Goal: Task Accomplishment & Management: Use online tool/utility

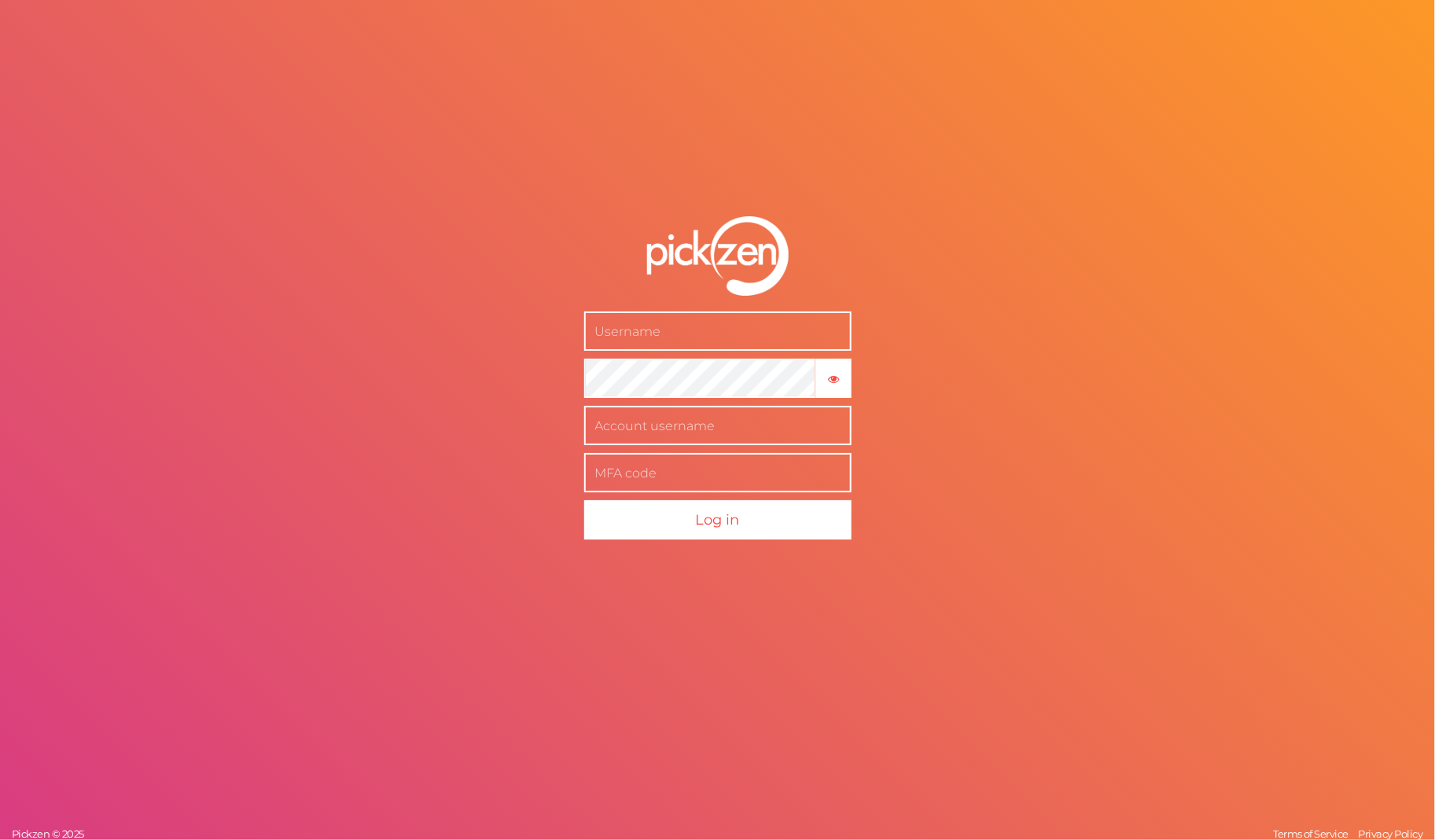
drag, startPoint x: 584, startPoint y: 237, endPoint x: 478, endPoint y: 62, distance: 204.6
click at [571, 213] on form "× Show password Log in" at bounding box center [718, 378] width 393 height 387
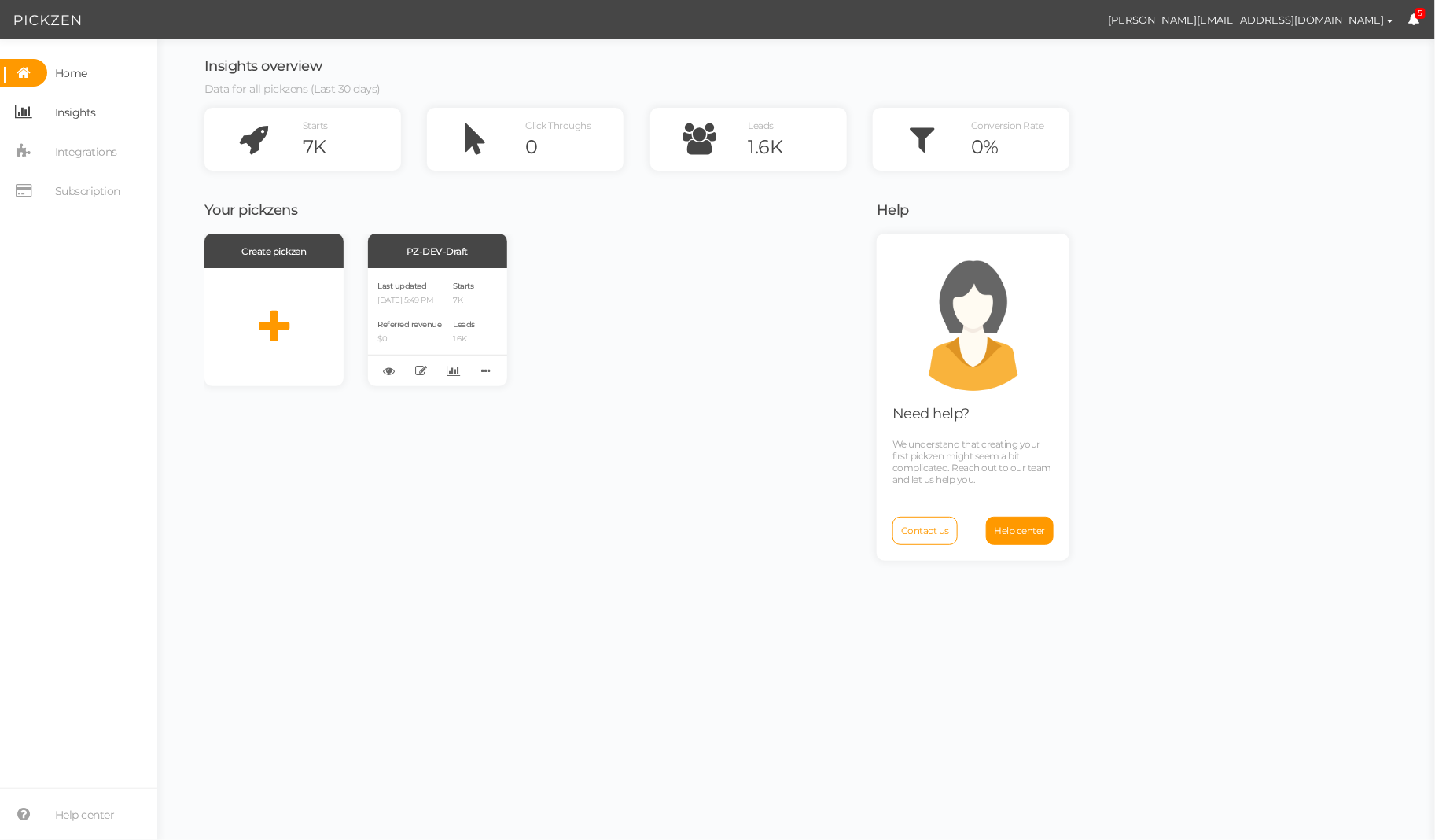
click at [77, 118] on span "Insights" at bounding box center [75, 112] width 41 height 25
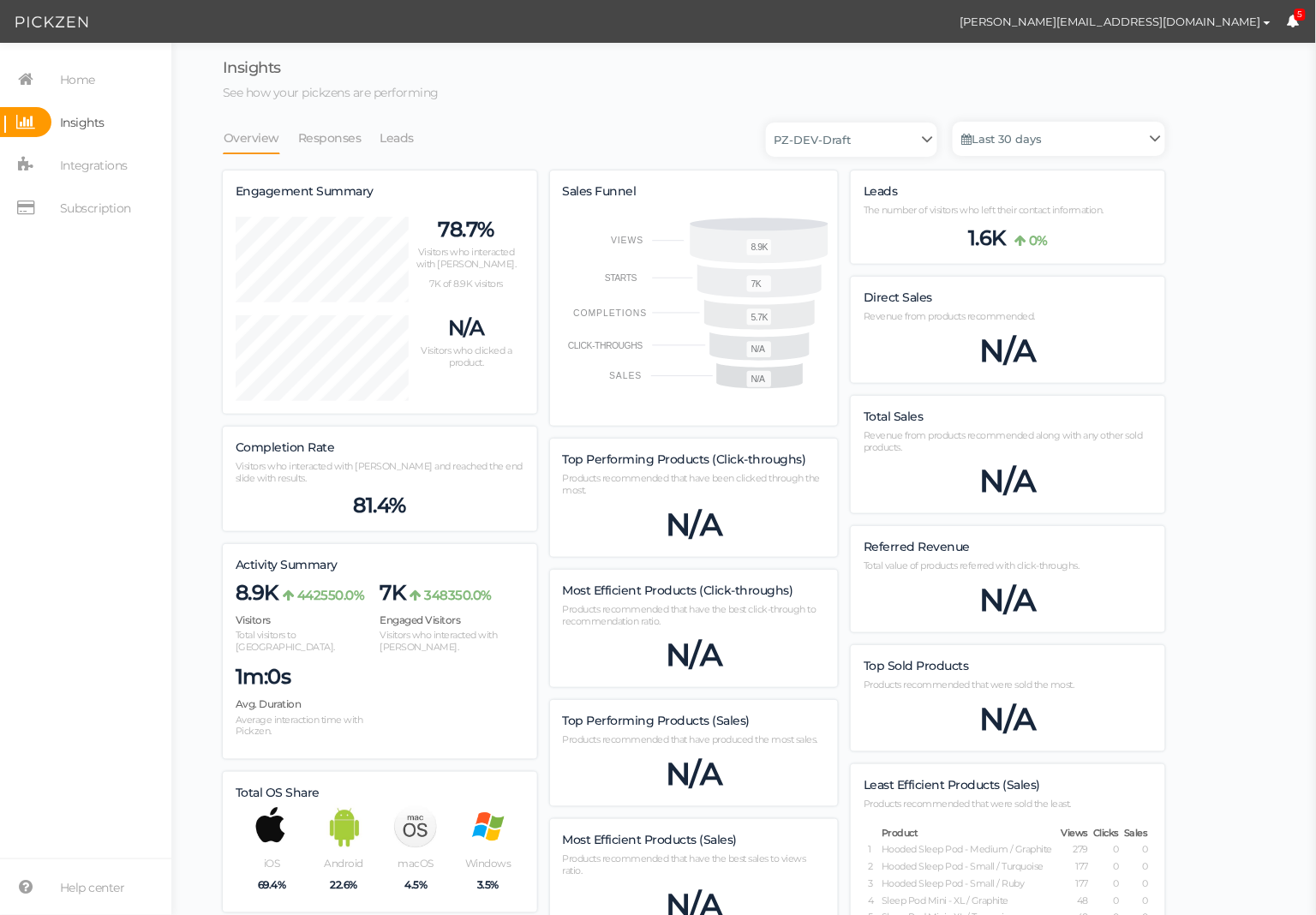
scroll to position [1342, 943]
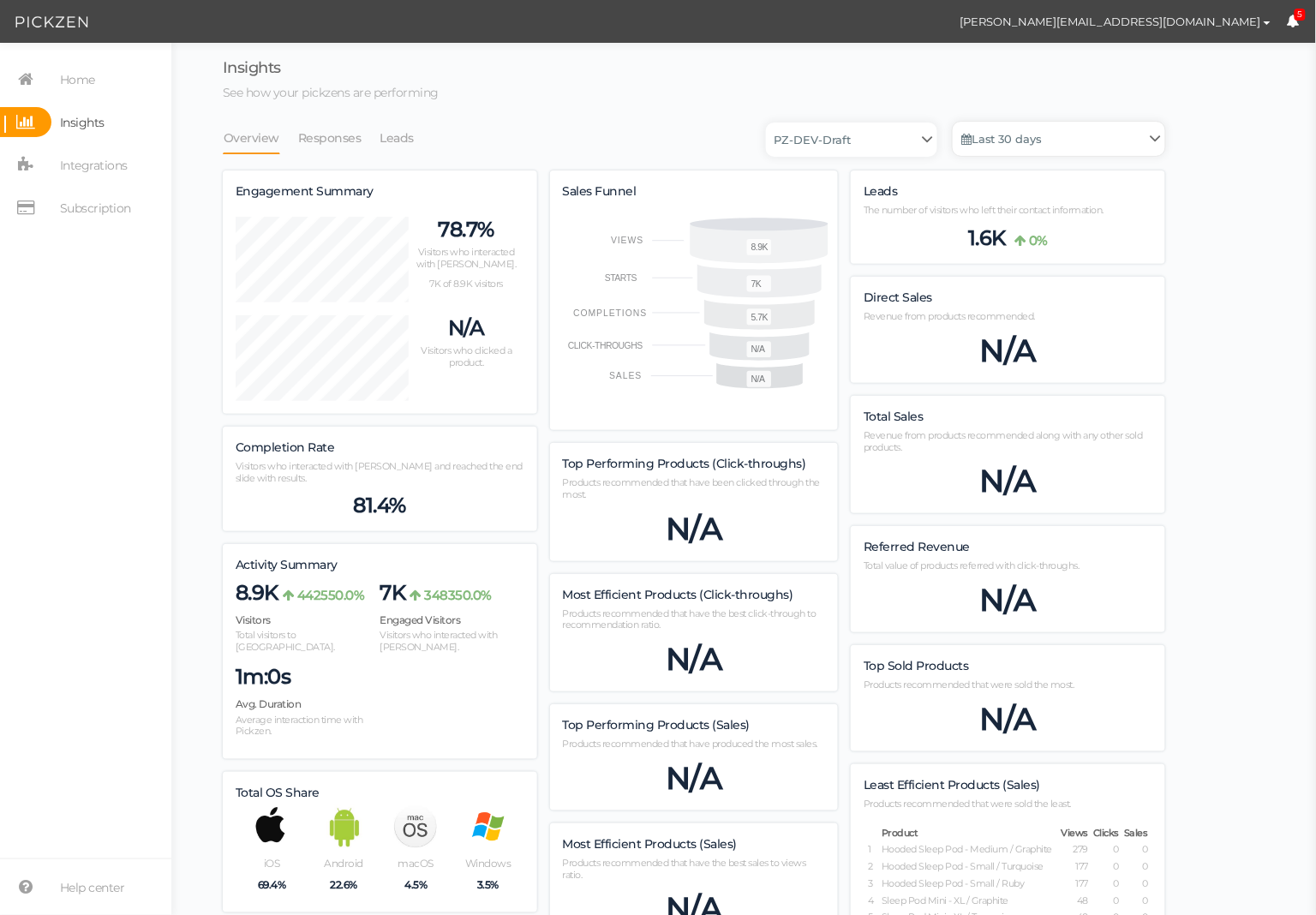
click at [1039, 143] on link "Last 30 days" at bounding box center [1058, 139] width 212 height 34
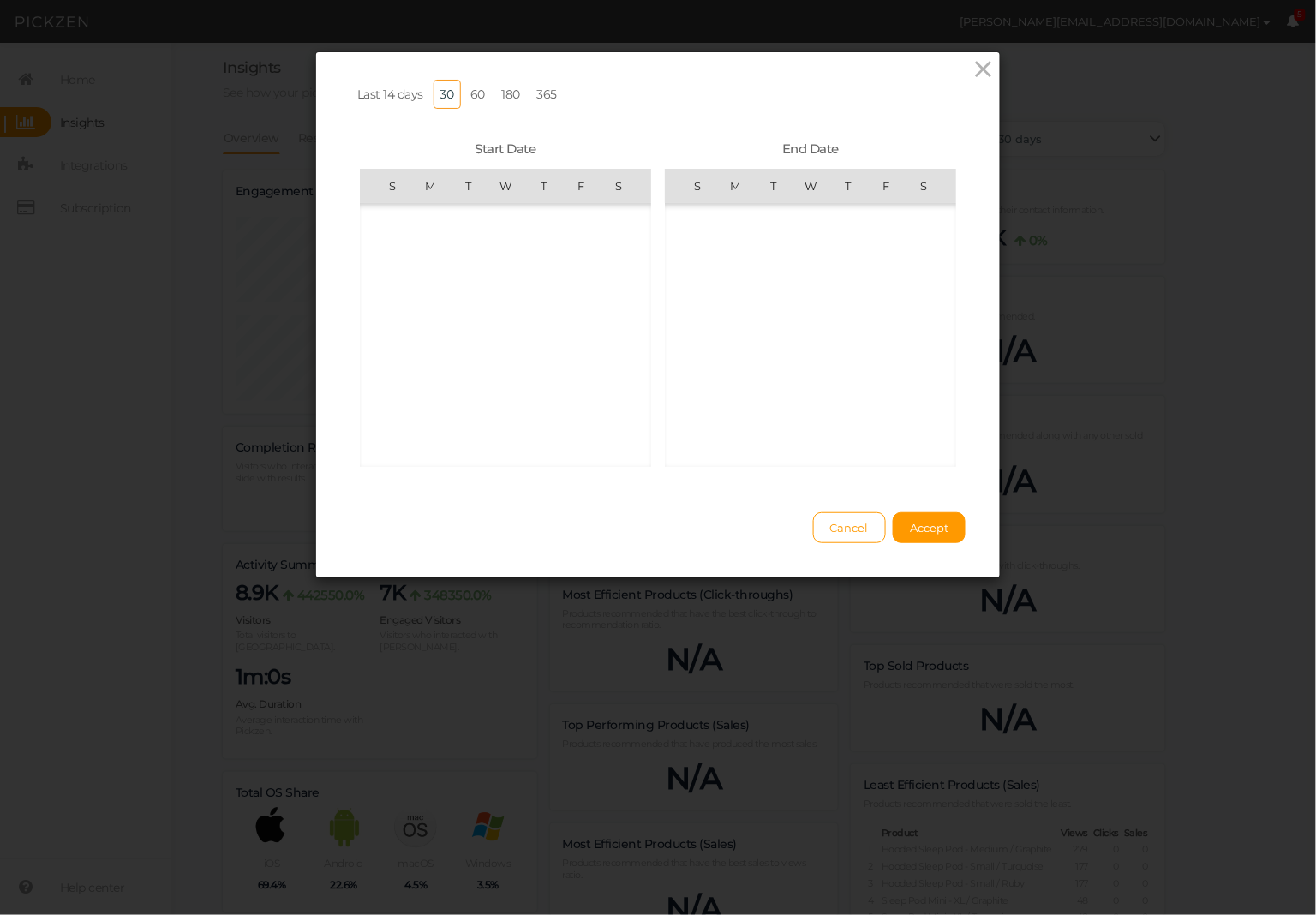
scroll to position [396659, 0]
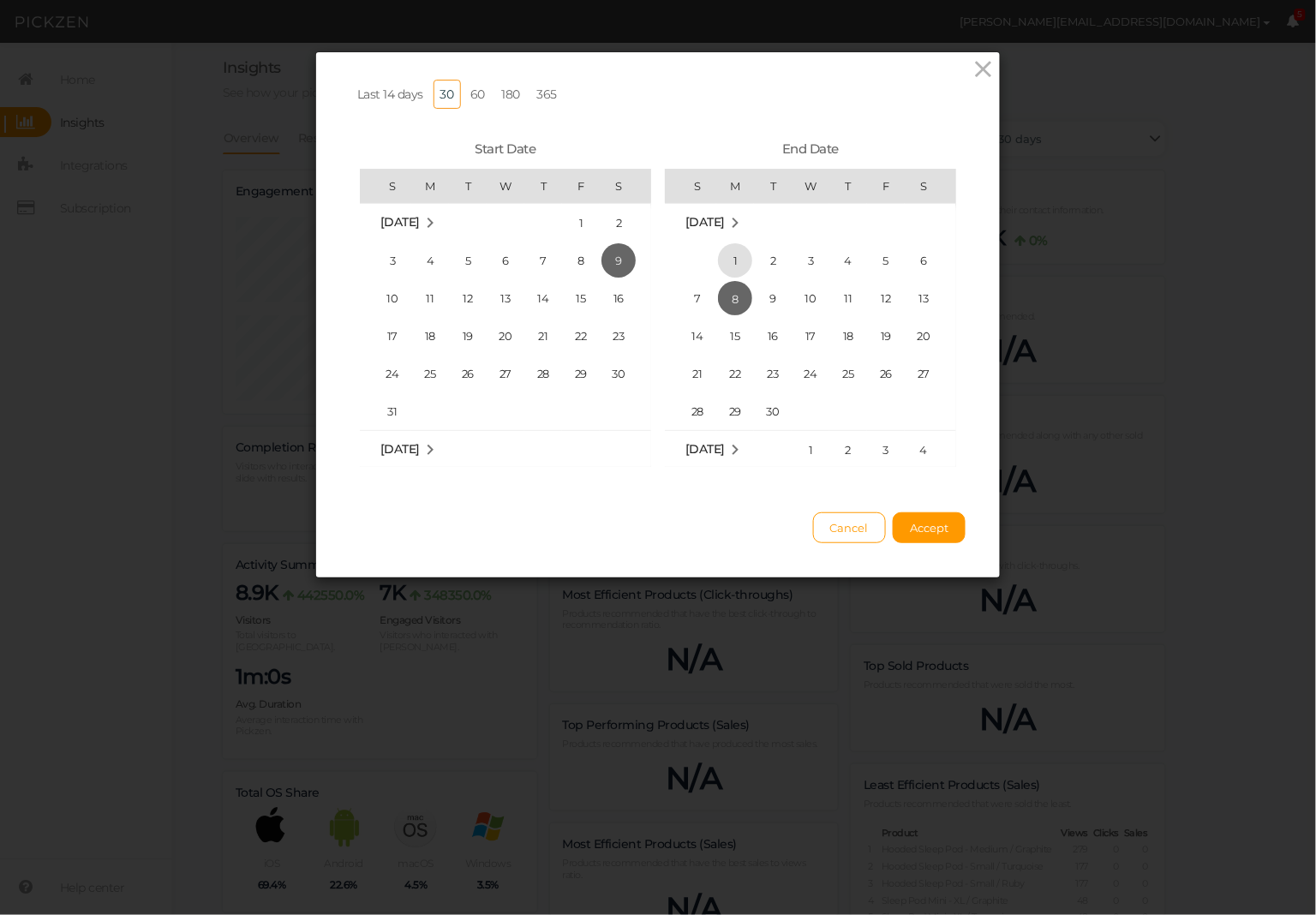
click at [737, 252] on span "1" at bounding box center [735, 260] width 34 height 34
click at [741, 292] on span "8" at bounding box center [735, 298] width 34 height 34
click at [440, 447] on md-icon "September 2025" at bounding box center [430, 449] width 21 height 21
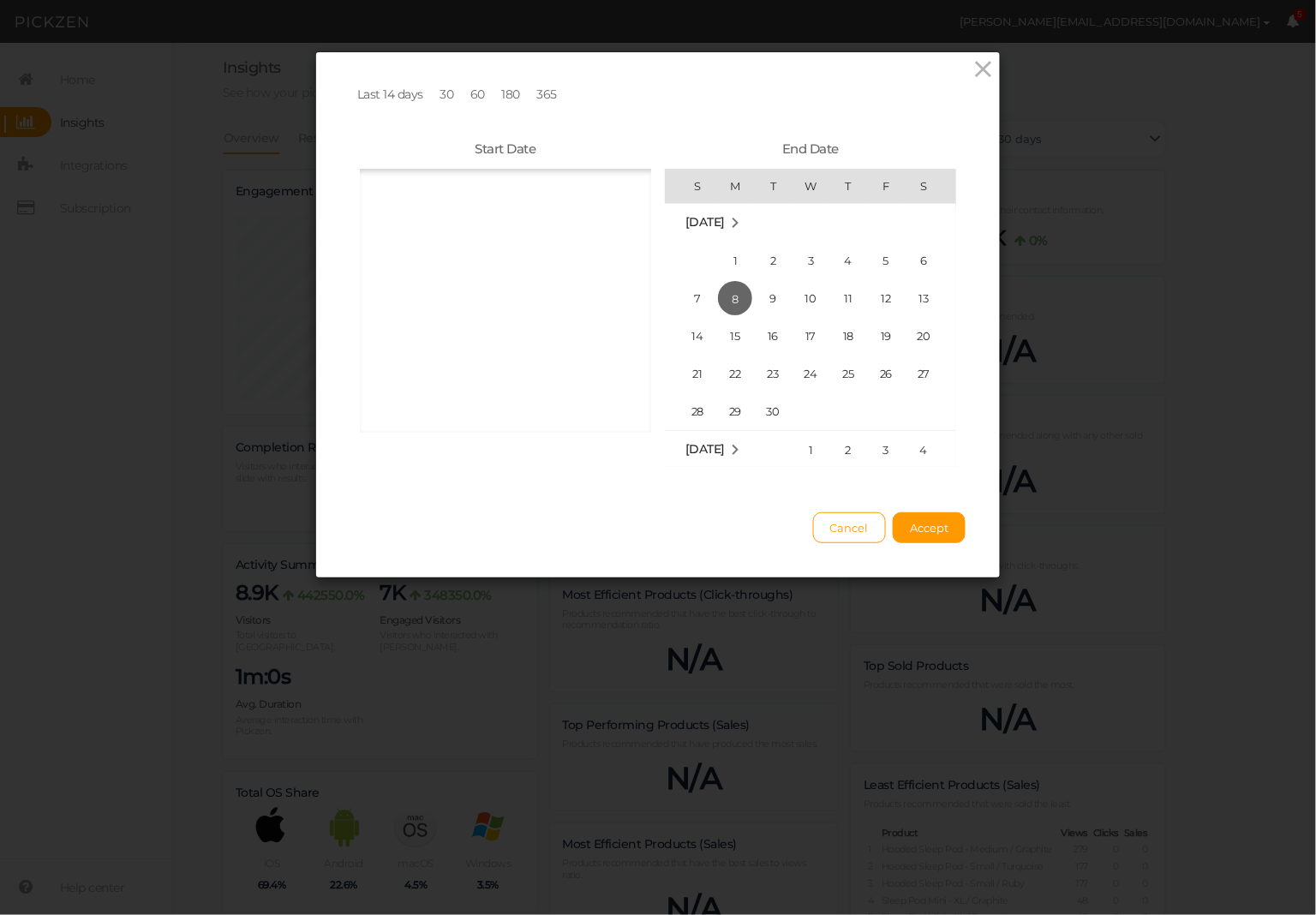
scroll to position [10926, 0]
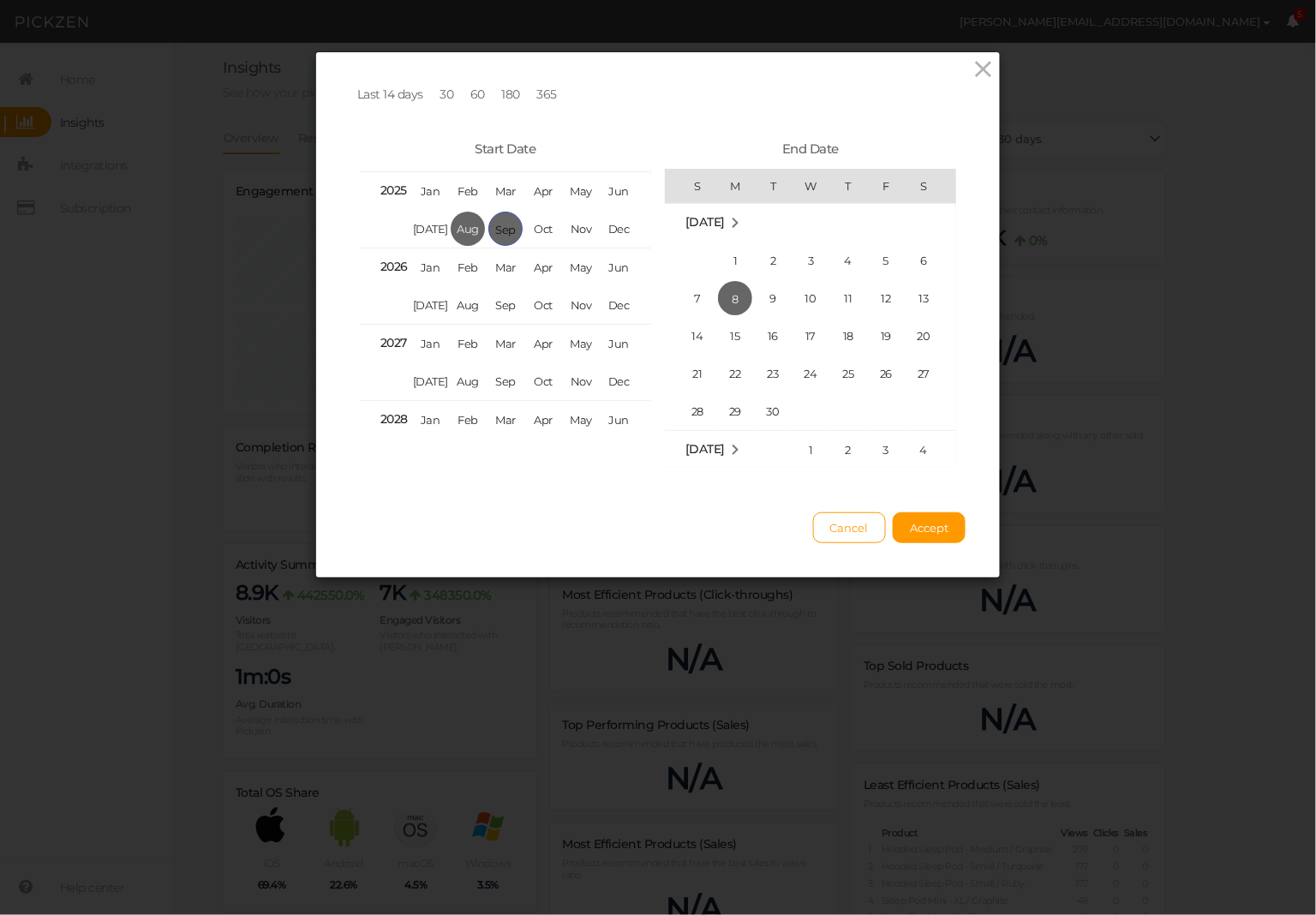
click at [502, 226] on span "Sep" at bounding box center [505, 228] width 34 height 34
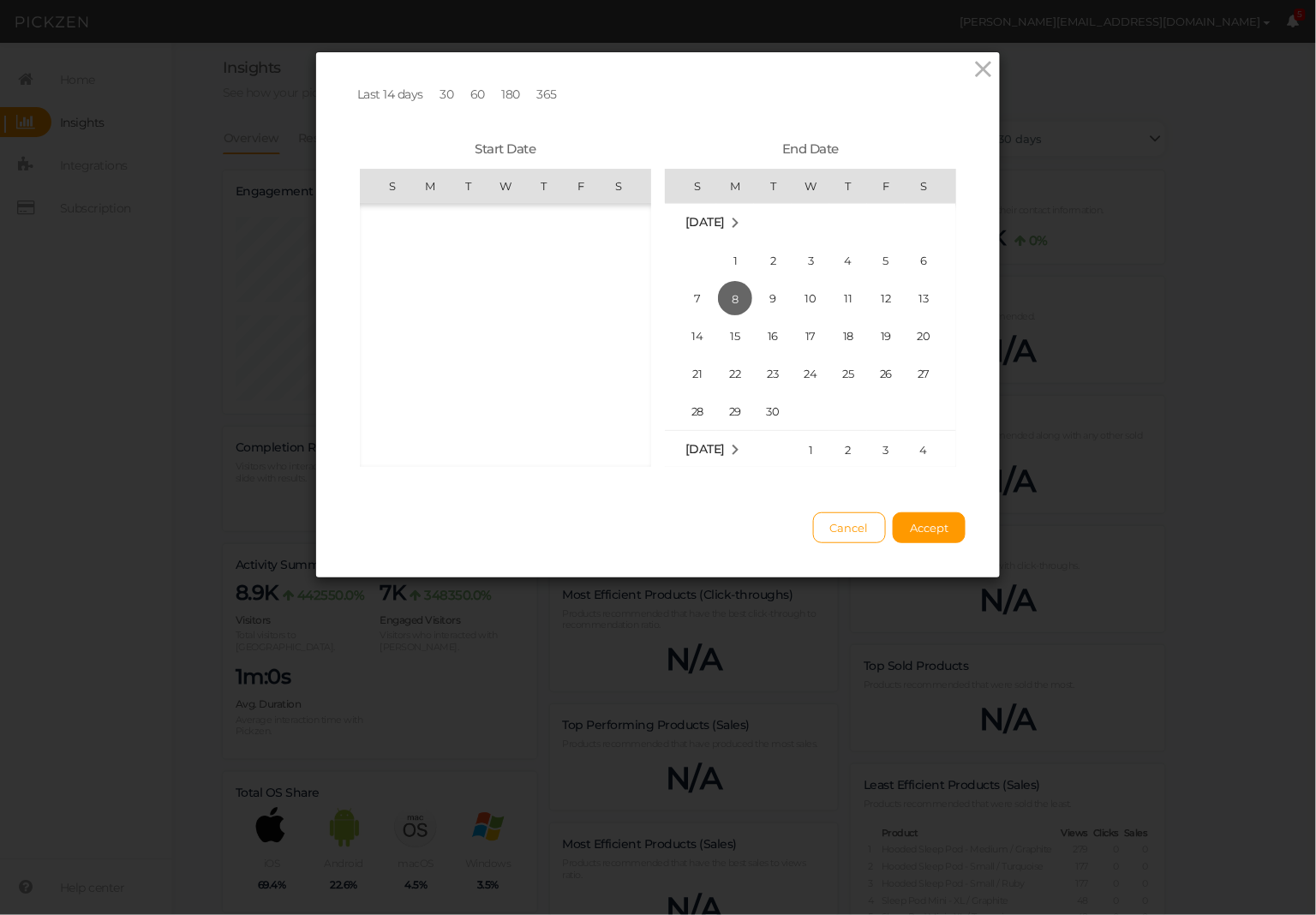
scroll to position [396659, 0]
click at [432, 260] on span "1" at bounding box center [430, 260] width 34 height 34
click at [733, 296] on span "8" at bounding box center [735, 298] width 34 height 34
click at [950, 529] on button "Accept" at bounding box center [929, 527] width 73 height 31
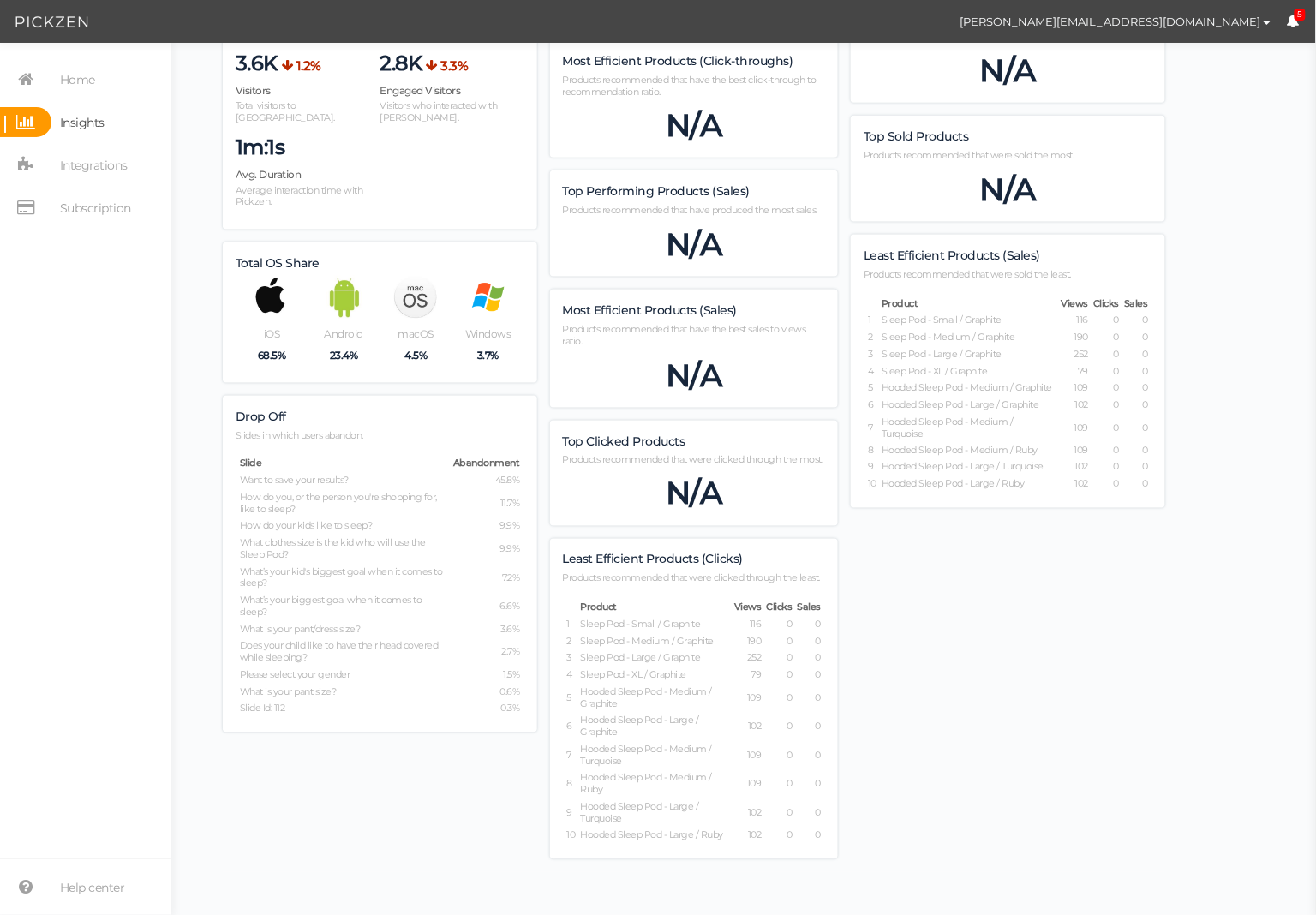
scroll to position [0, 0]
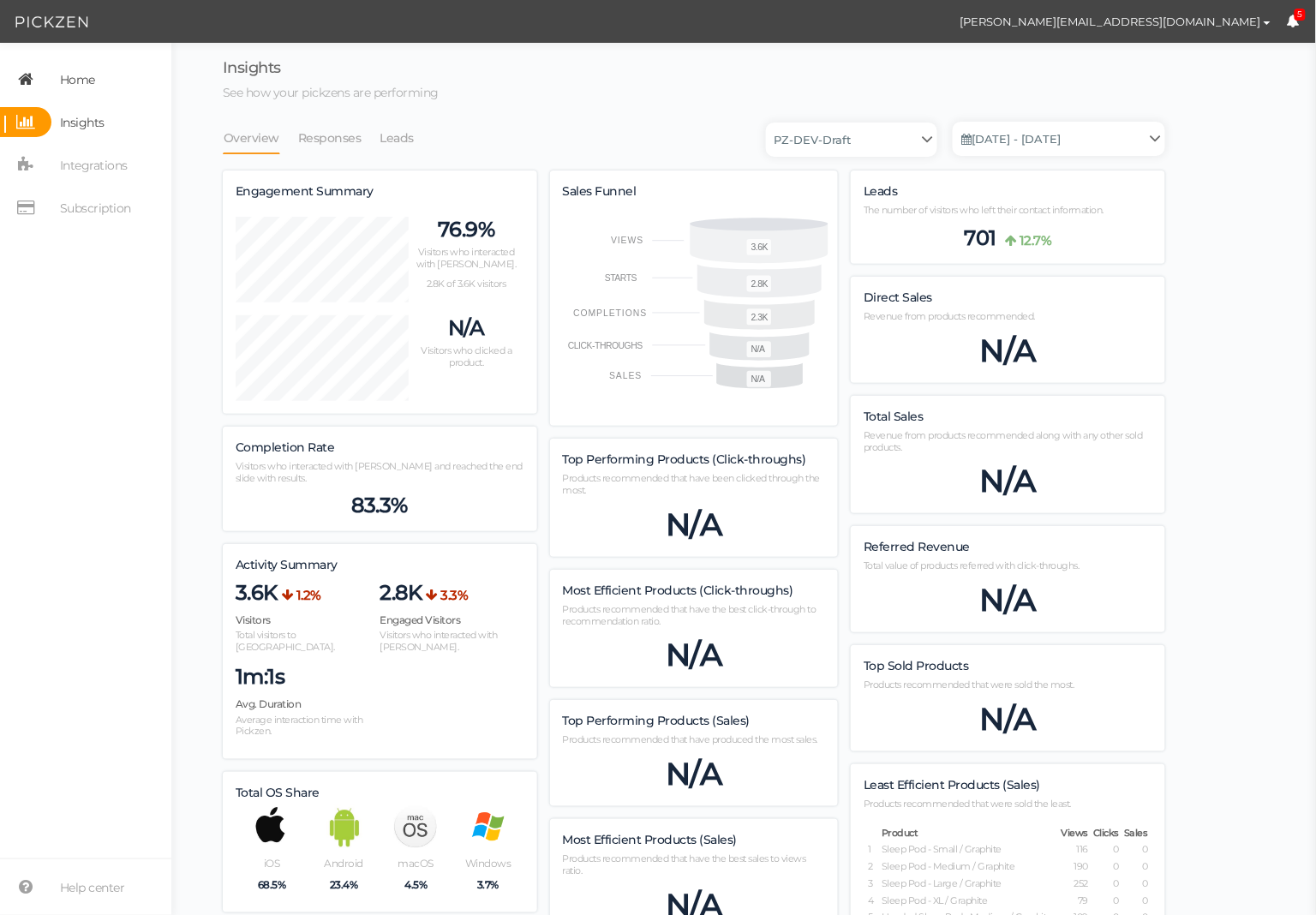
click at [80, 82] on span "Home" at bounding box center [77, 79] width 35 height 27
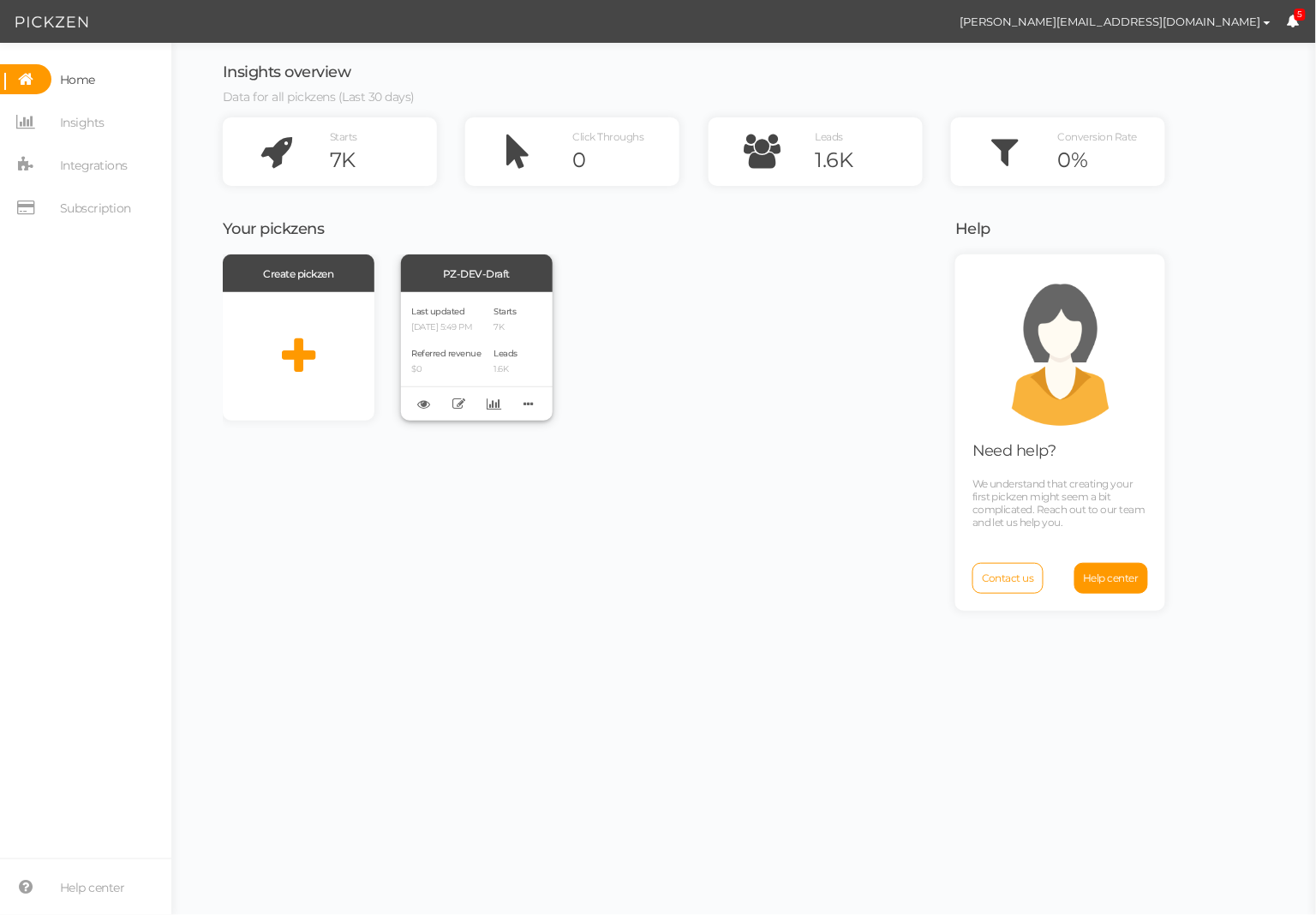
click at [467, 354] on span "Referred revenue" at bounding box center [447, 353] width 70 height 11
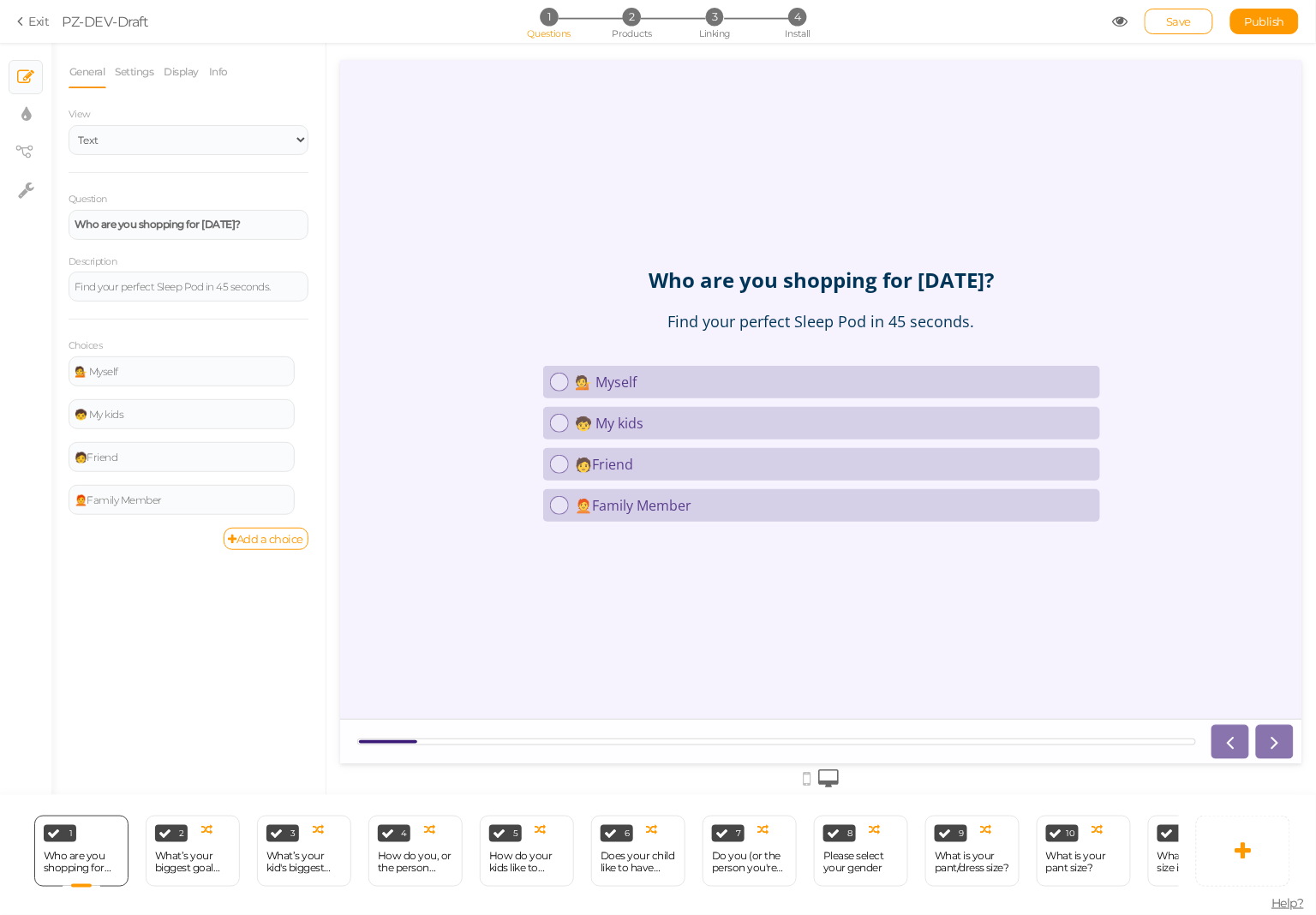
click at [29, 20] on link "Exit" at bounding box center [33, 22] width 33 height 17
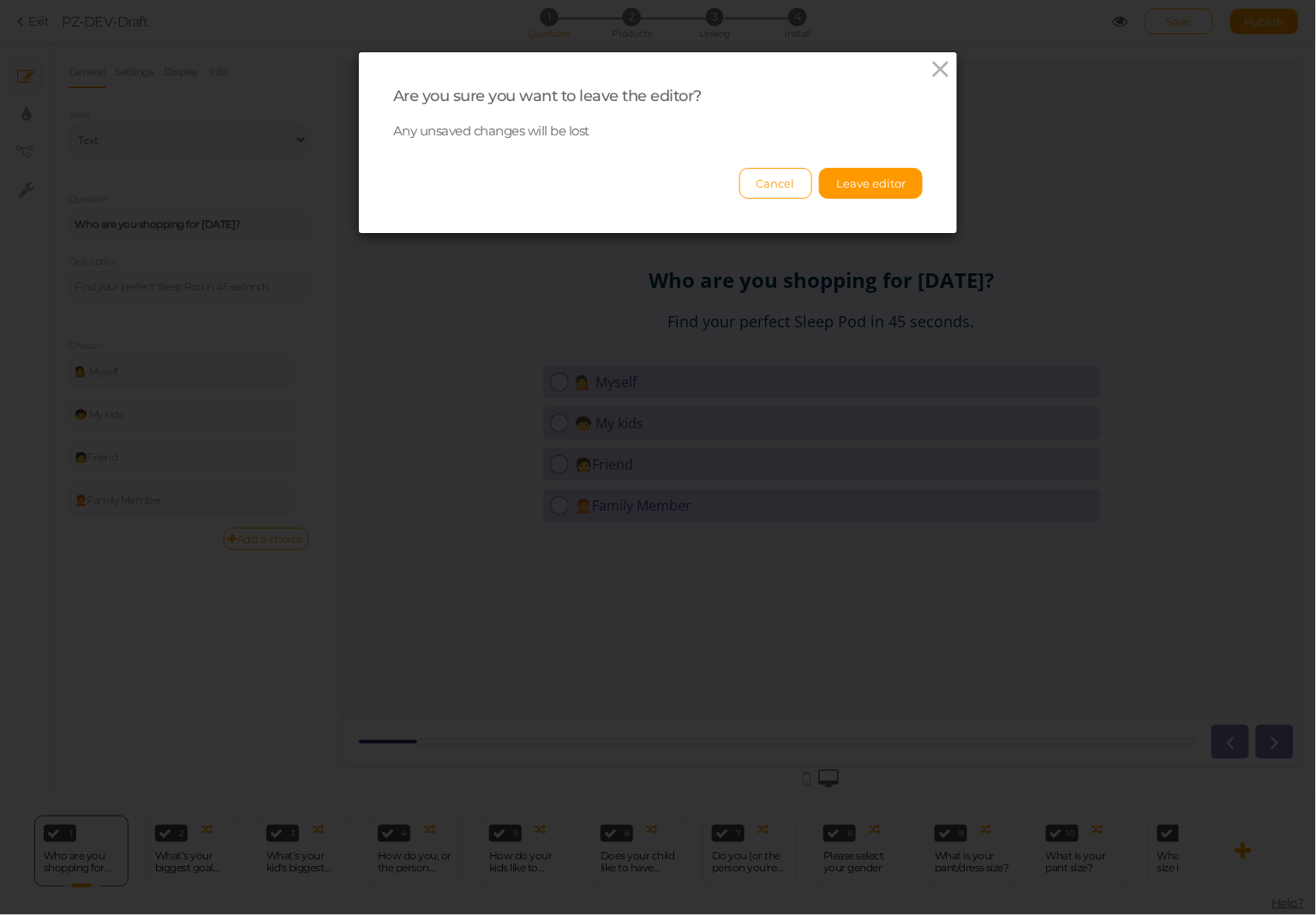
click at [890, 211] on div "Are you sure you want to leave the editor? Any unsaved changes will be lost Can…" at bounding box center [658, 142] width 598 height 181
click at [890, 178] on button "Leave editor" at bounding box center [871, 183] width 104 height 31
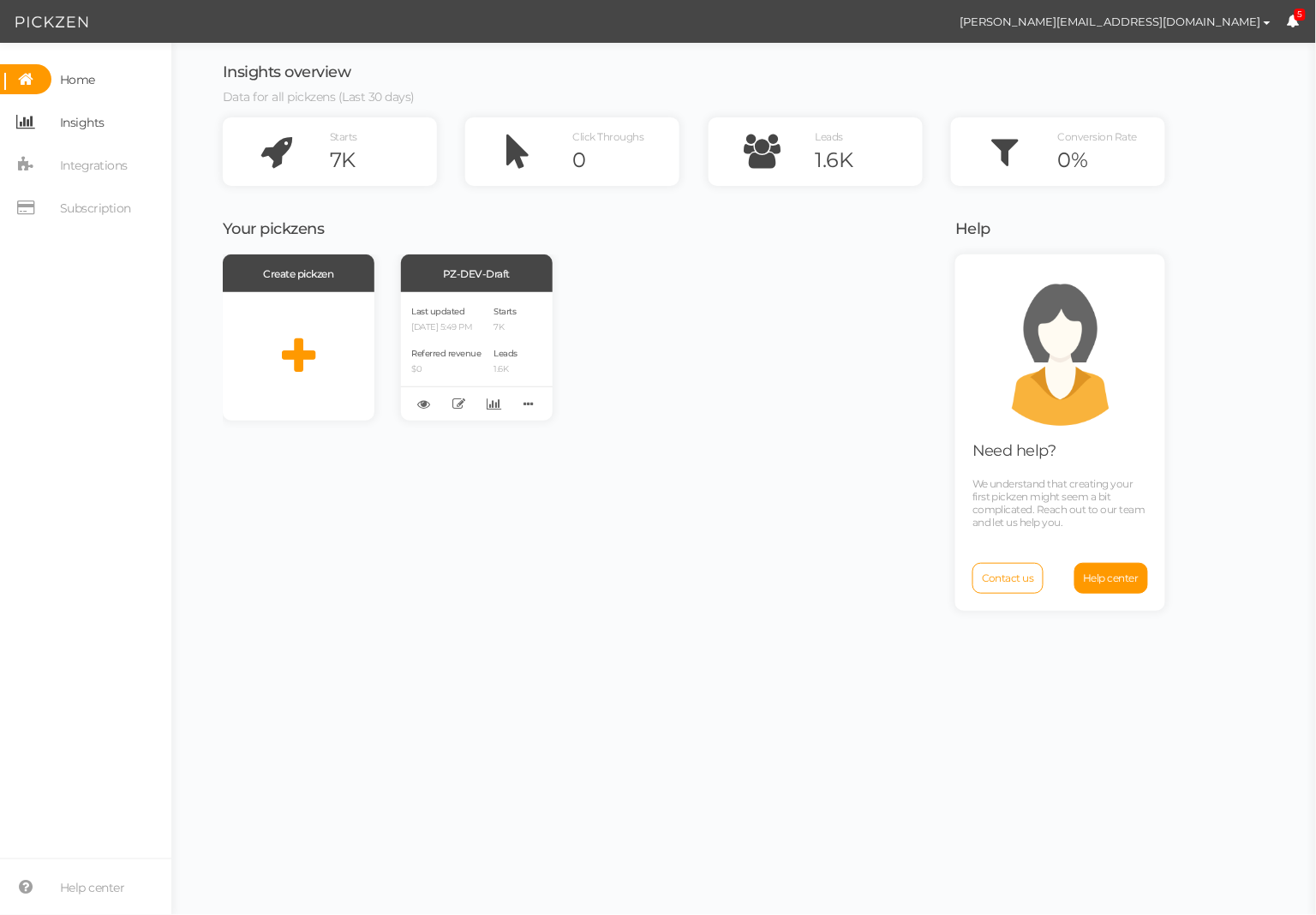
click at [107, 120] on link "Insights" at bounding box center [86, 123] width 172 height 30
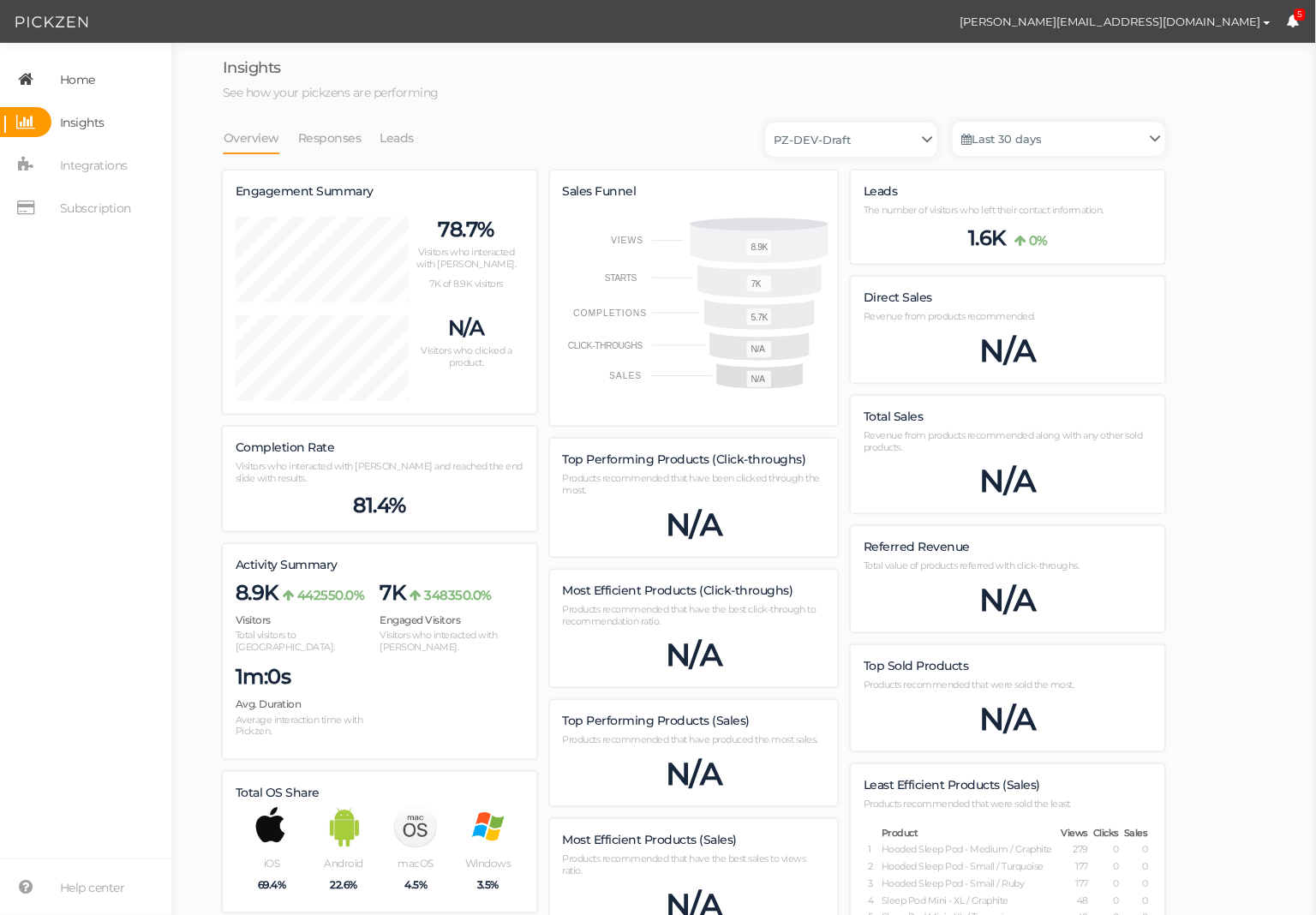
click at [62, 67] on span "Home" at bounding box center [77, 79] width 35 height 27
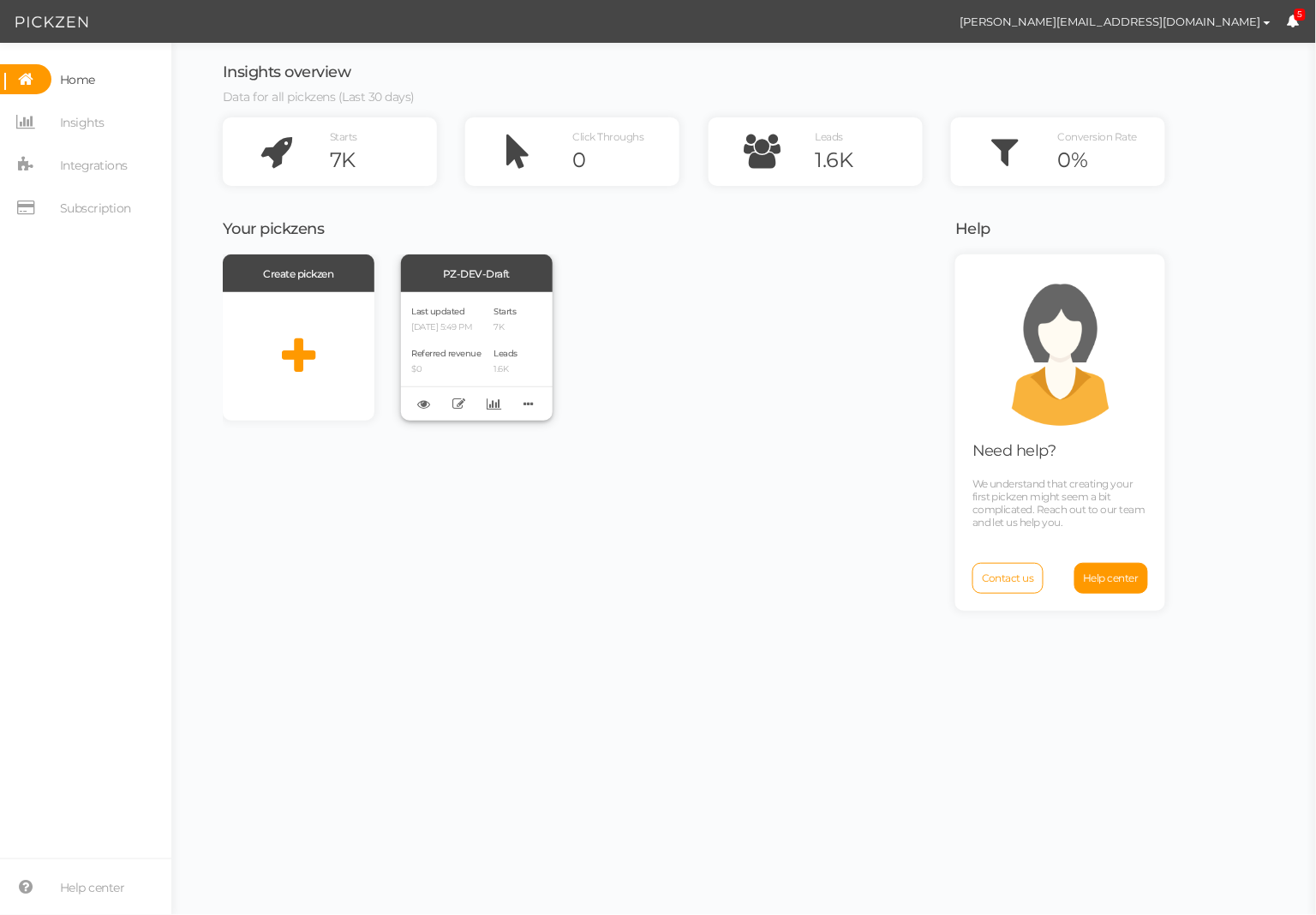
click at [527, 362] on div "Last updated 09/06/2025 5:49 PM Referred revenue $0 Starts 7K Leads 1.6K" at bounding box center [476, 356] width 152 height 128
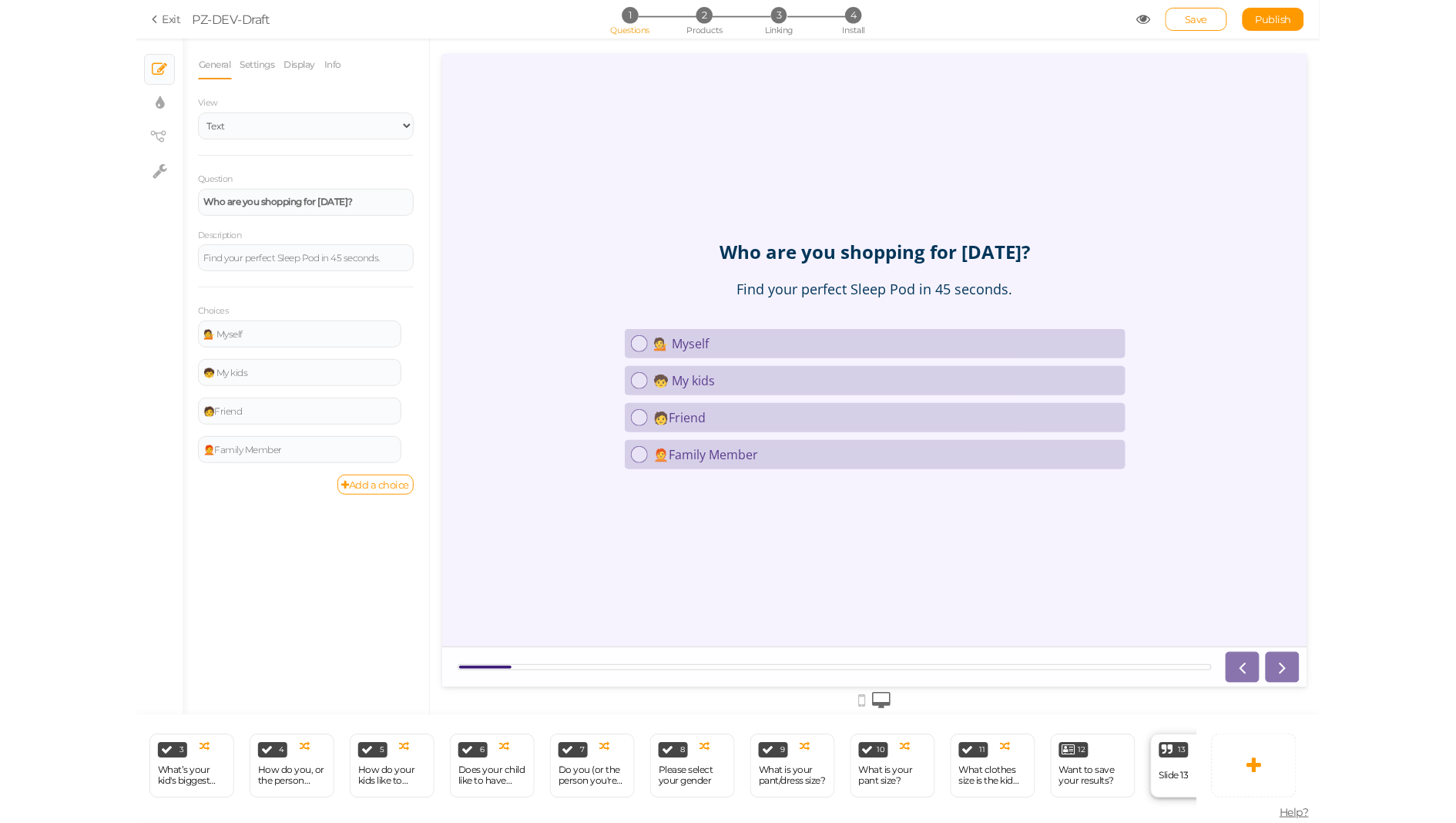
scroll to position [0, 381]
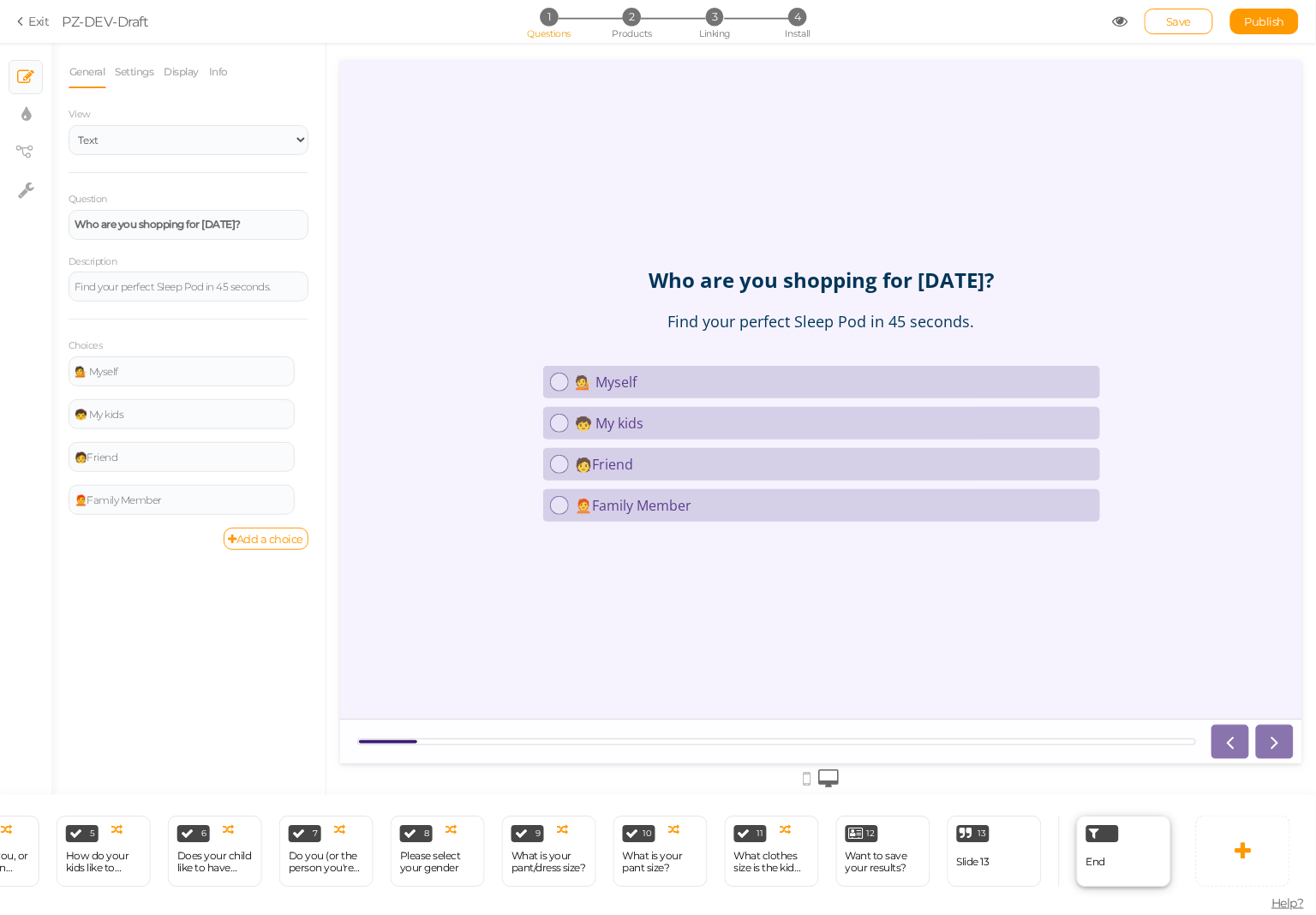
click at [1109, 847] on div "End" at bounding box center [1124, 850] width 94 height 71
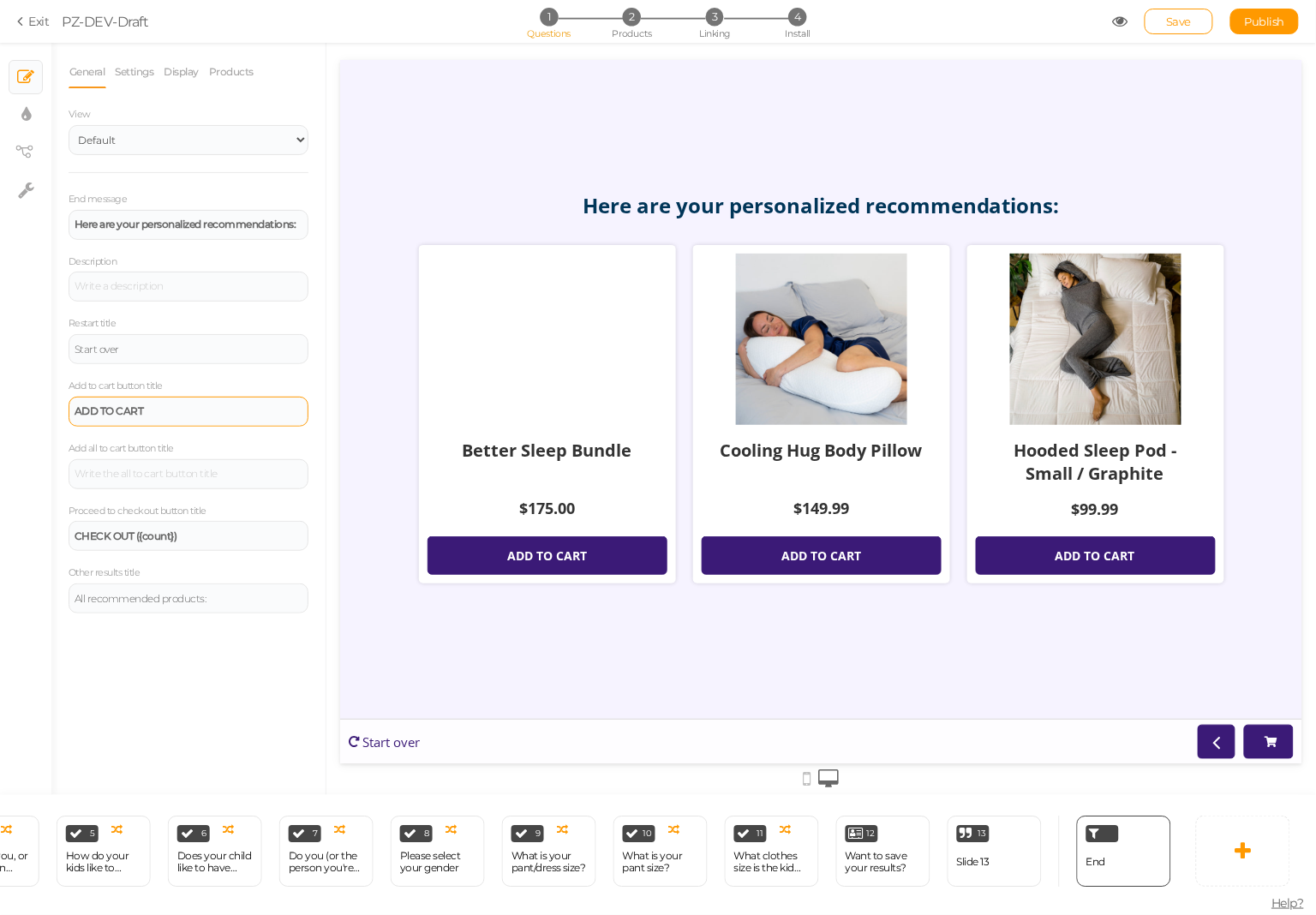
click at [206, 399] on div "ADD TO CART" at bounding box center [189, 412] width 239 height 30
click at [250, 679] on div "General Settings Display Products View Default Top End message Here are your pe…" at bounding box center [189, 425] width 274 height 739
click at [1269, 746] on link at bounding box center [1268, 741] width 50 height 34
click at [137, 63] on link "Settings" at bounding box center [135, 72] width 41 height 33
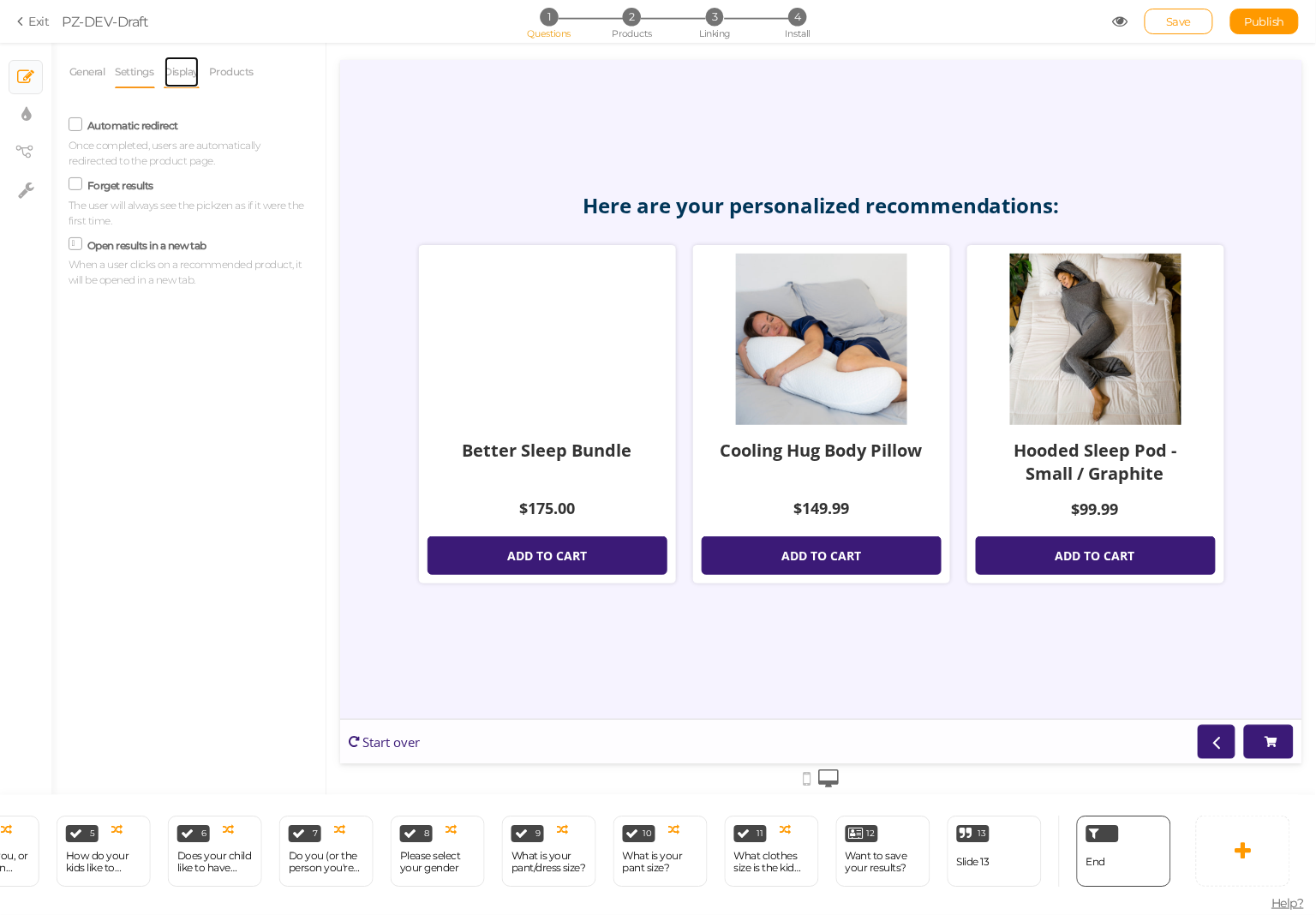
click at [173, 69] on link "Display" at bounding box center [182, 72] width 37 height 33
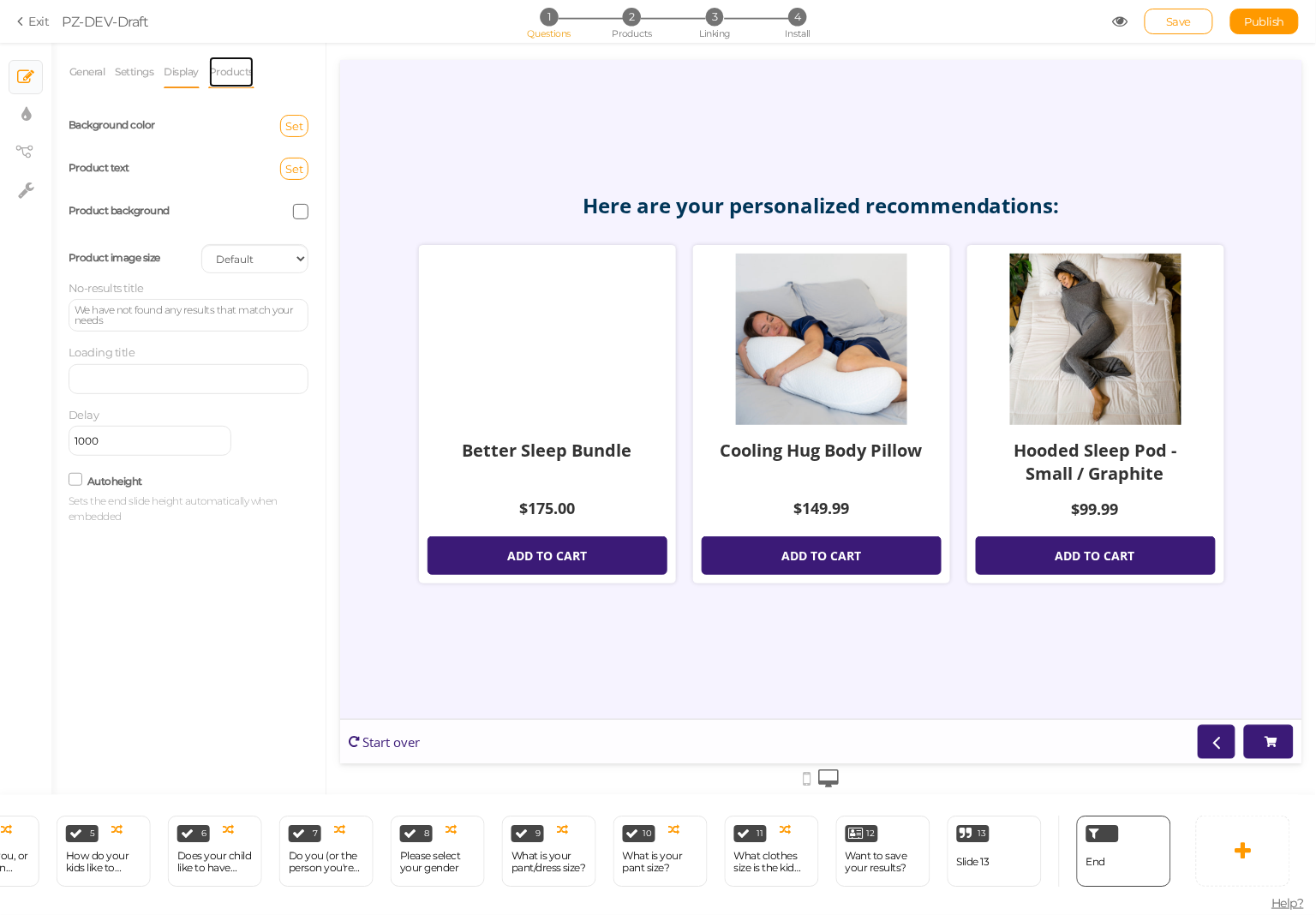
click at [226, 68] on link "Products" at bounding box center [231, 72] width 46 height 33
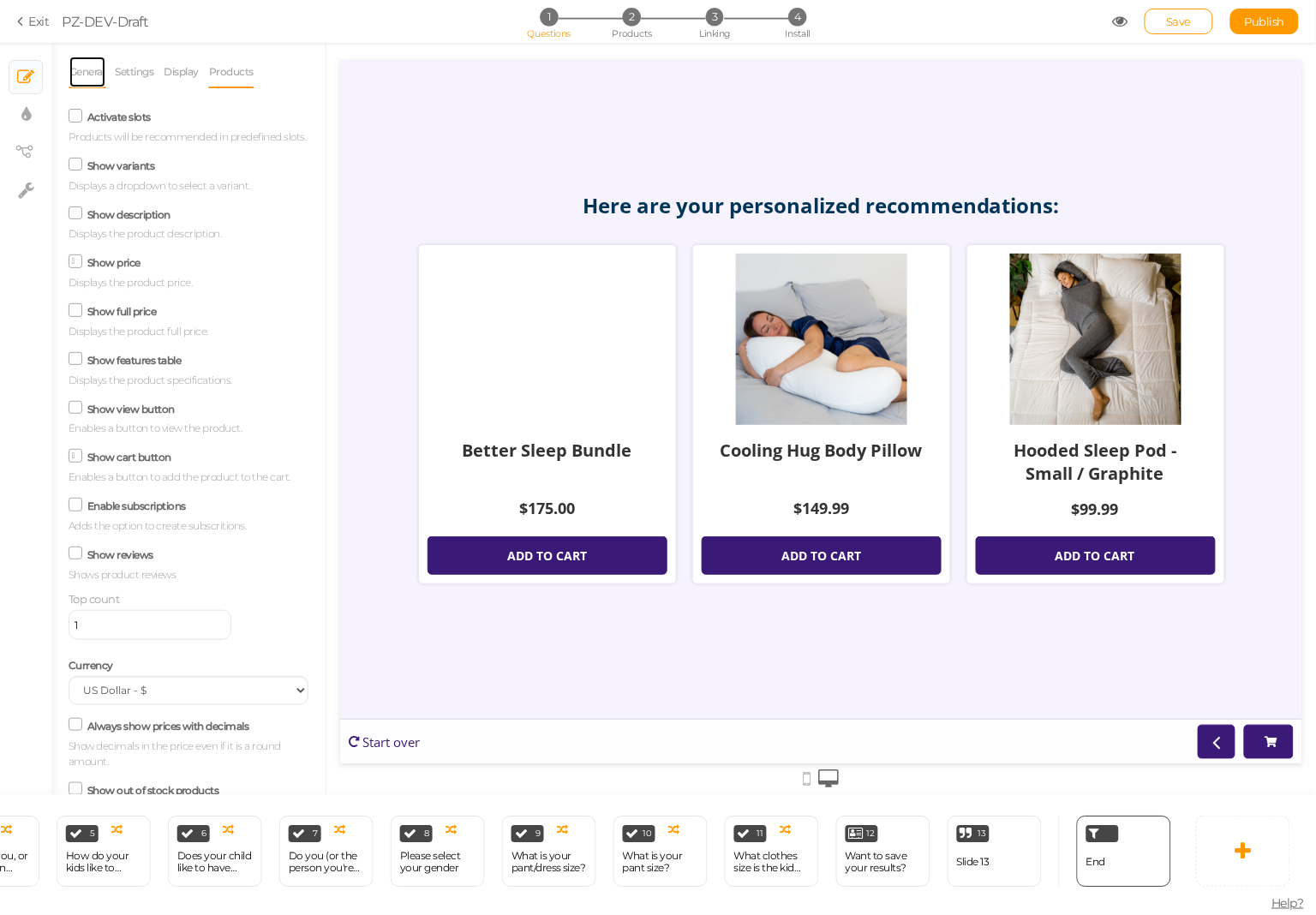
click at [90, 62] on link "General" at bounding box center [88, 72] width 38 height 33
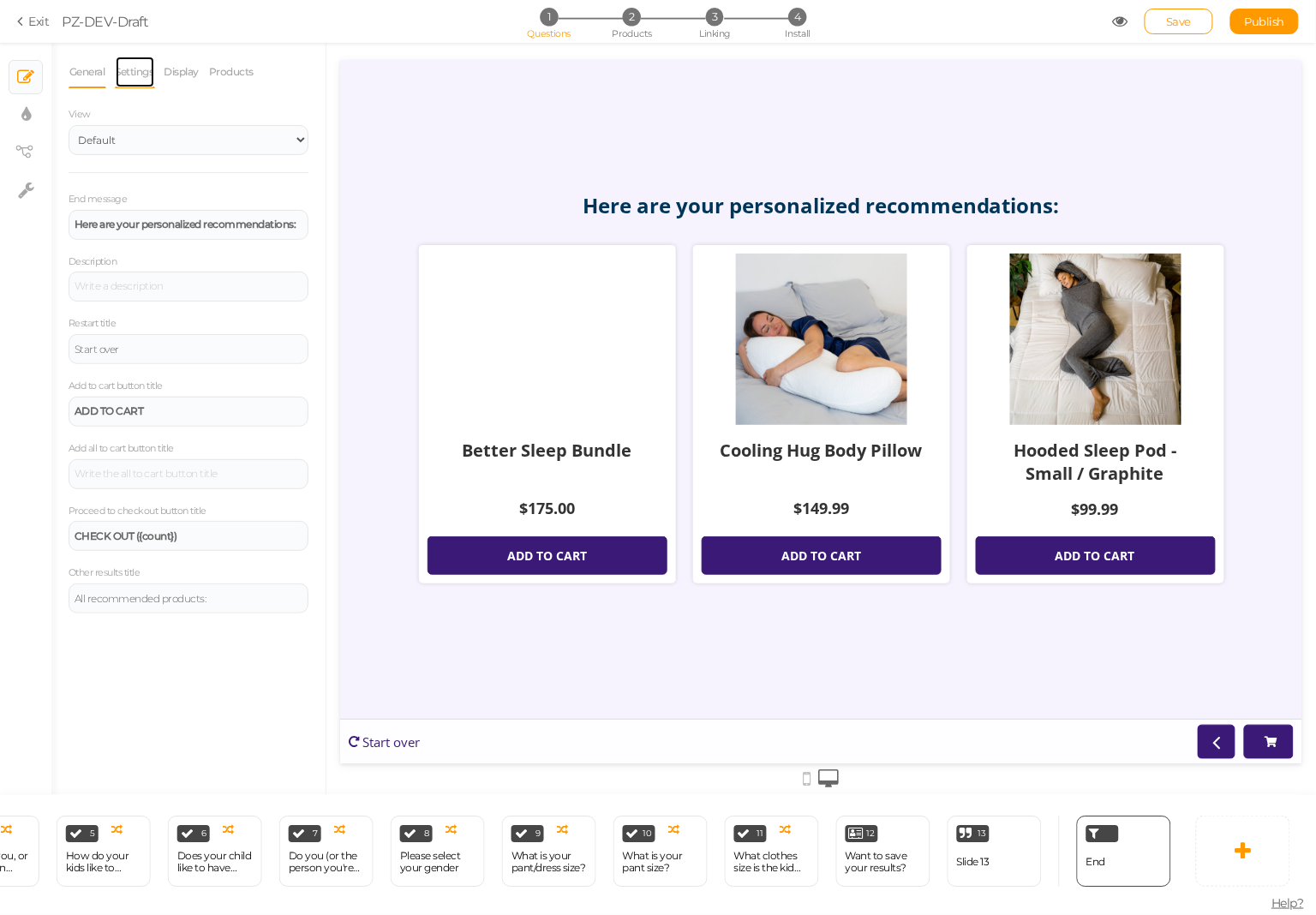
click at [131, 68] on link "Settings" at bounding box center [135, 72] width 41 height 33
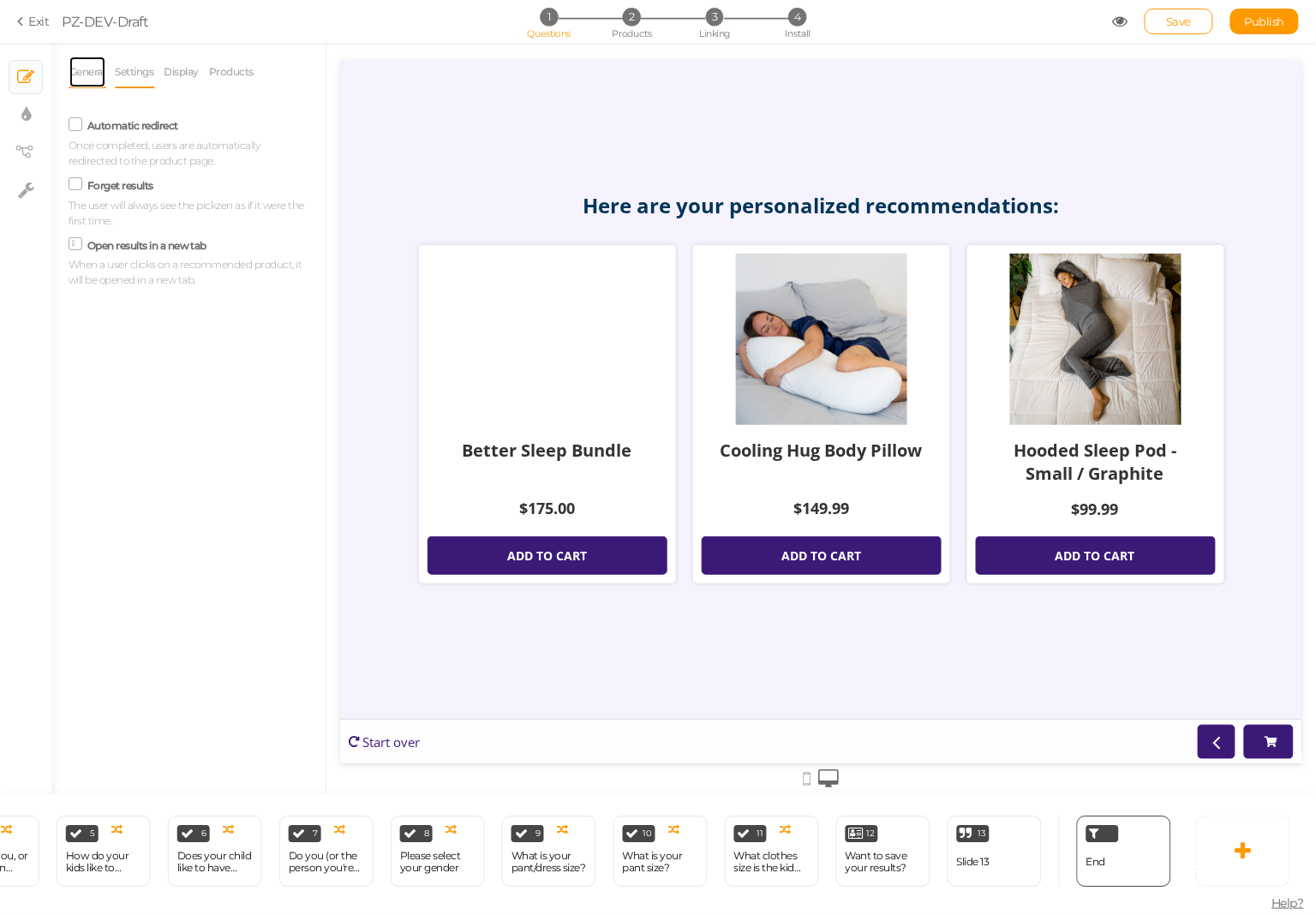
click at [73, 76] on link "General" at bounding box center [88, 72] width 38 height 33
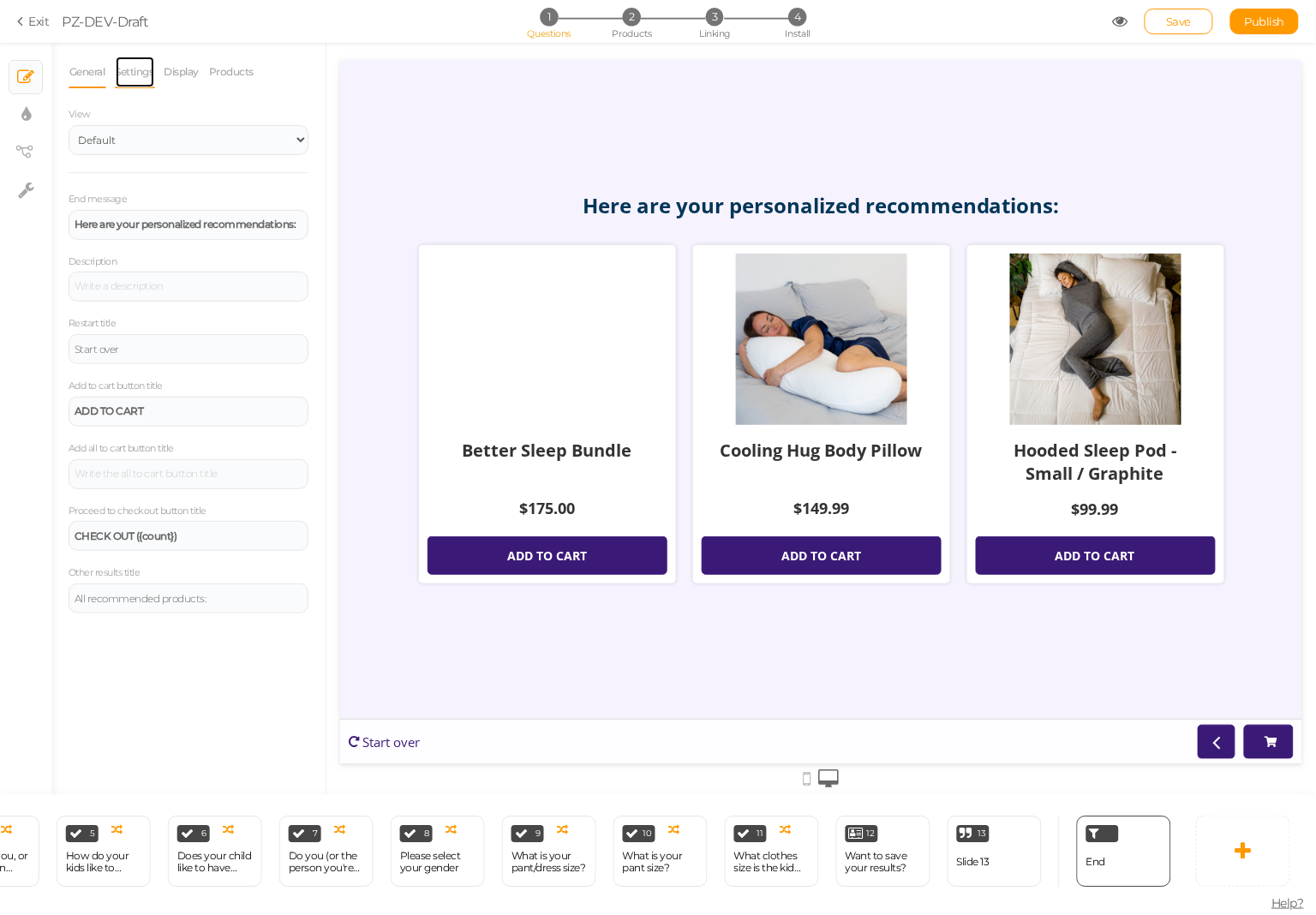
click at [127, 70] on link "Settings" at bounding box center [135, 72] width 41 height 33
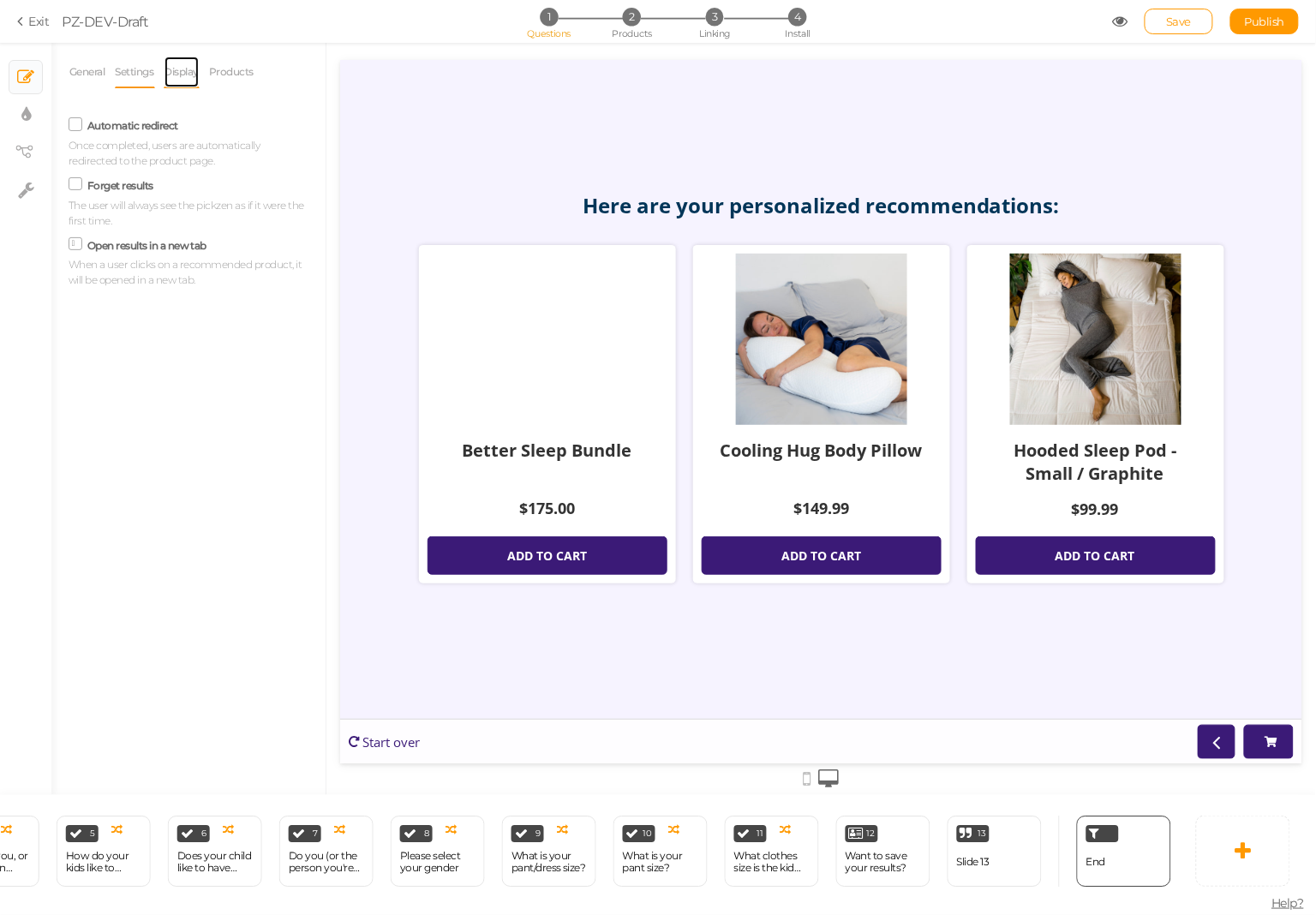
click at [169, 74] on link "Display" at bounding box center [182, 72] width 37 height 33
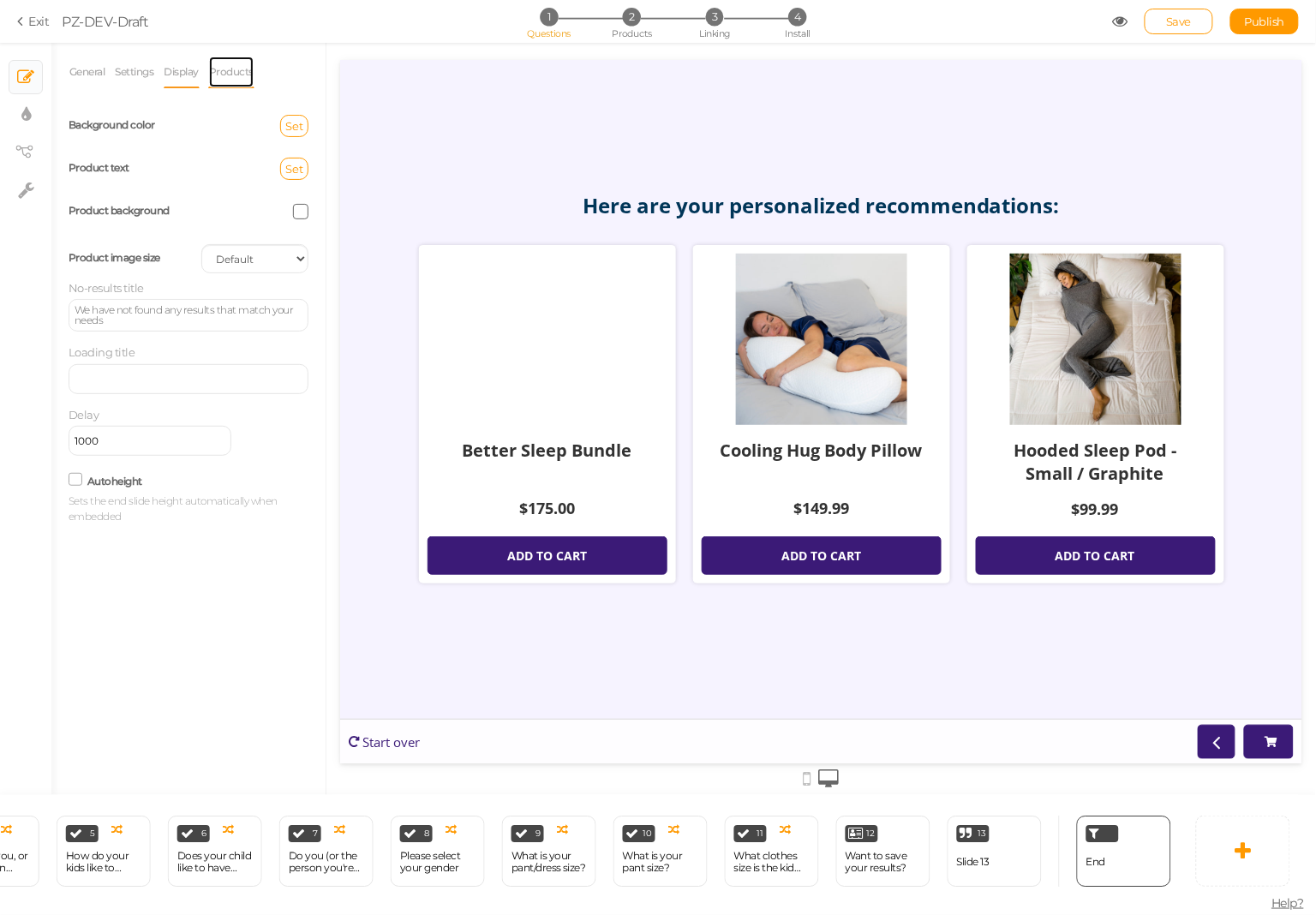
click at [233, 61] on link "Products" at bounding box center [231, 72] width 46 height 33
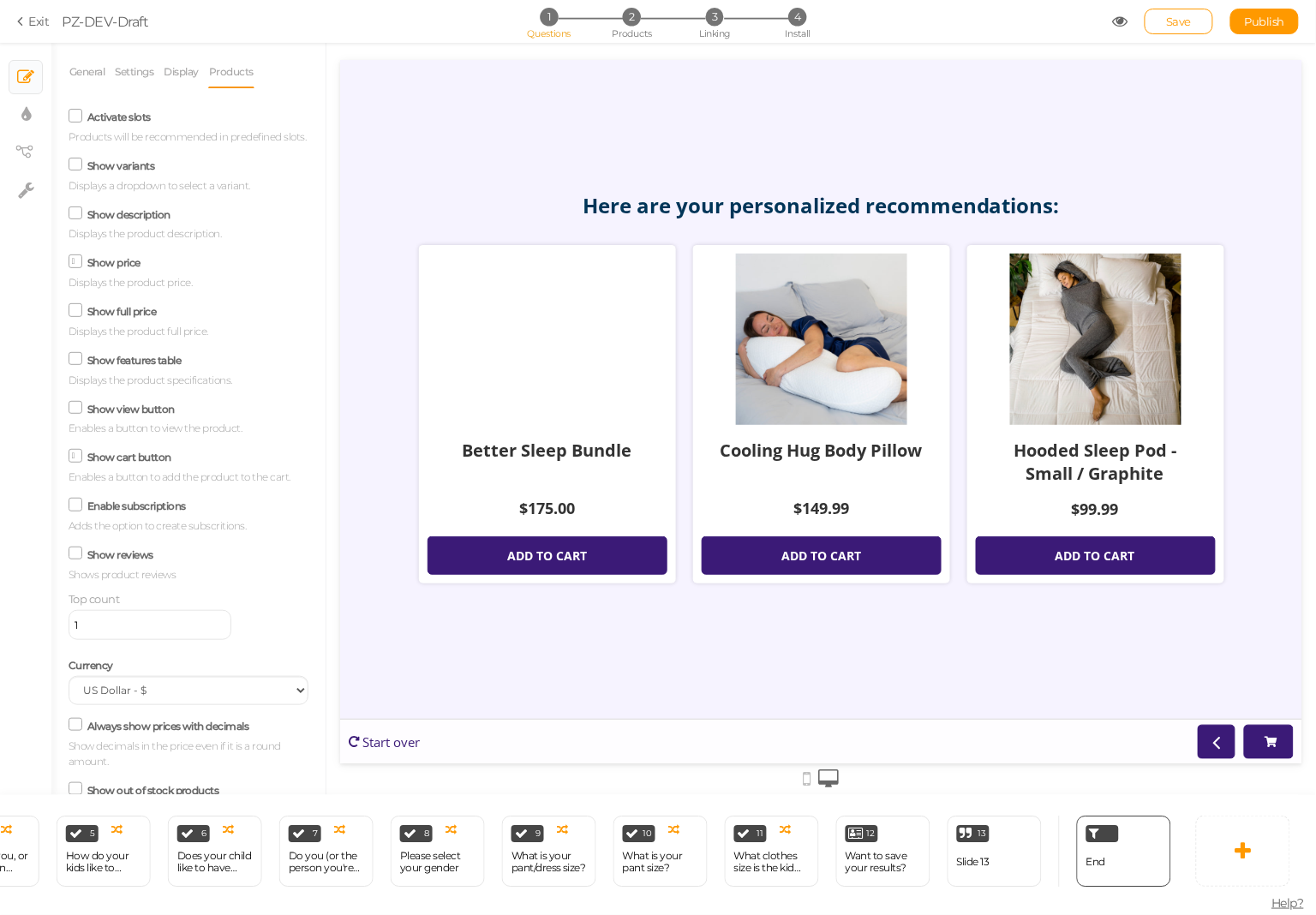
click at [77, 409] on icon at bounding box center [75, 406] width 24 height 8
click at [0, 0] on input "Show view button" at bounding box center [0, 0] width 0 height 0
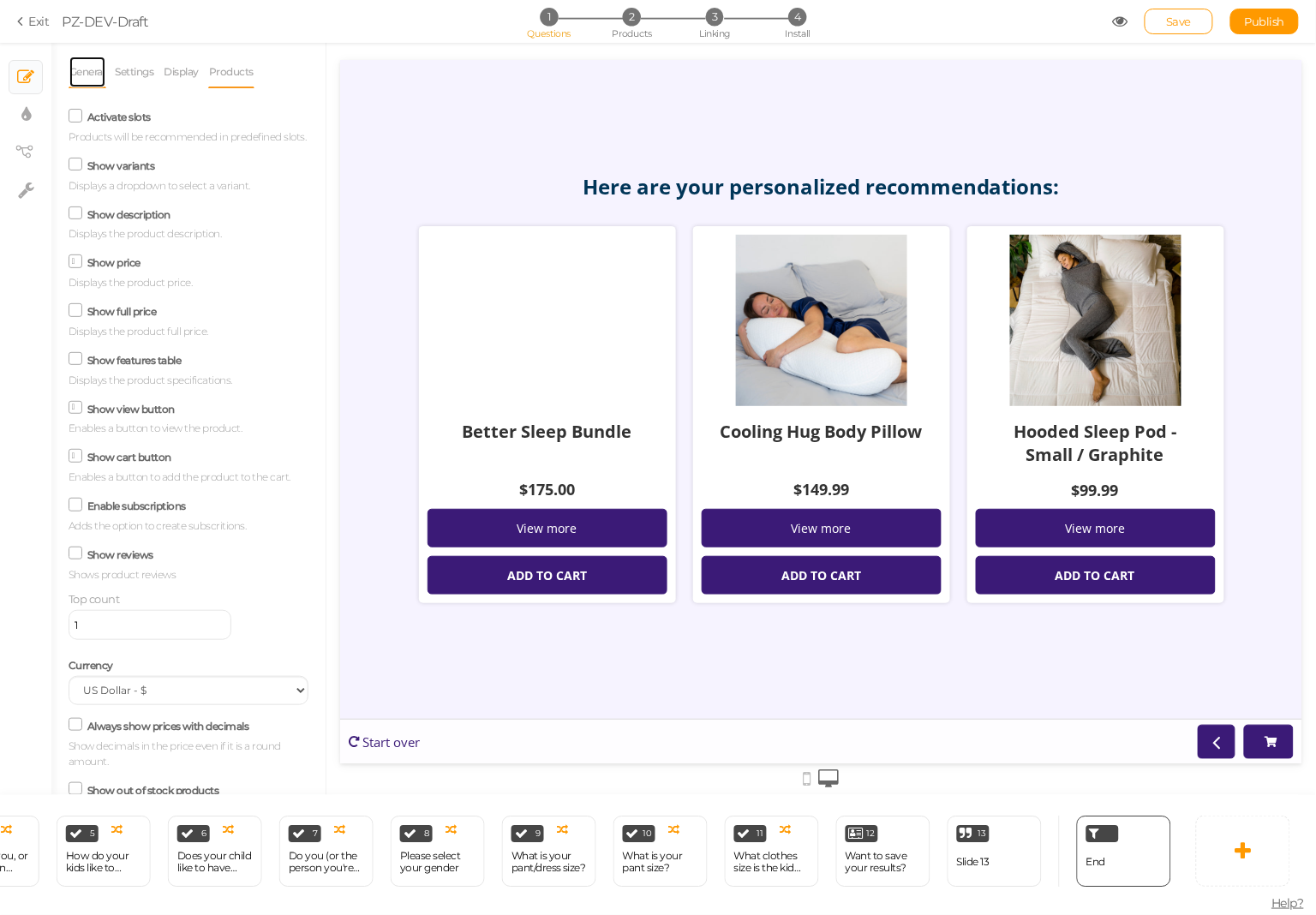
click at [92, 73] on link "General" at bounding box center [88, 72] width 38 height 33
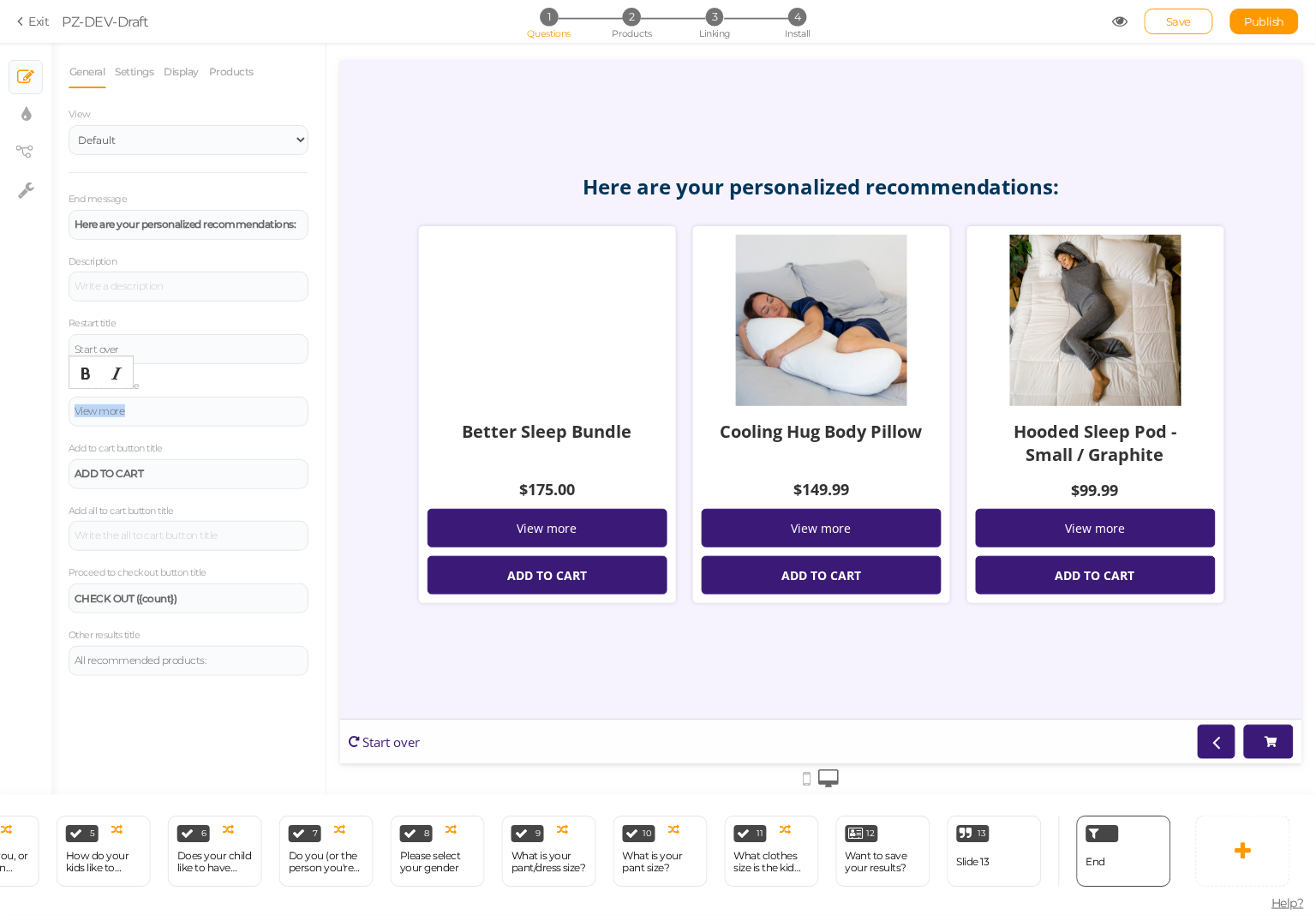
drag, startPoint x: 167, startPoint y: 411, endPoint x: 52, endPoint y: 408, distance: 115.0
click at [52, 408] on div "General Settings Display Products View Default Top End message Here are your pe…" at bounding box center [189, 425] width 274 height 739
drag, startPoint x: 164, startPoint y: 410, endPoint x: 177, endPoint y: 410, distance: 13.0
click at [166, 410] on div "VIEW MORE" at bounding box center [189, 411] width 228 height 10
drag, startPoint x: 224, startPoint y: 416, endPoint x: -1, endPoint y: 408, distance: 225.1
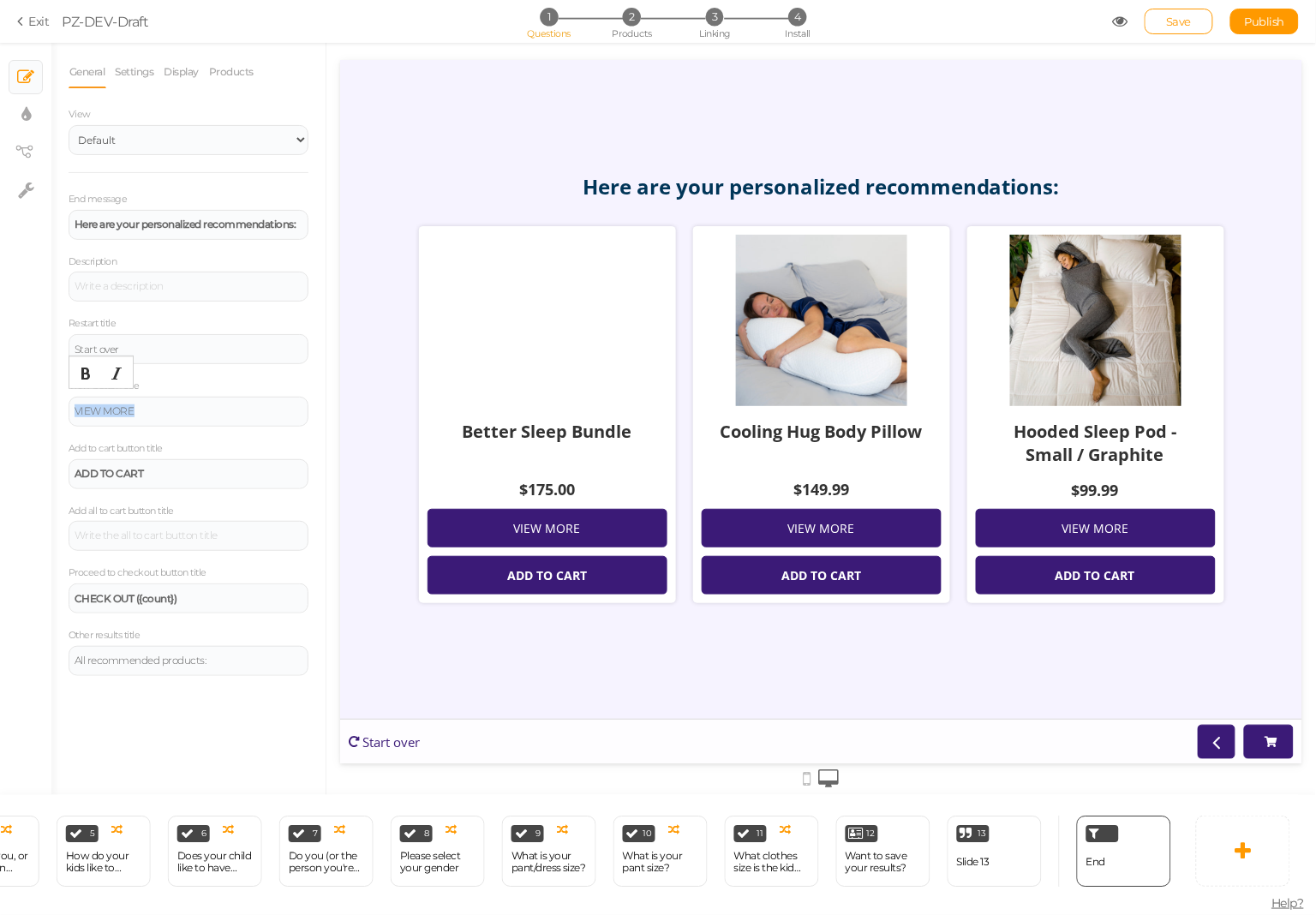
click at [0, 408] on div "× Slides × Display settings × View tree × Settings General Settings Display Pro…" at bounding box center [658, 418] width 1316 height 752
click at [204, 417] on div at bounding box center [189, 412] width 239 height 30
drag, startPoint x: 246, startPoint y: 420, endPoint x: 63, endPoint y: 410, distance: 183.3
click at [63, 410] on div "General Settings Display Products View Default Top End message Here are your pe…" at bounding box center [189, 425] width 274 height 739
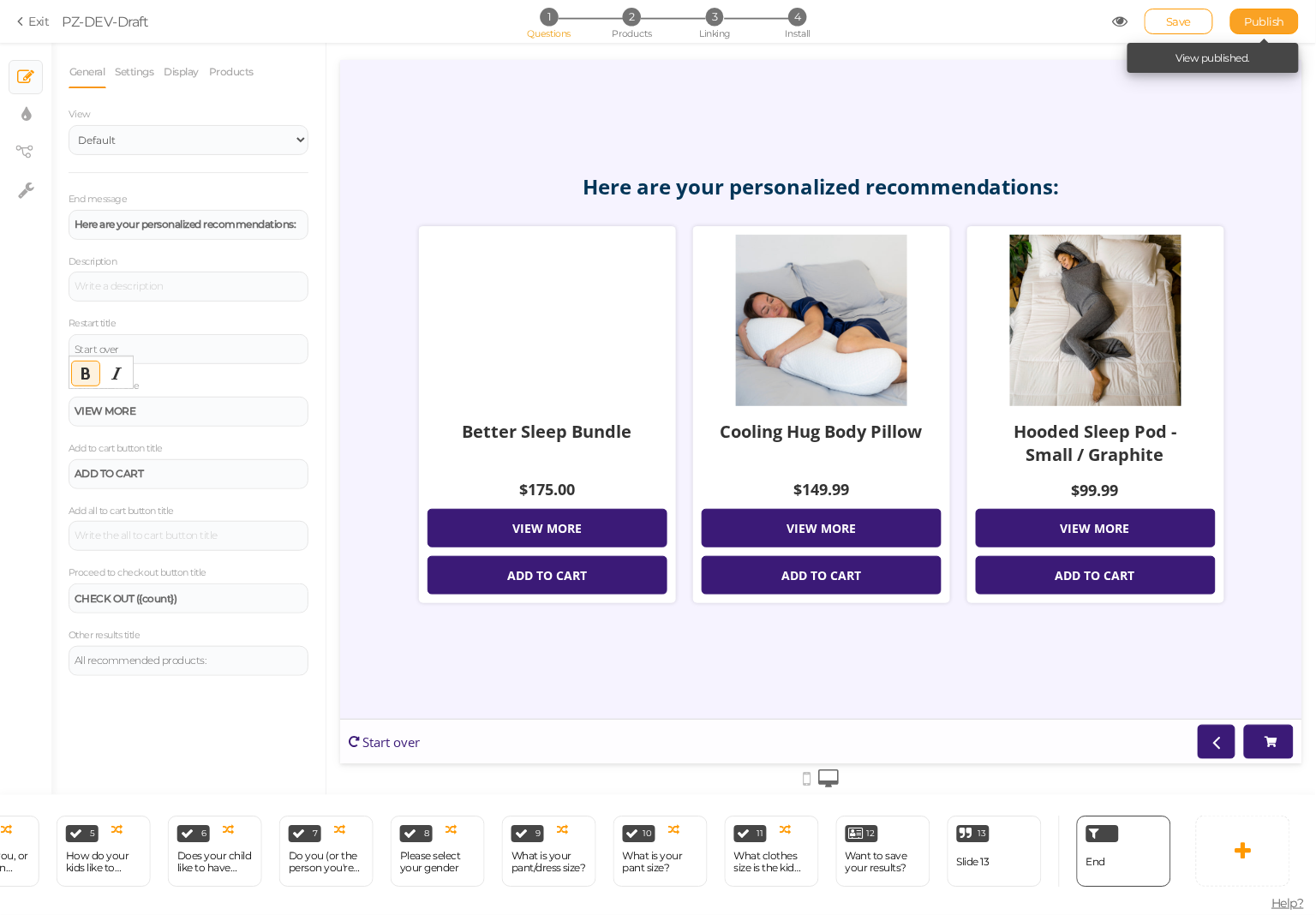
click at [1255, 25] on span "Publish" at bounding box center [1264, 21] width 41 height 14
click at [805, 302] on div at bounding box center [820, 319] width 239 height 172
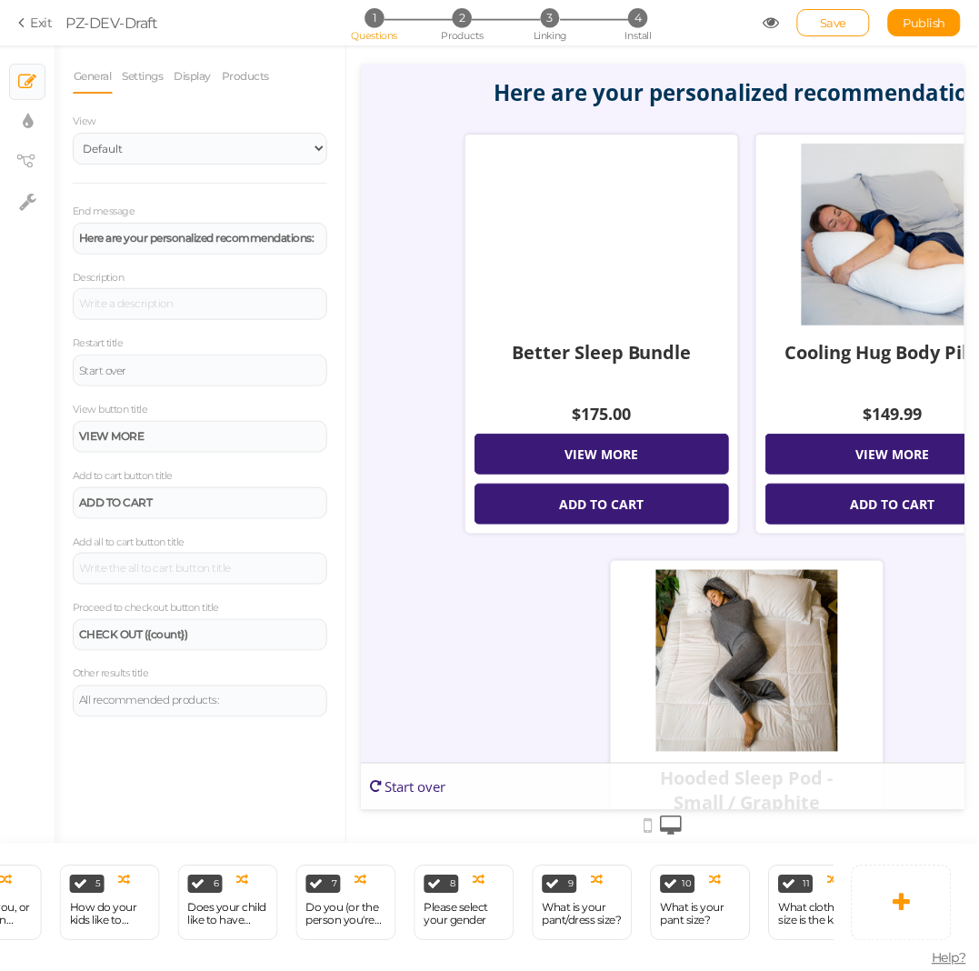
click at [581, 87] on strong "Here are your personalized recommendations:" at bounding box center [746, 91] width 506 height 30
click at [460, 8] on span "2" at bounding box center [462, 17] width 19 height 19
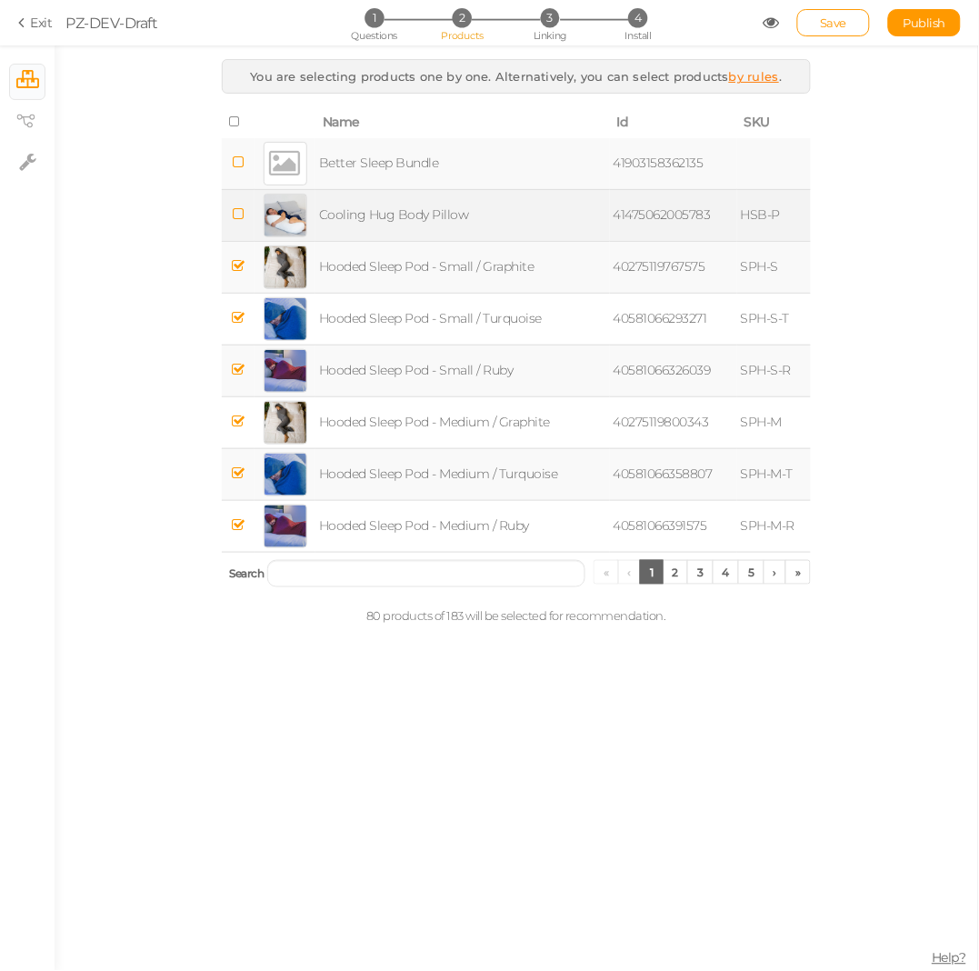
click at [492, 214] on td "Cooling Hug Body Pillow" at bounding box center [462, 215] width 294 height 52
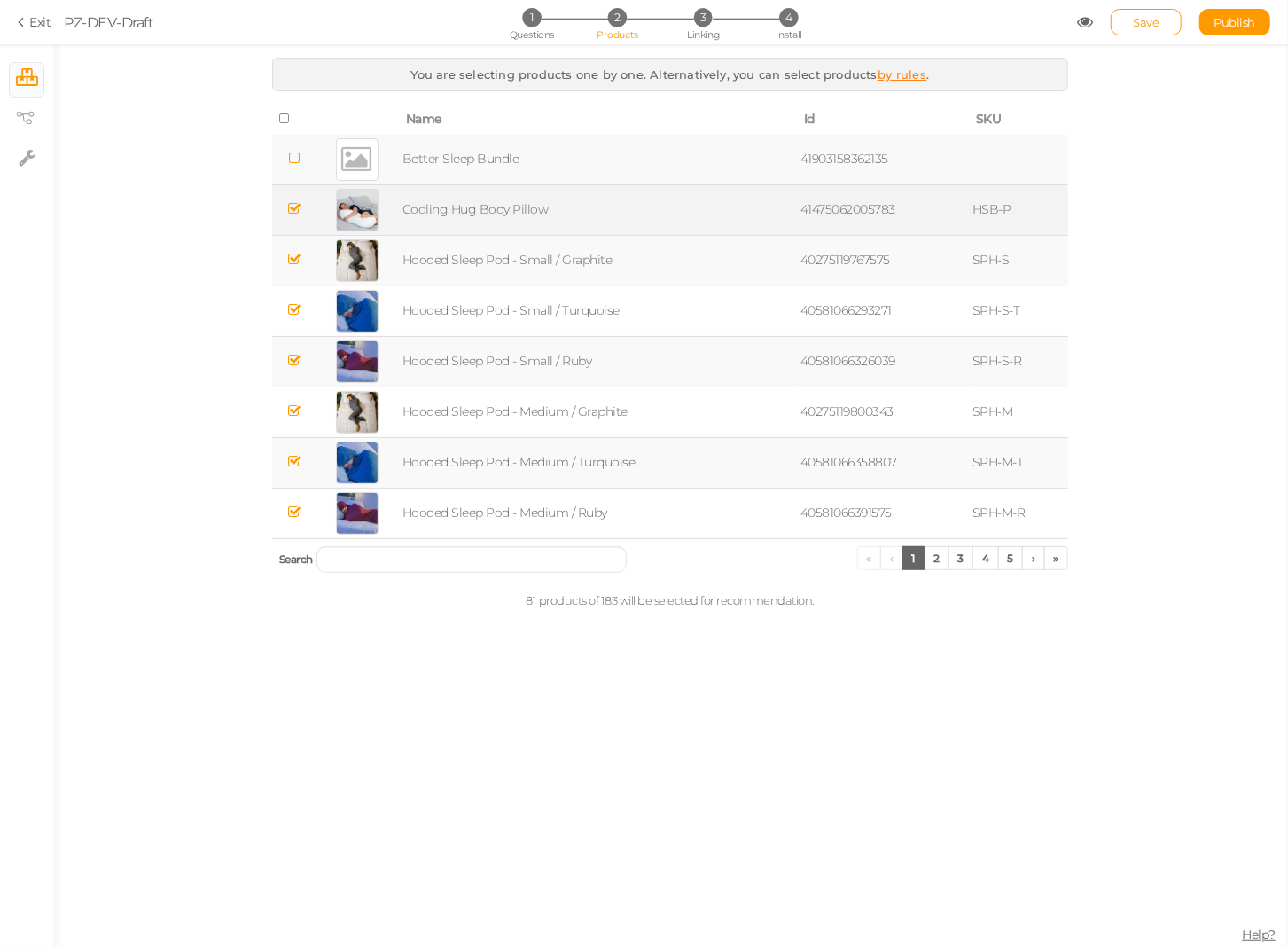
click at [590, 209] on td "Cooling Hug Body Pillow" at bounding box center [598, 210] width 398 height 51
click at [467, 210] on td "Cooling Hug Body Pillow" at bounding box center [598, 210] width 398 height 51
click at [339, 207] on div at bounding box center [357, 211] width 43 height 43
click at [343, 206] on div at bounding box center [357, 211] width 43 height 43
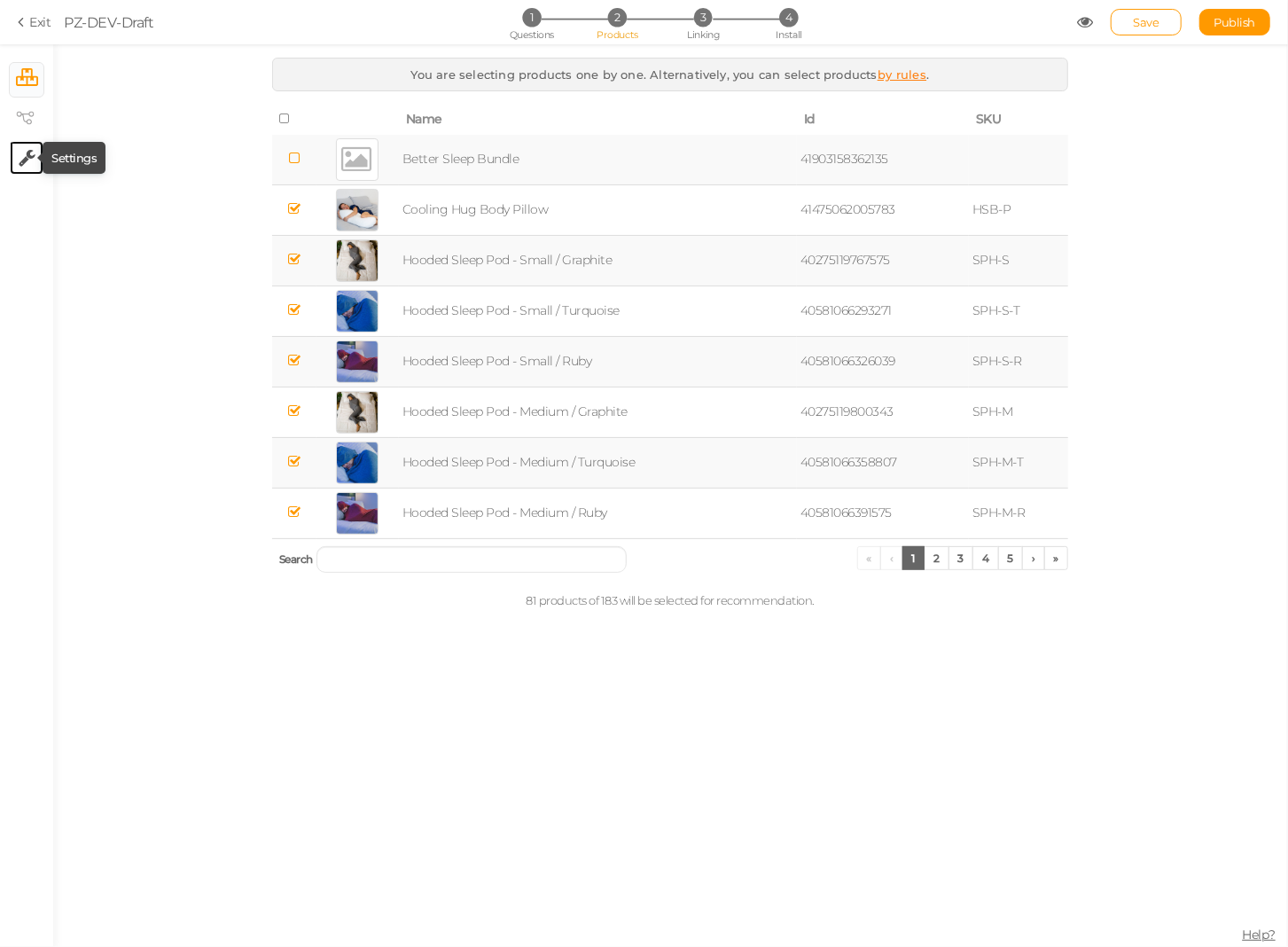
click at [19, 151] on icon at bounding box center [26, 158] width 17 height 18
select select "en"
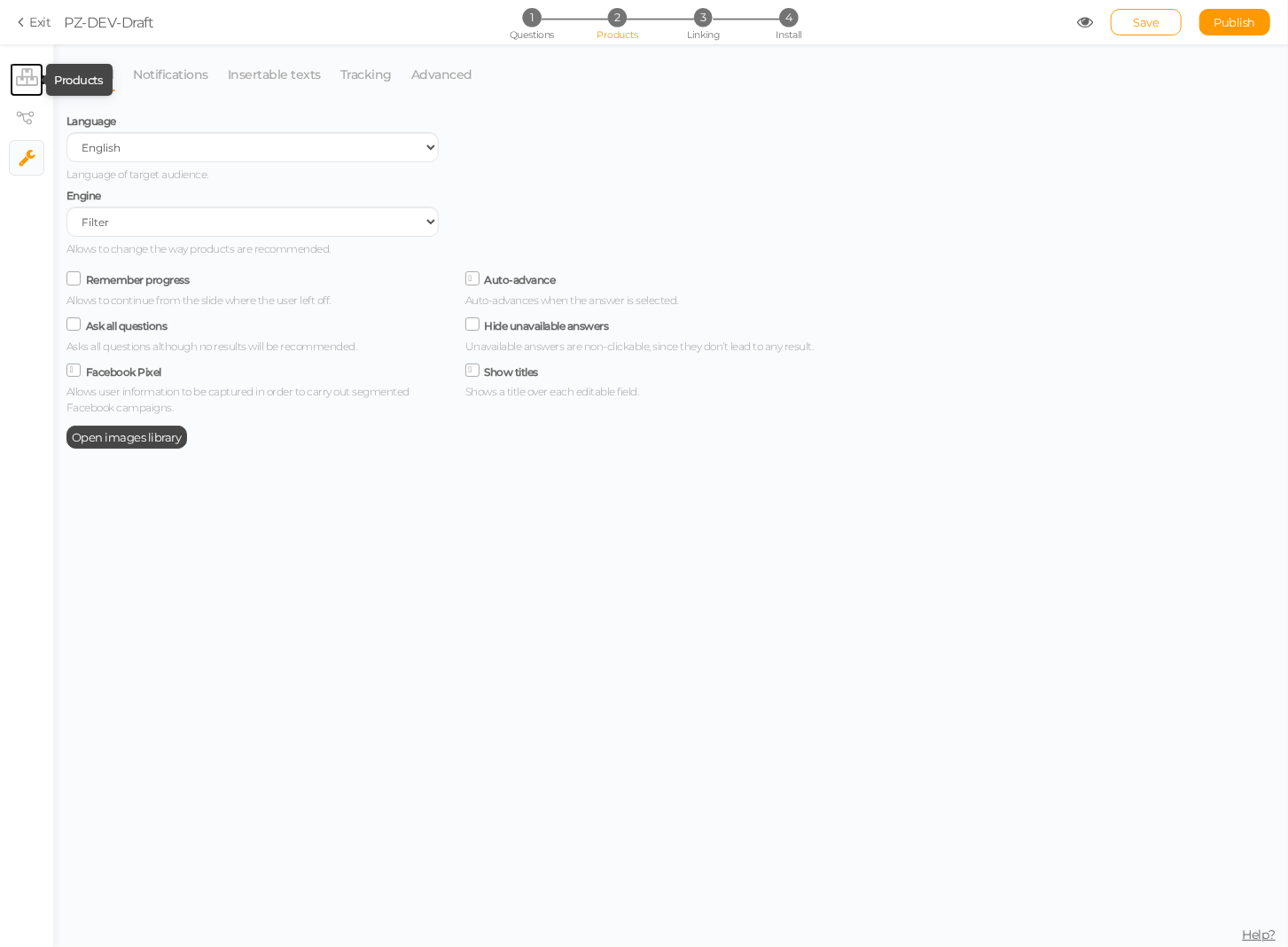
click at [22, 70] on icon at bounding box center [26, 77] width 22 height 18
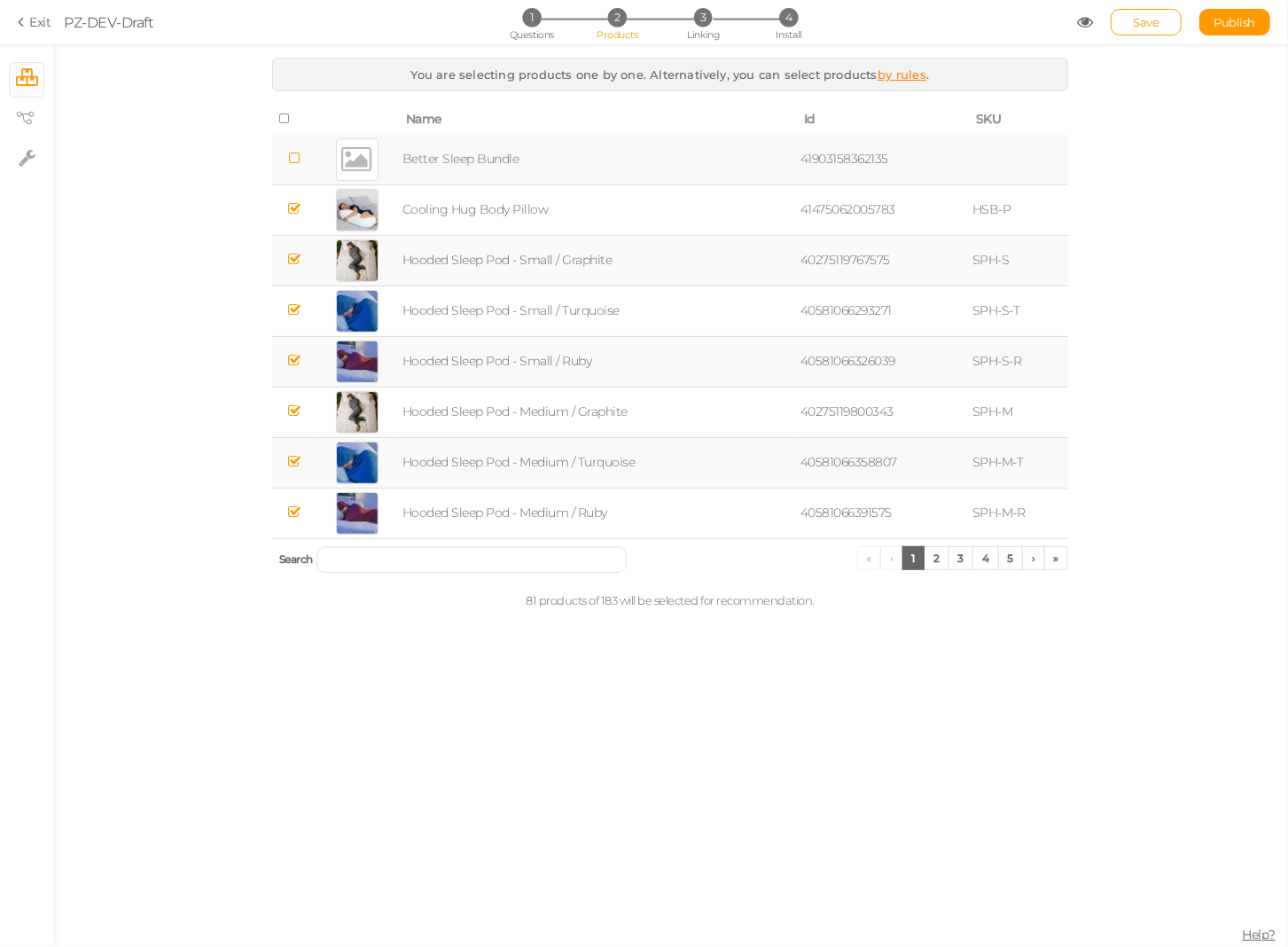
click at [27, 12] on section "Exit PZ-DEV-Draft 1 Questions 2 Products 3 Linking 4 Install Save Publish View …" at bounding box center [644, 21] width 1288 height 44
click at [1142, 15] on span "Save" at bounding box center [1147, 21] width 25 height 15
click at [20, 33] on section "Exit PZ-DEV-Draft 1 Questions 2 Products 3 Linking 4 Install Save Publish View …" at bounding box center [644, 21] width 1288 height 44
click at [21, 21] on icon at bounding box center [23, 22] width 13 height 16
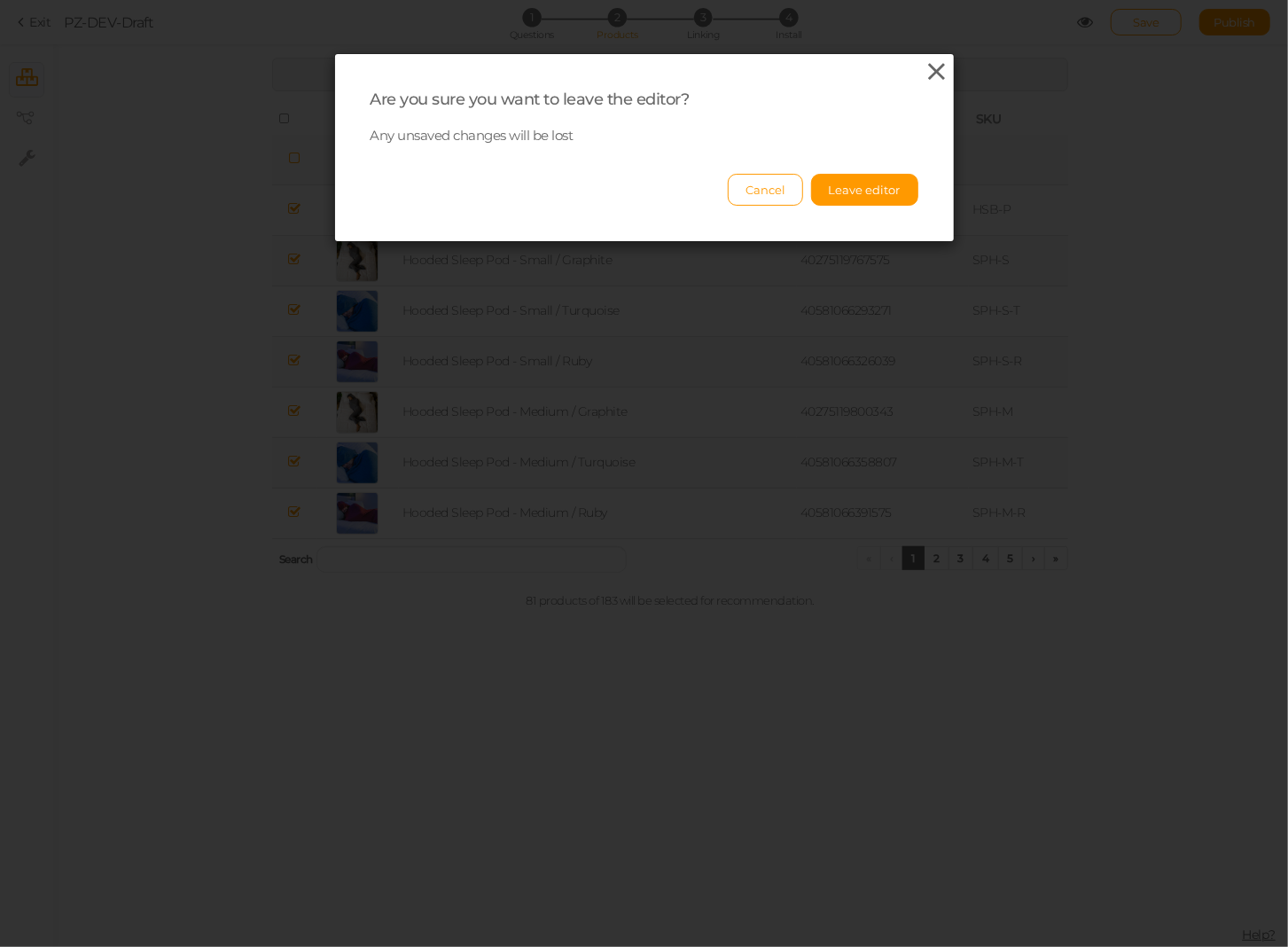
click at [937, 78] on icon at bounding box center [937, 71] width 25 height 26
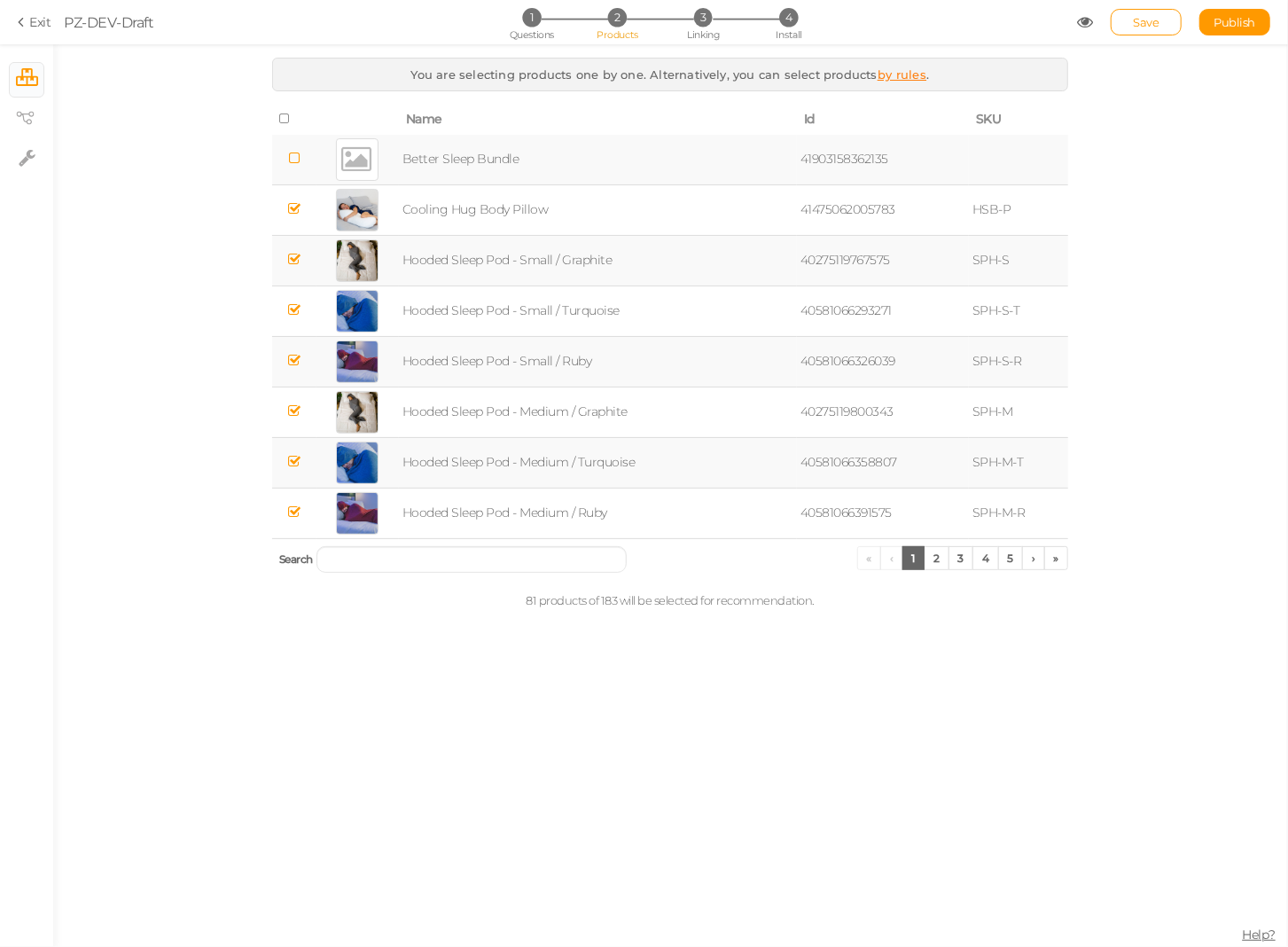
click at [29, 24] on icon at bounding box center [23, 22] width 13 height 16
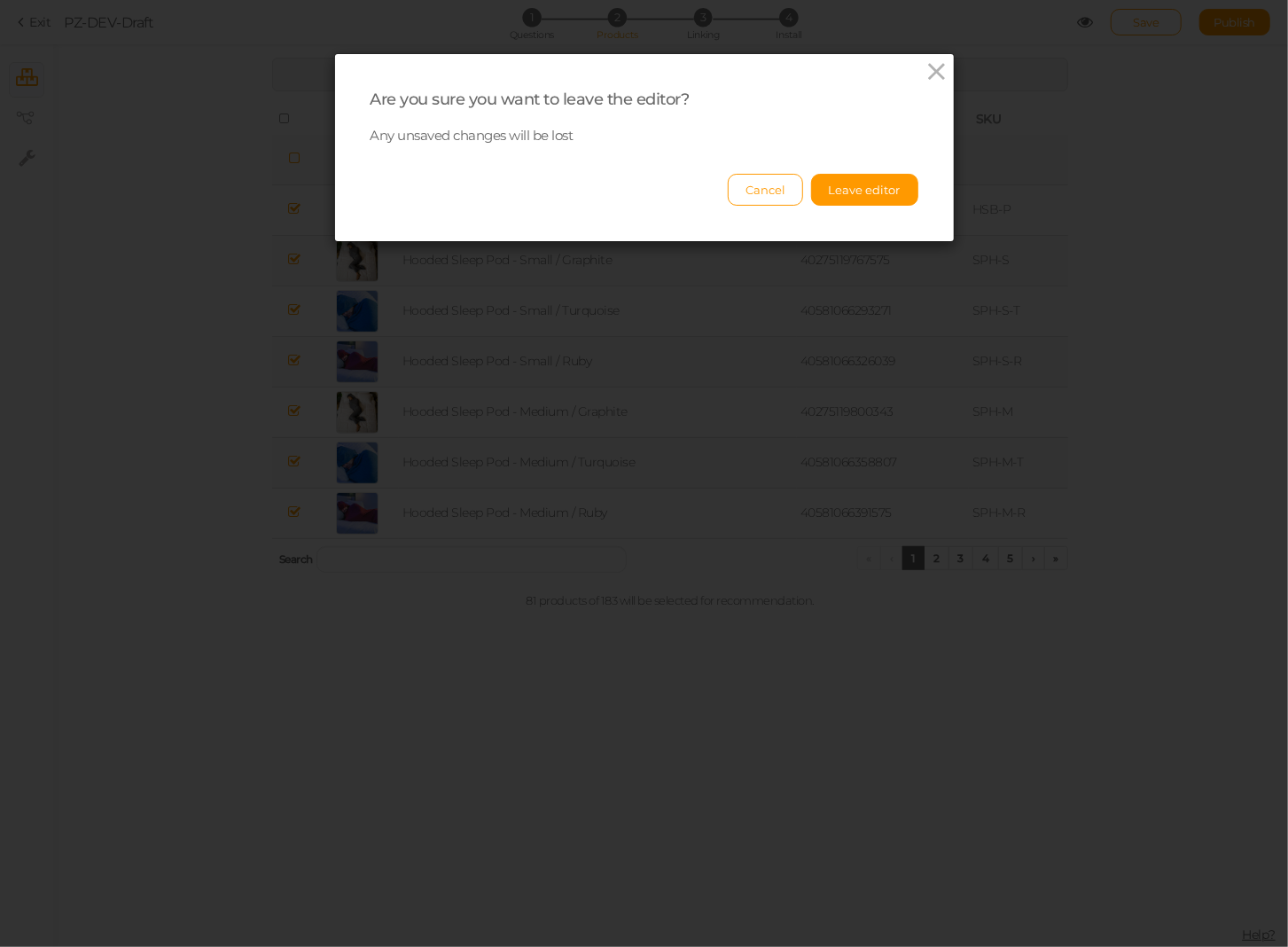
click at [850, 166] on div "Cancel Leave editor" at bounding box center [645, 181] width 548 height 49
click at [855, 179] on button "Leave editor" at bounding box center [865, 189] width 107 height 32
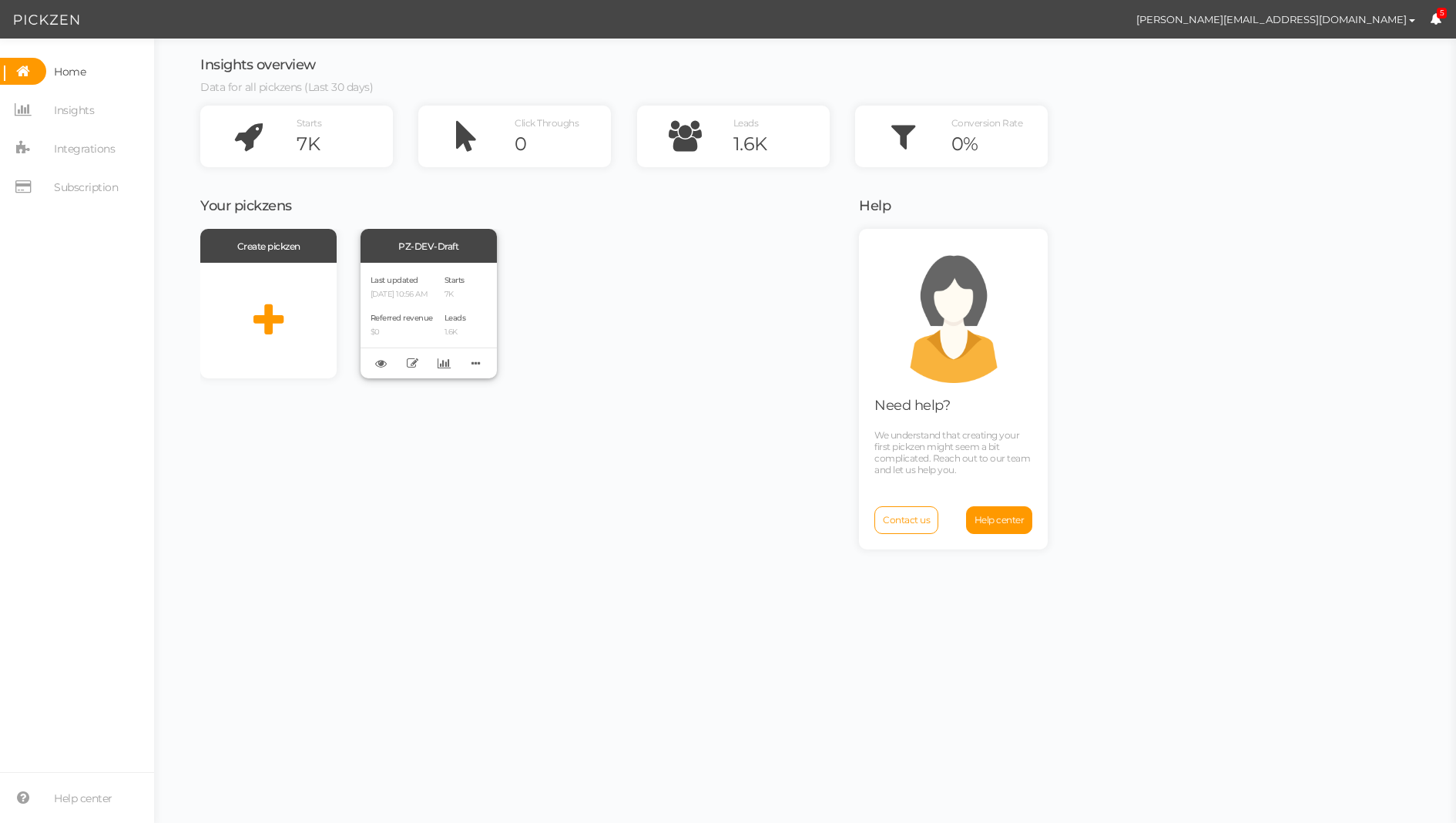
click at [452, 296] on div "Last updated 09/08/2025 10:56 AM Referred revenue $0 Starts 7K Leads 1.6K" at bounding box center [428, 320] width 137 height 115
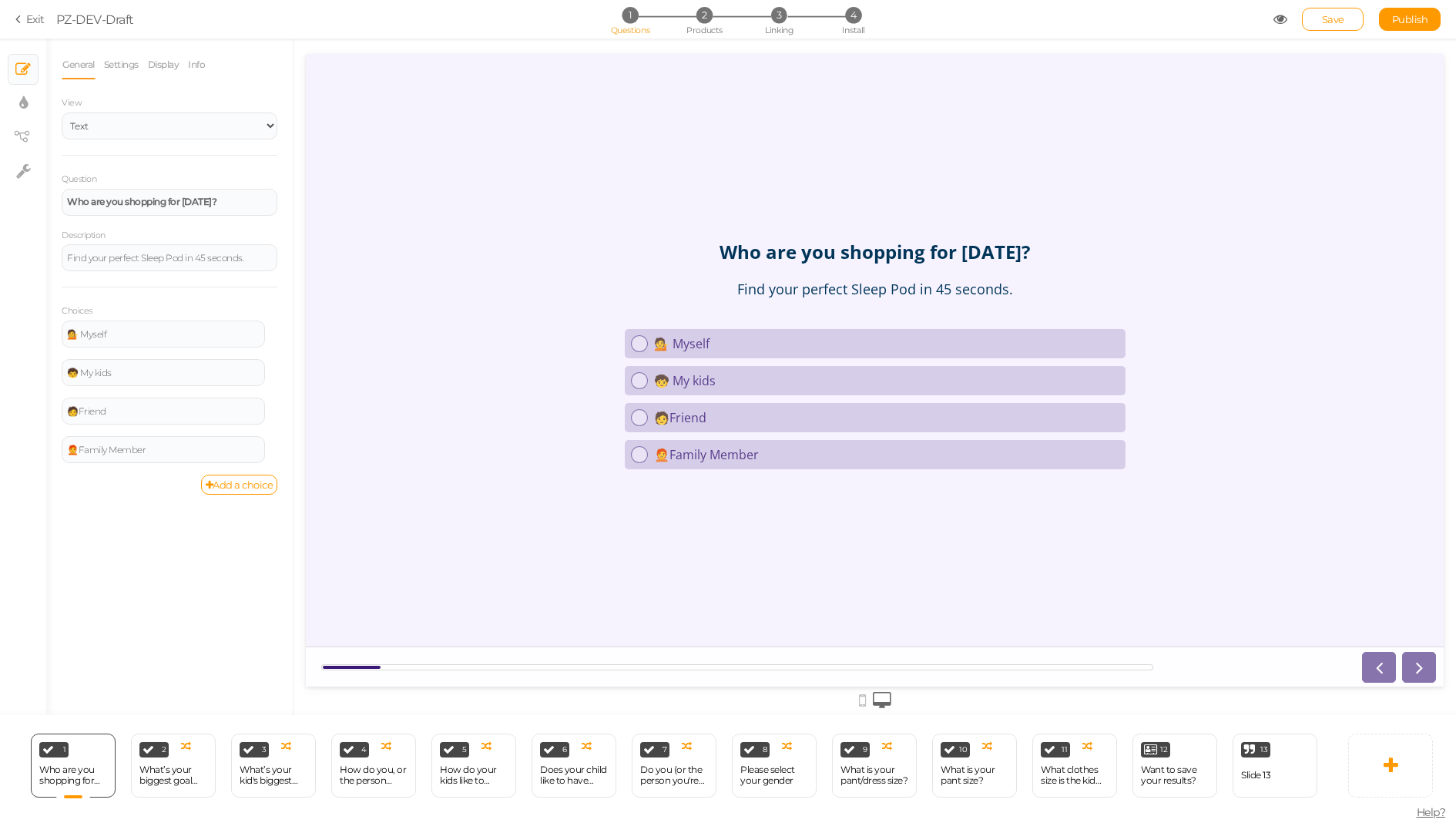
click at [21, 14] on icon at bounding box center [20, 19] width 11 height 14
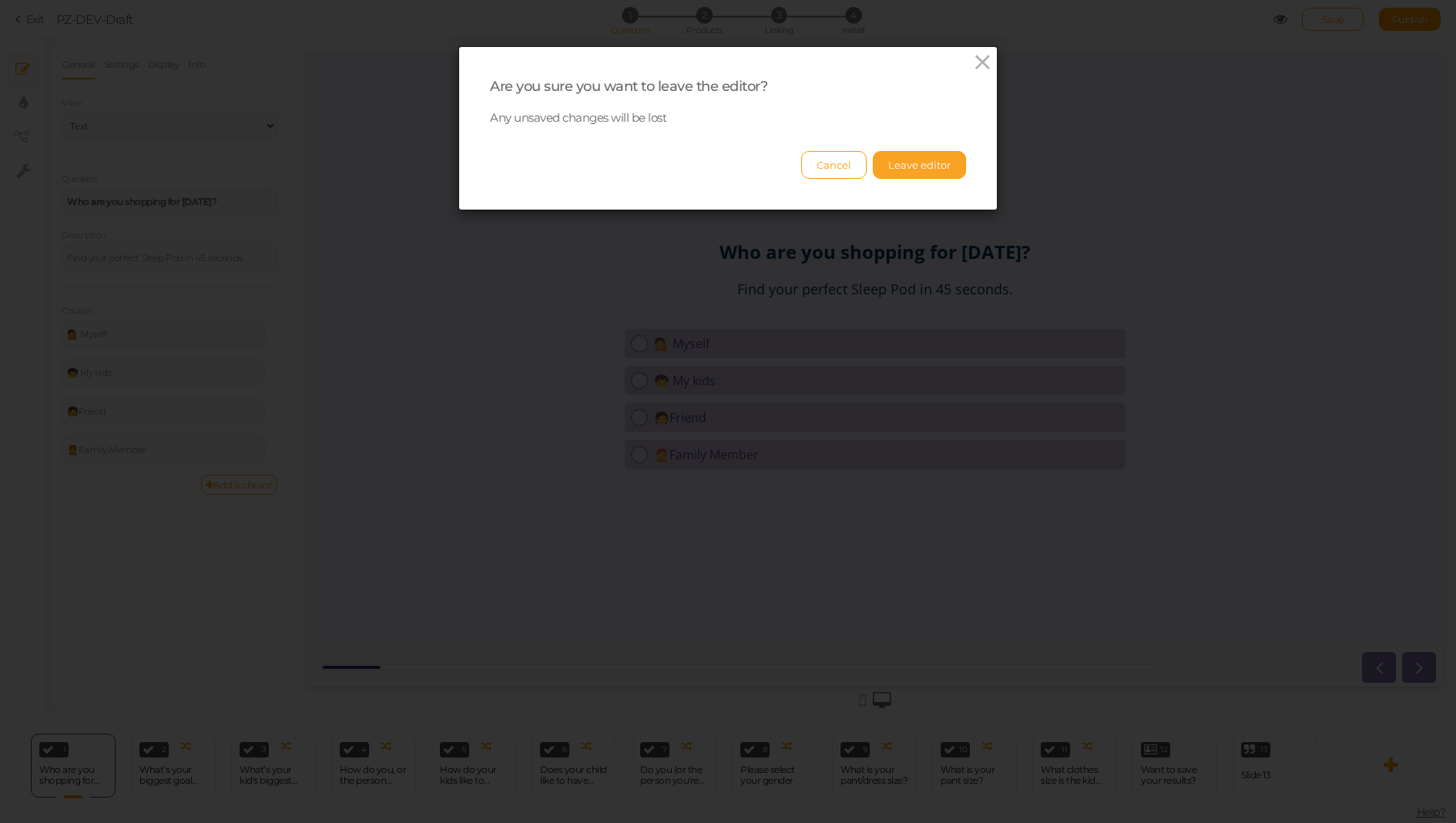
click at [921, 159] on button "Leave editor" at bounding box center [920, 164] width 93 height 28
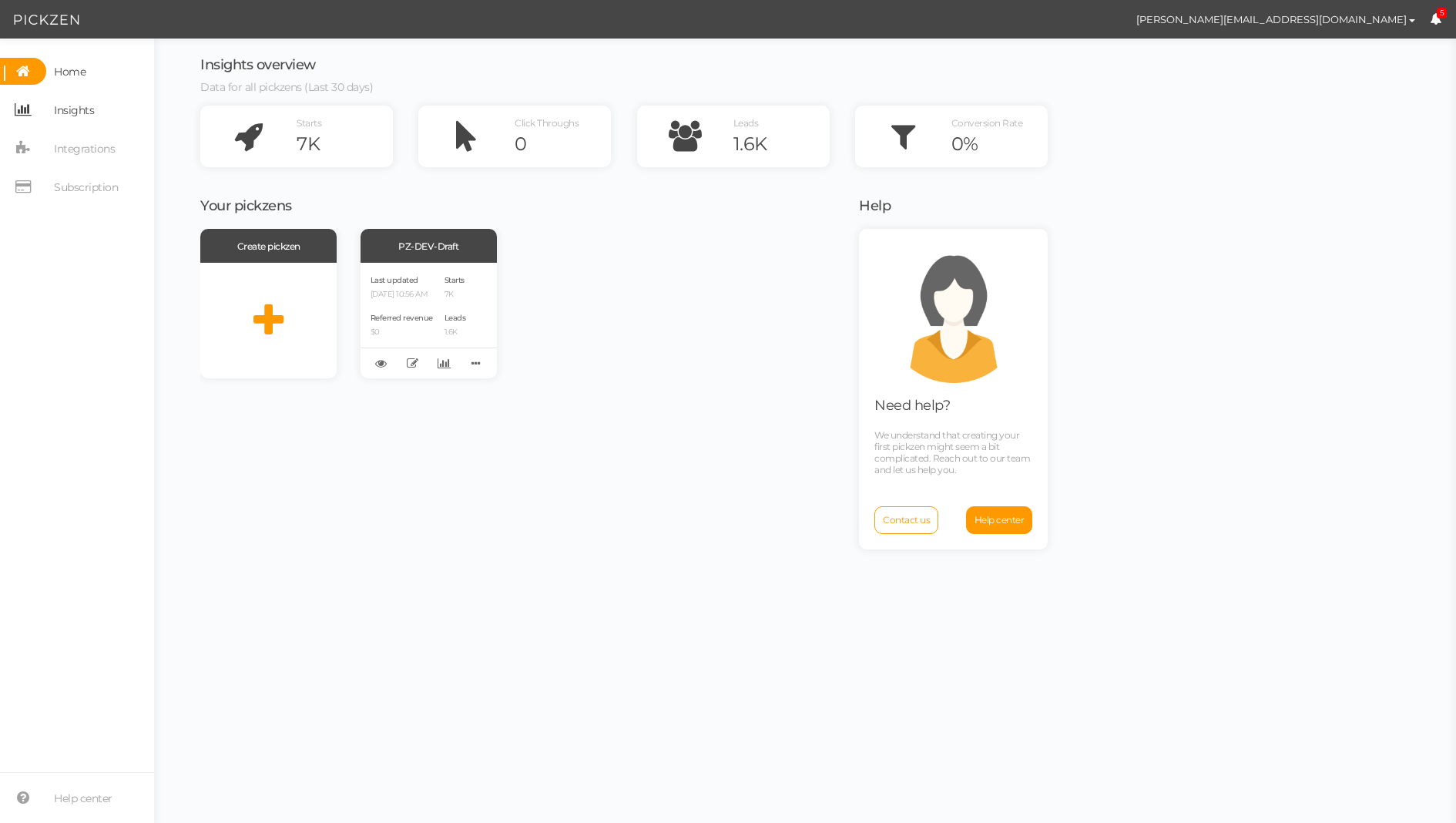
click at [68, 112] on span "Insights" at bounding box center [74, 109] width 40 height 25
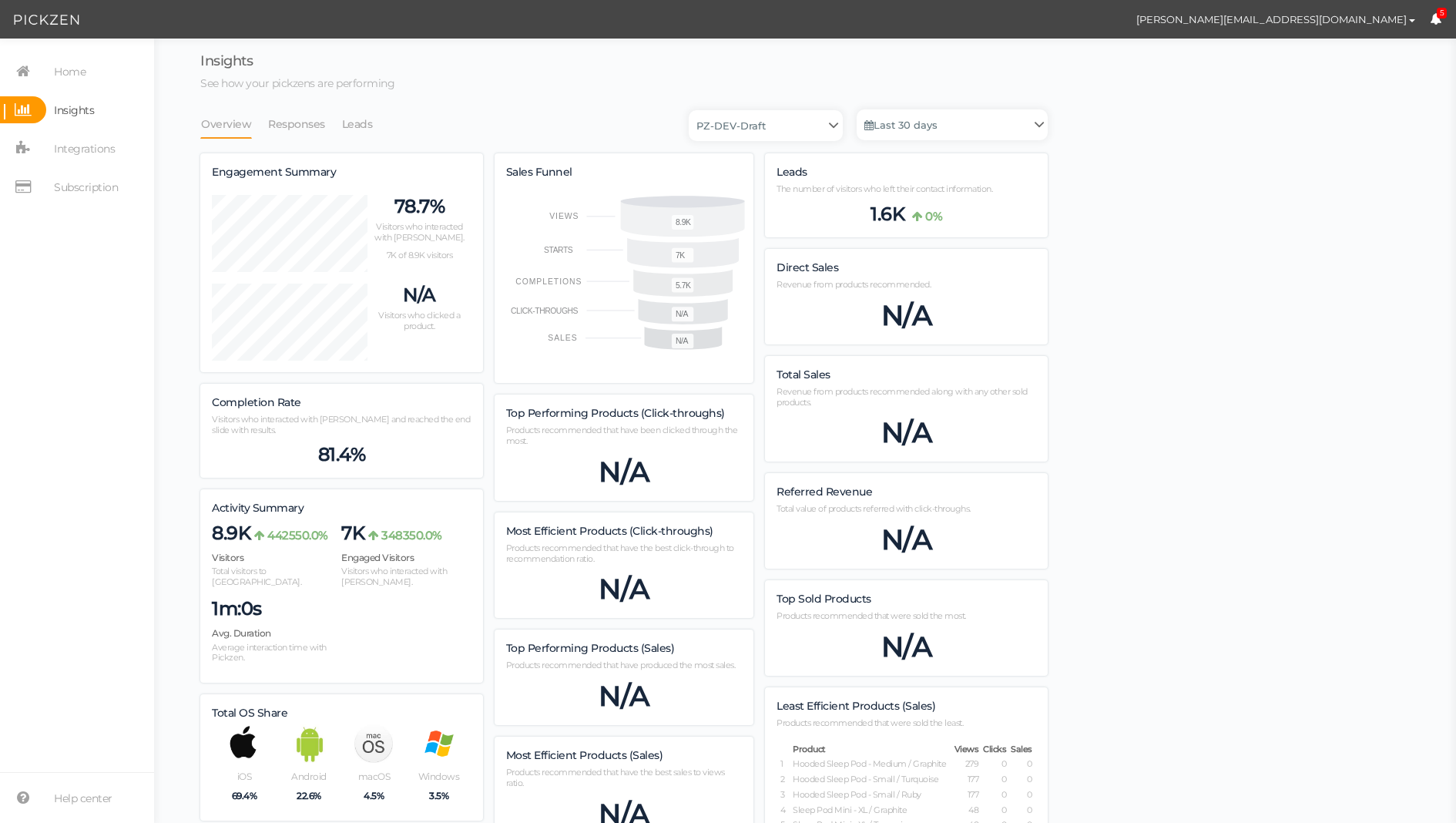
scroll to position [1204, 848]
click at [957, 120] on link "Last 30 days" at bounding box center [951, 125] width 191 height 31
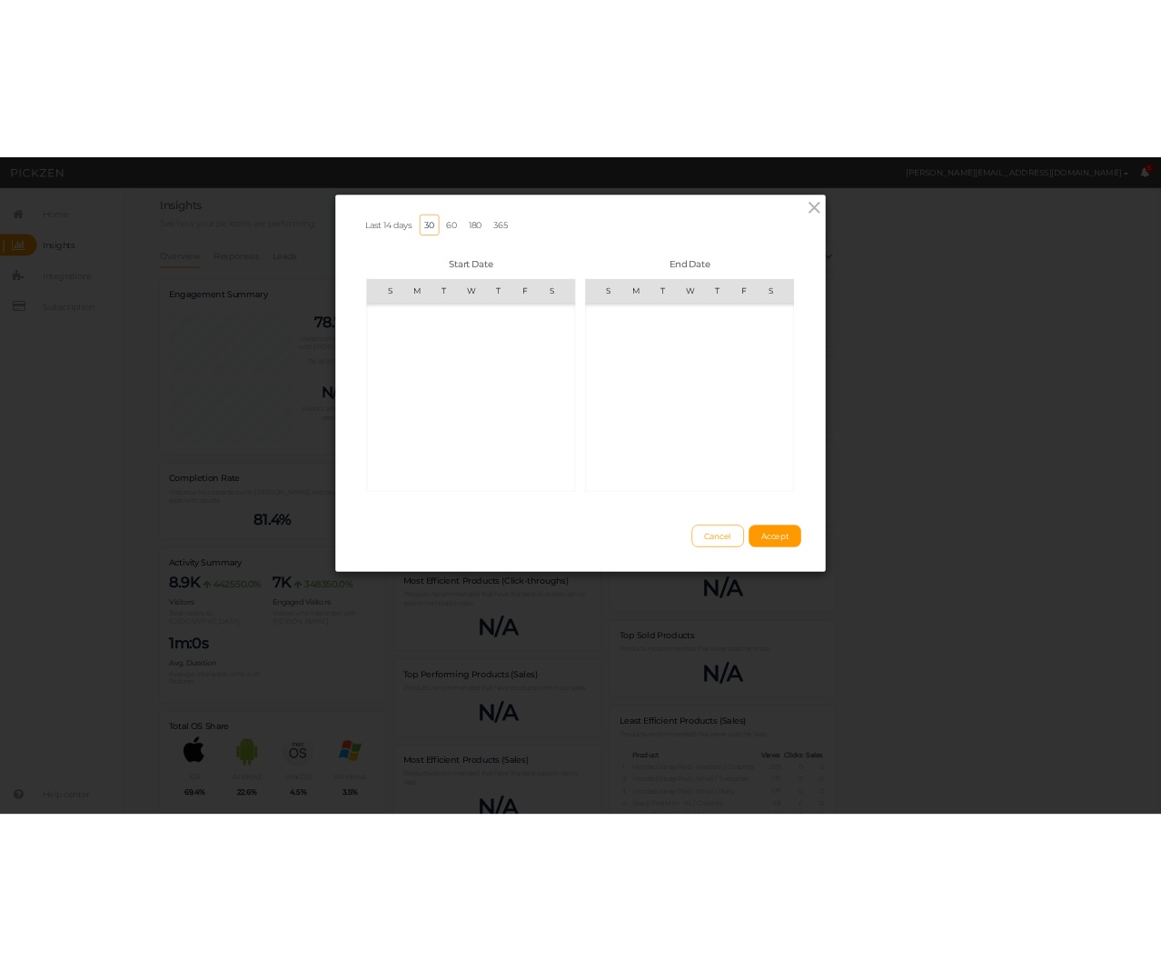
scroll to position [420935, 0]
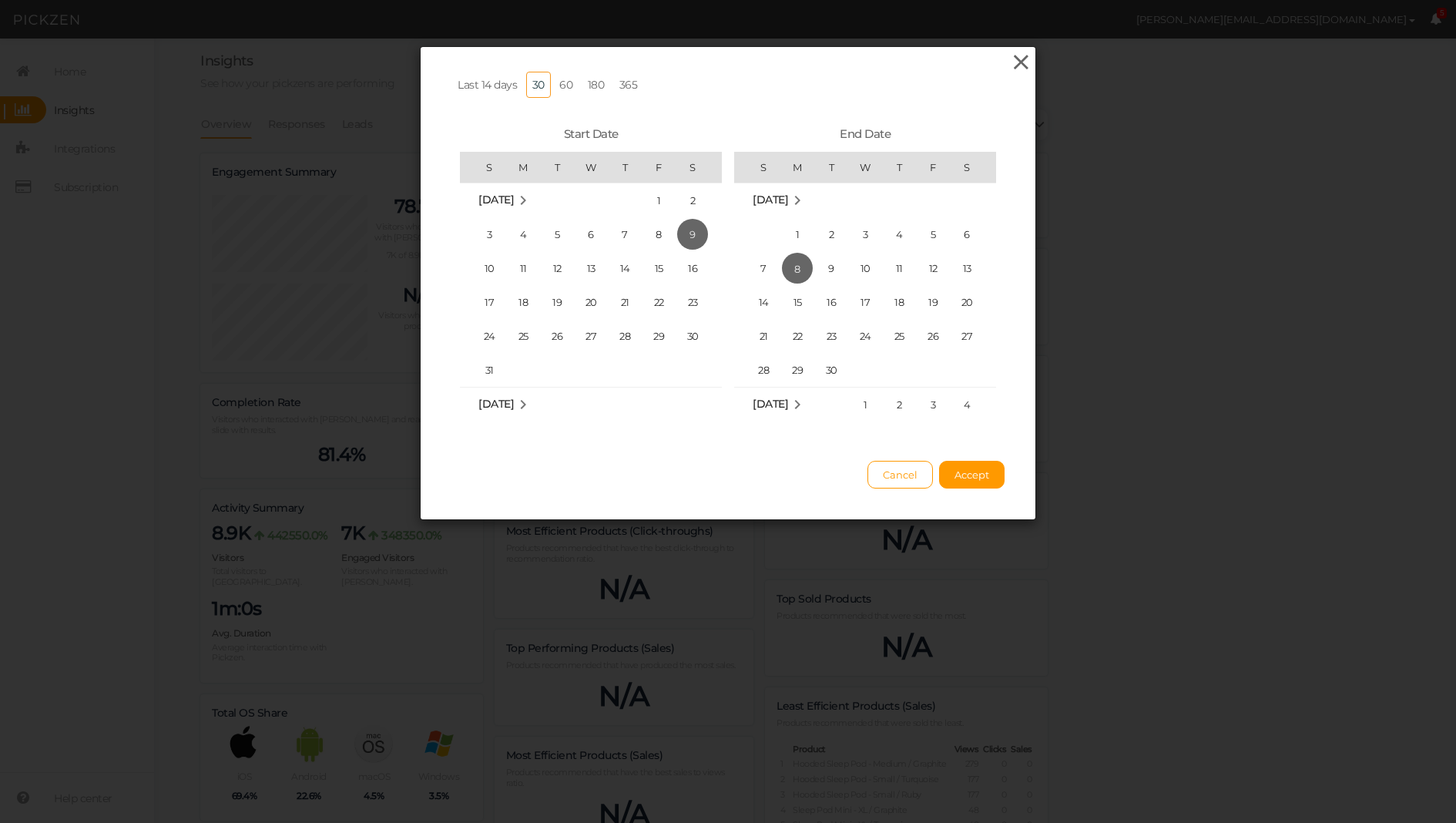
click at [1018, 63] on icon at bounding box center [1021, 62] width 22 height 23
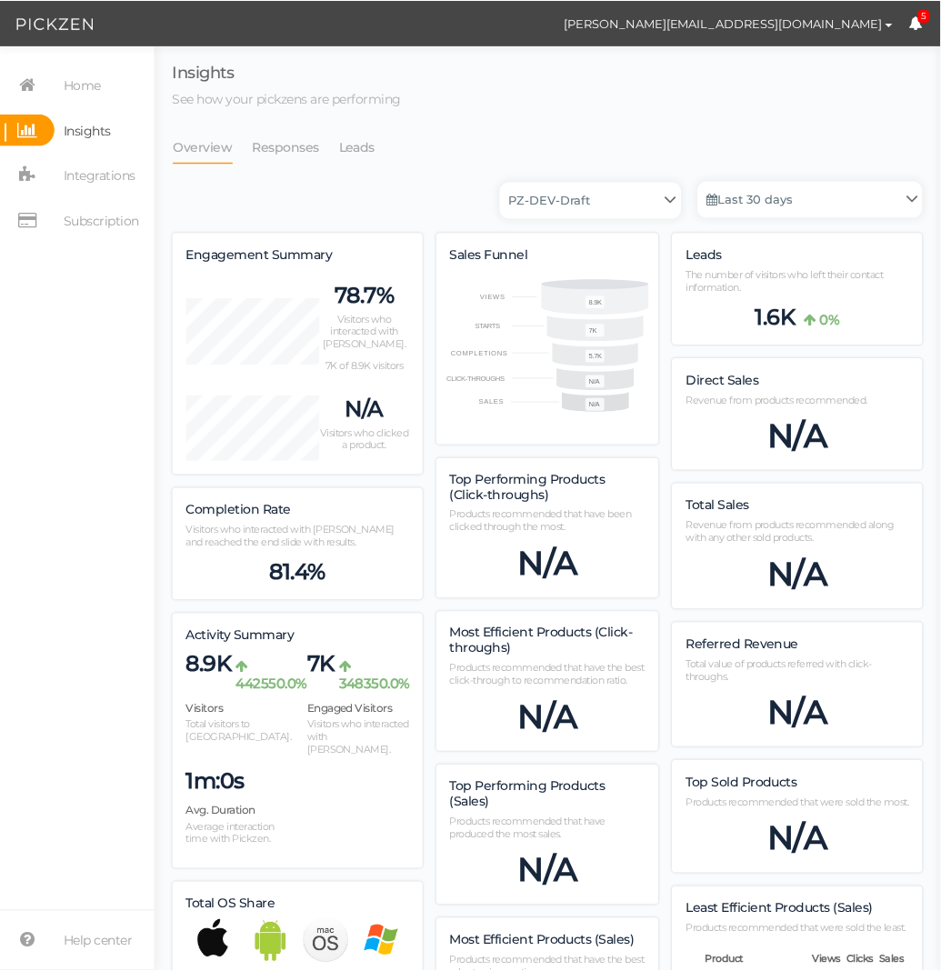
scroll to position [0, 0]
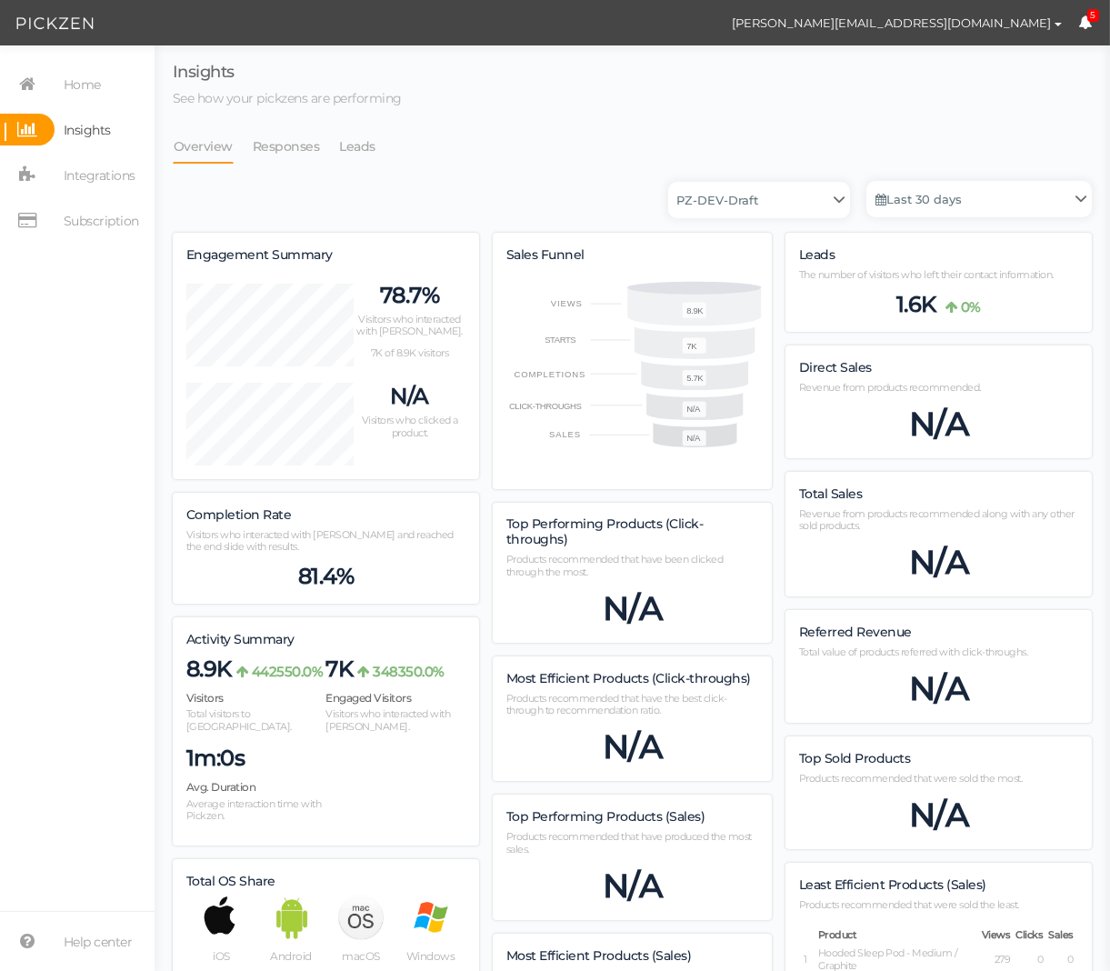
click at [870, 148] on ul "Overview Responses Leads" at bounding box center [632, 146] width 919 height 34
click at [956, 183] on link "Last 30 days" at bounding box center [978, 199] width 225 height 36
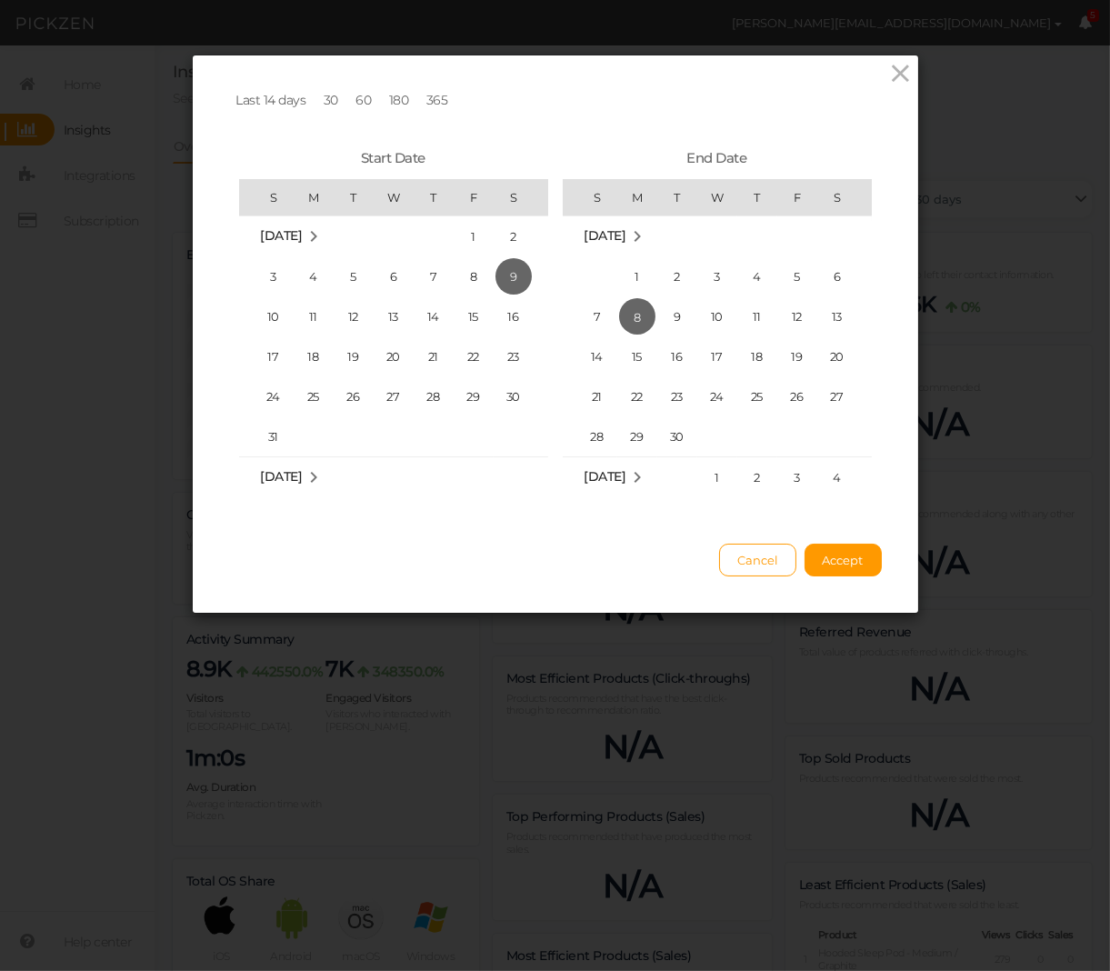
click at [957, 114] on div "Last 14 days 30 60 180 365 Start Date S M T W T F S May 2025 1 2 3 4 5 6 7 8 9 …" at bounding box center [555, 485] width 1110 height 971
click at [905, 70] on icon at bounding box center [900, 73] width 26 height 27
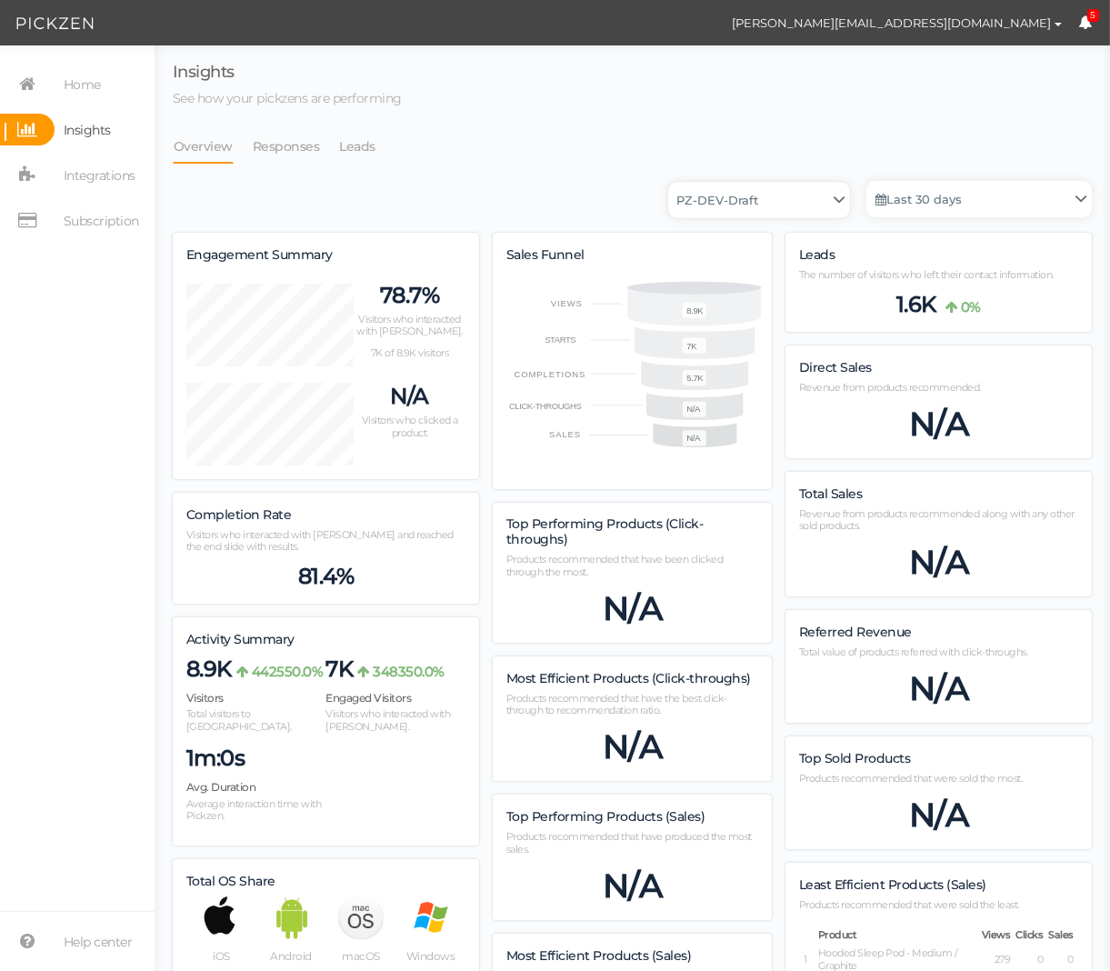
click at [784, 198] on select "PZ-DEV-Draft" at bounding box center [759, 200] width 182 height 36
click at [307, 145] on link "Responses" at bounding box center [286, 146] width 69 height 35
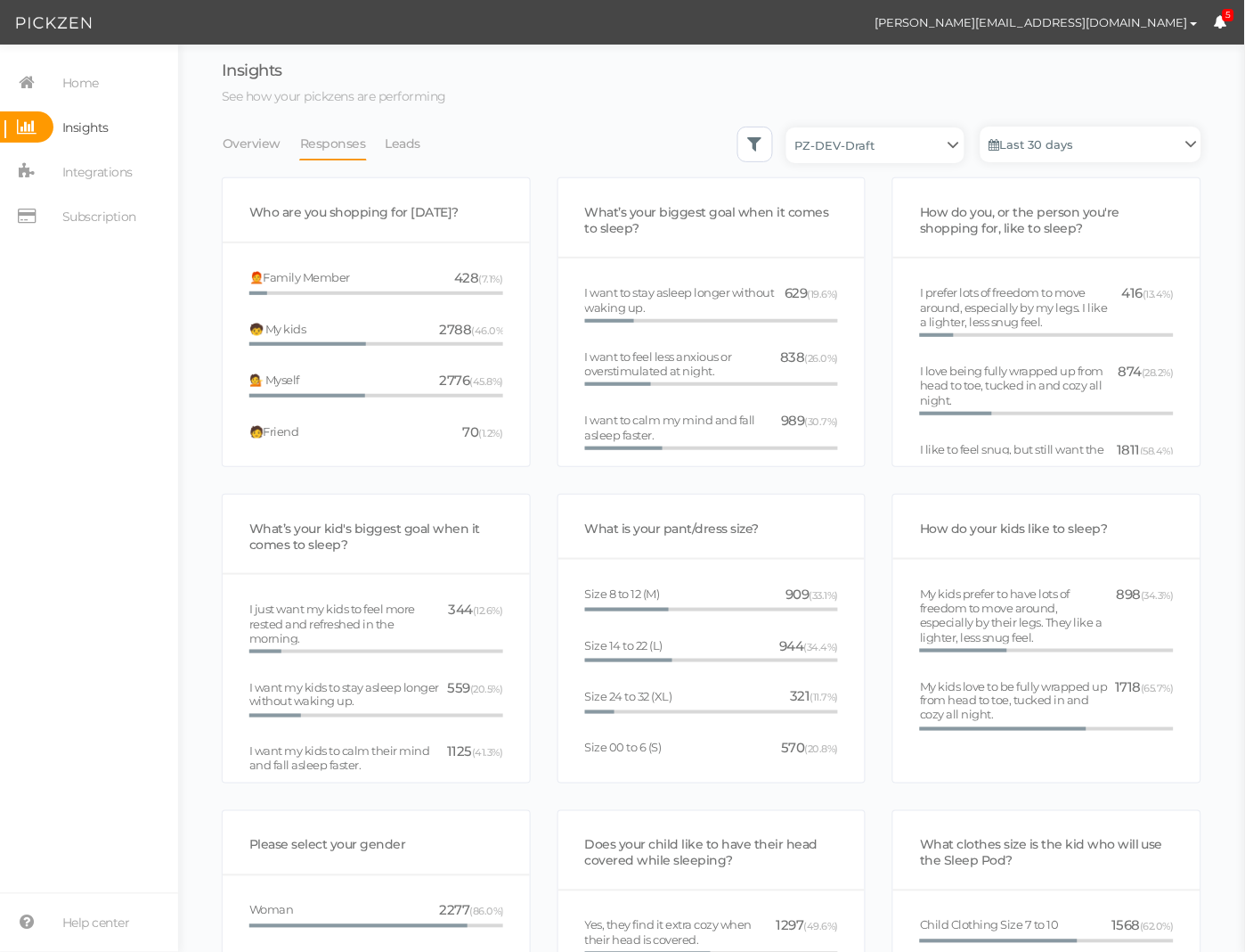
click at [424, 143] on li "Leads" at bounding box center [413, 143] width 55 height 34
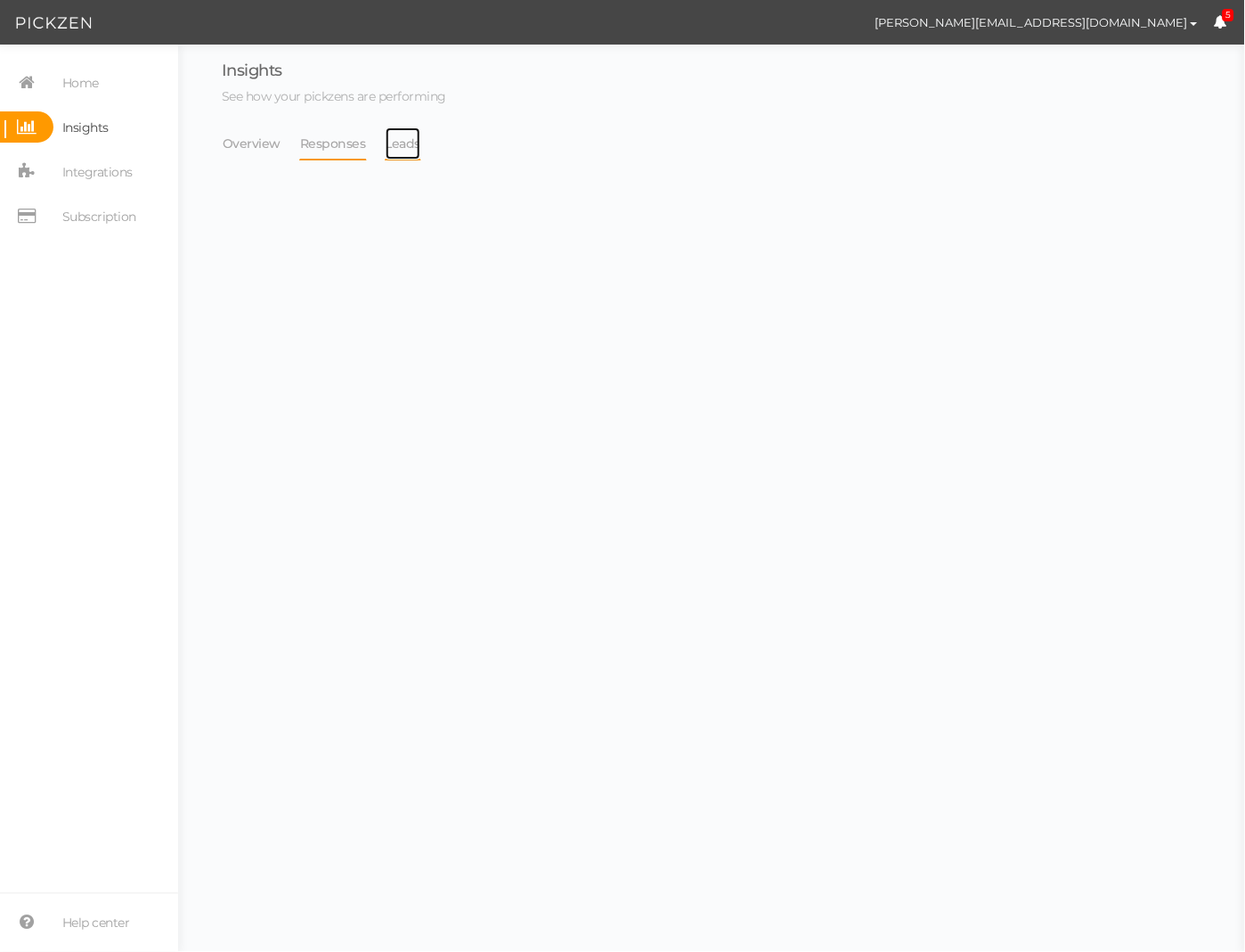
click at [400, 147] on link "Leads" at bounding box center [404, 143] width 37 height 34
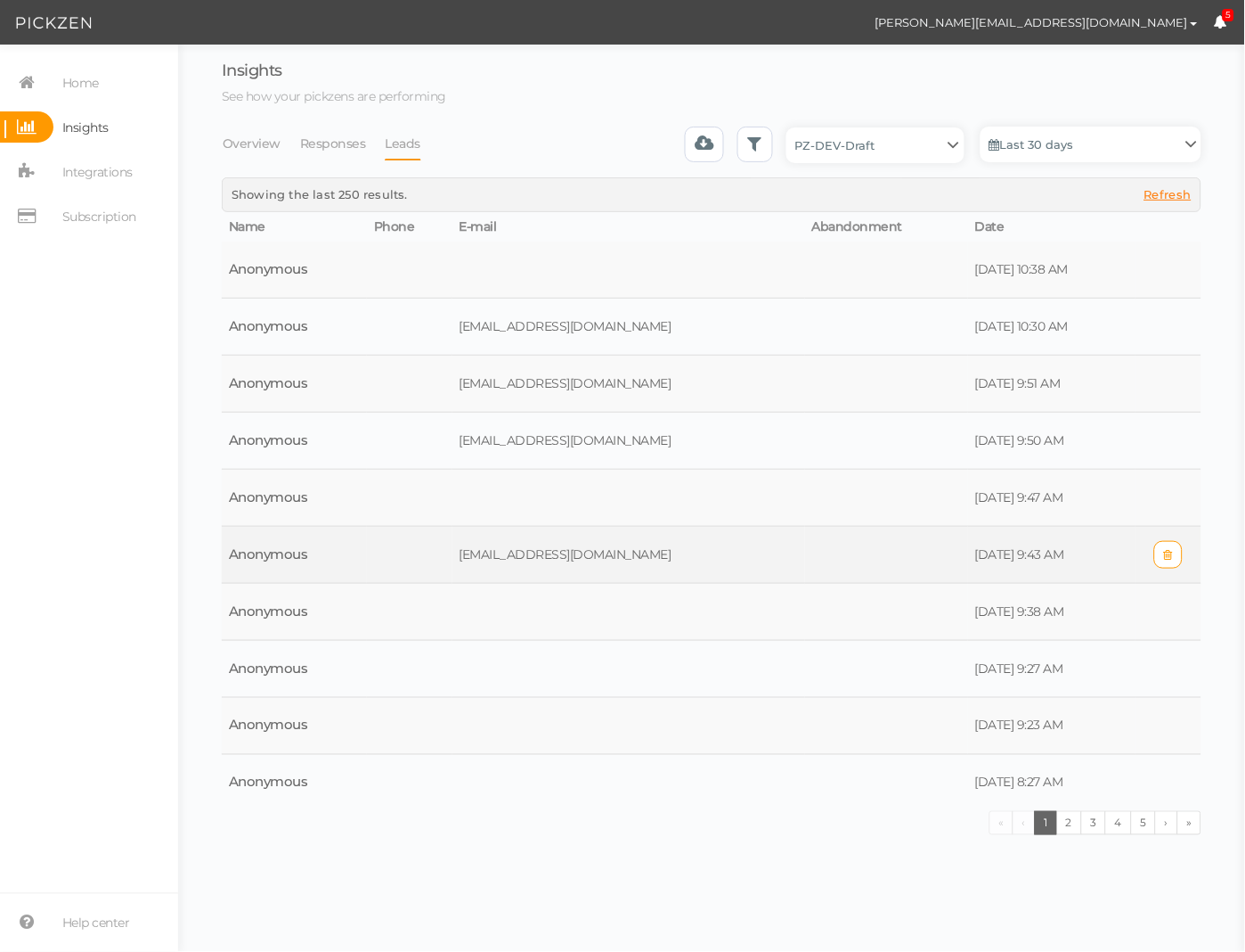
click at [624, 551] on td "Sunshine.llamb@gmail.com" at bounding box center [629, 555] width 353 height 57
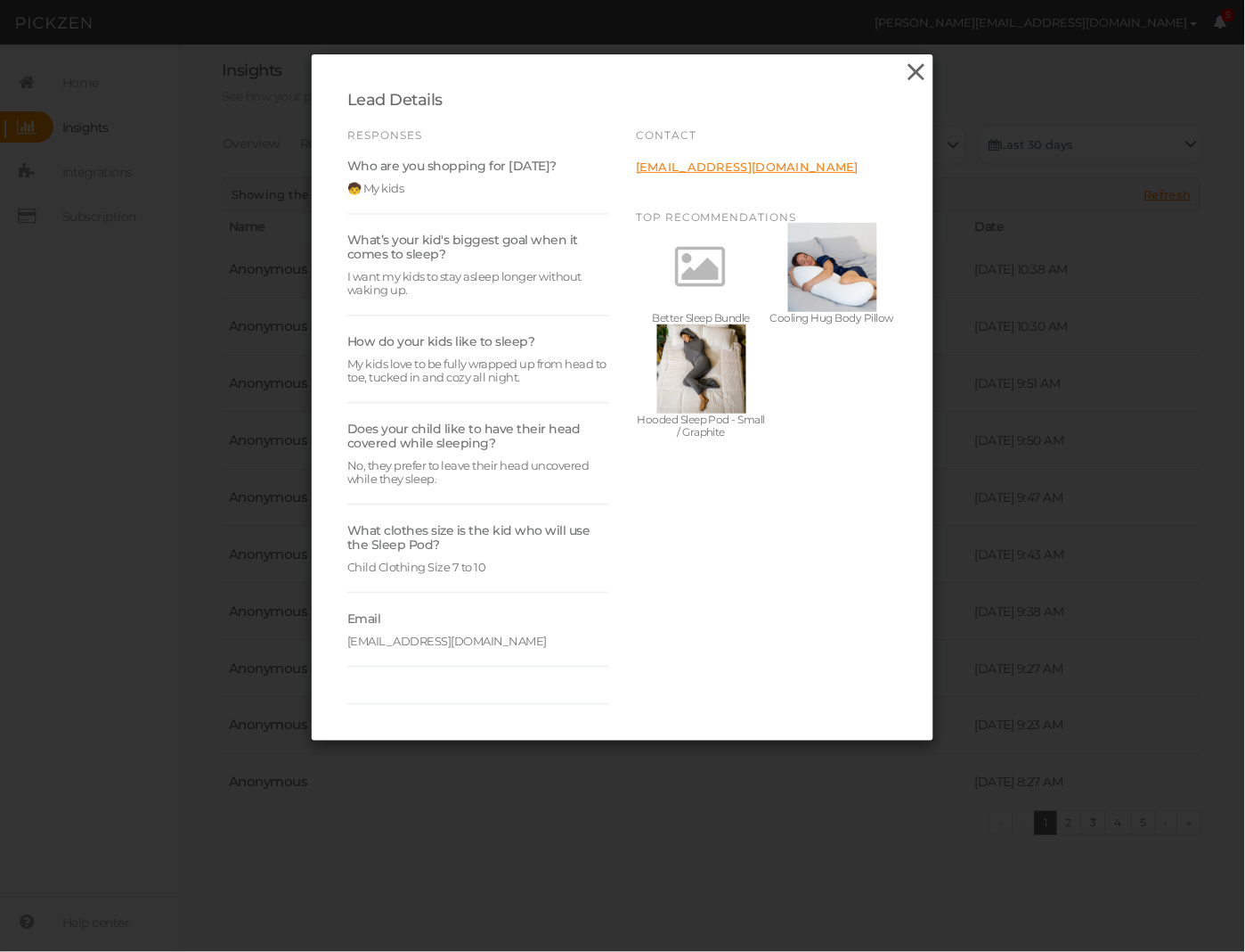
click at [922, 70] on icon at bounding box center [917, 72] width 25 height 26
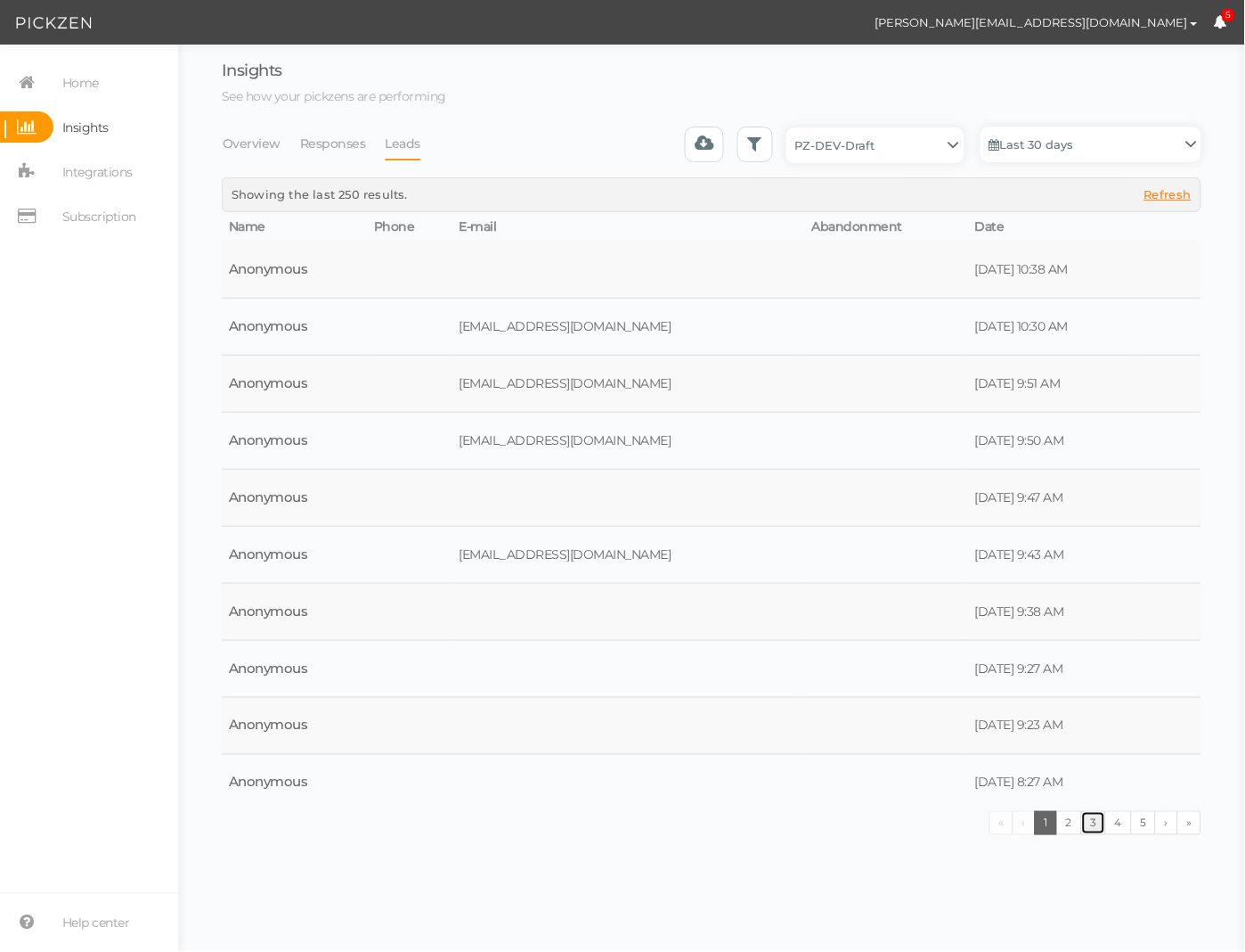
click at [1084, 827] on link "3" at bounding box center [1094, 823] width 25 height 25
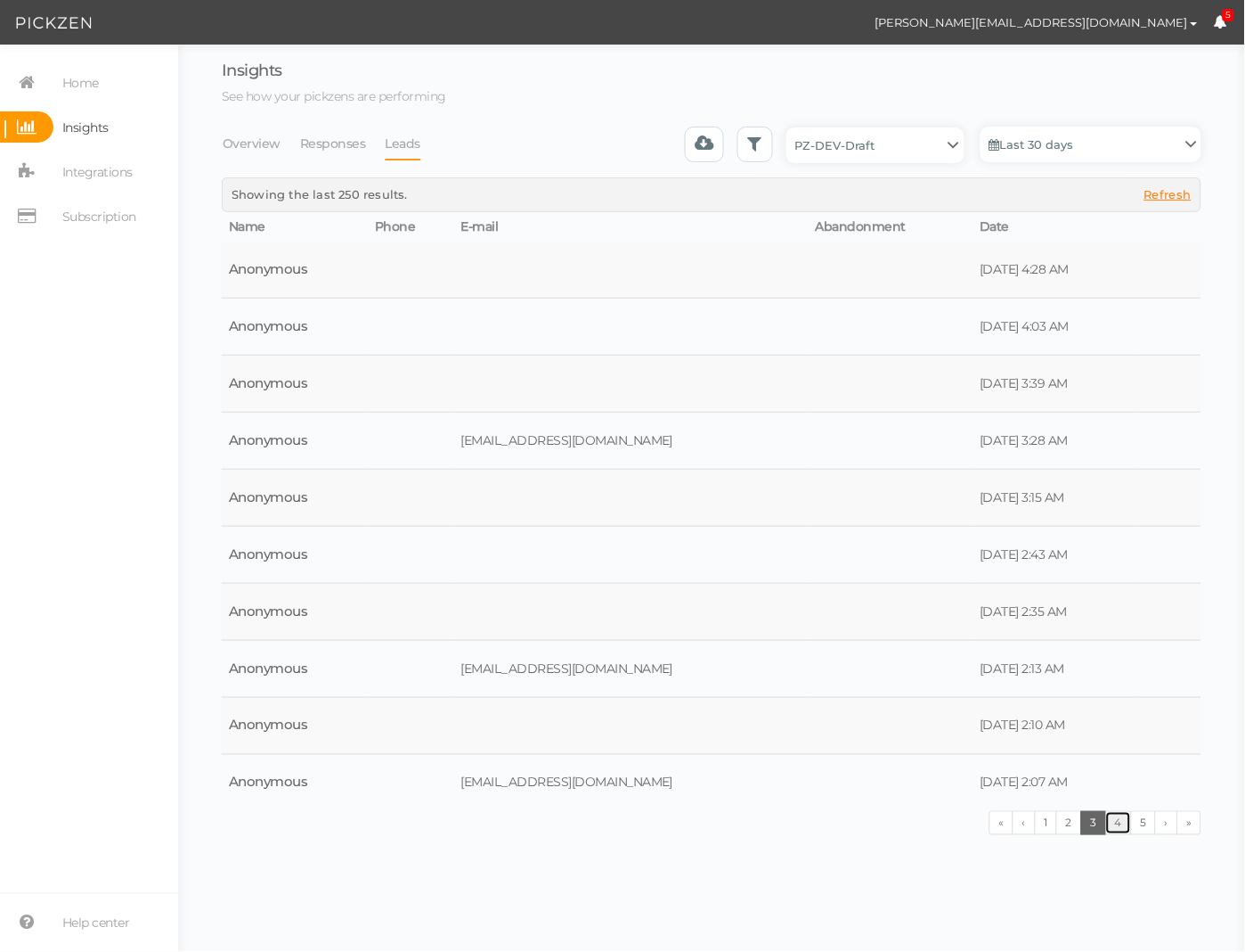
click at [1126, 826] on link "4" at bounding box center [1119, 823] width 26 height 25
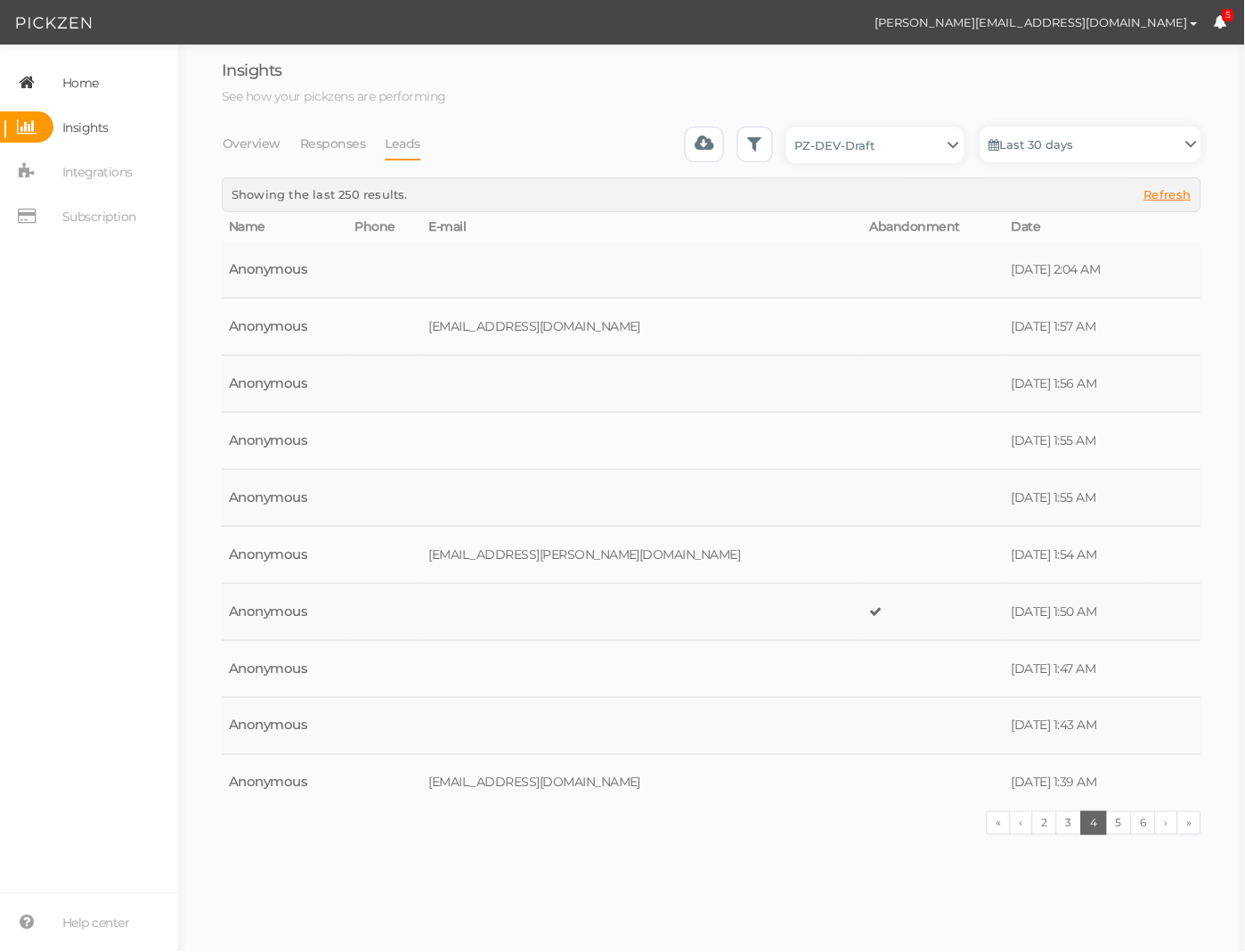
click at [85, 94] on span "Home" at bounding box center [80, 82] width 36 height 28
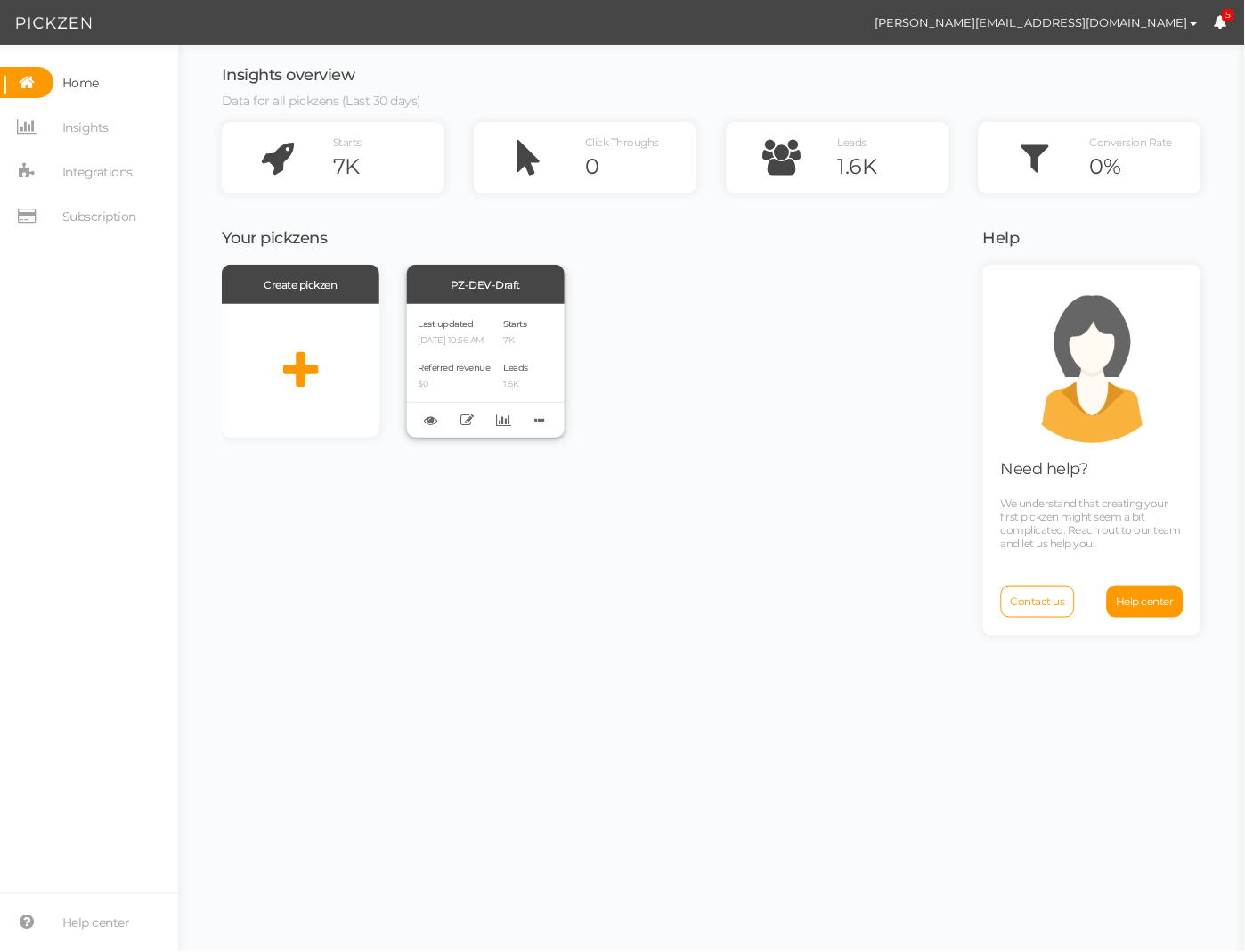
click at [514, 297] on div "PZ-DEV-Draft" at bounding box center [485, 284] width 158 height 39
click at [491, 351] on div "Last updated 09/08/2025 10:56 AM Referred revenue $0" at bounding box center [455, 371] width 73 height 111
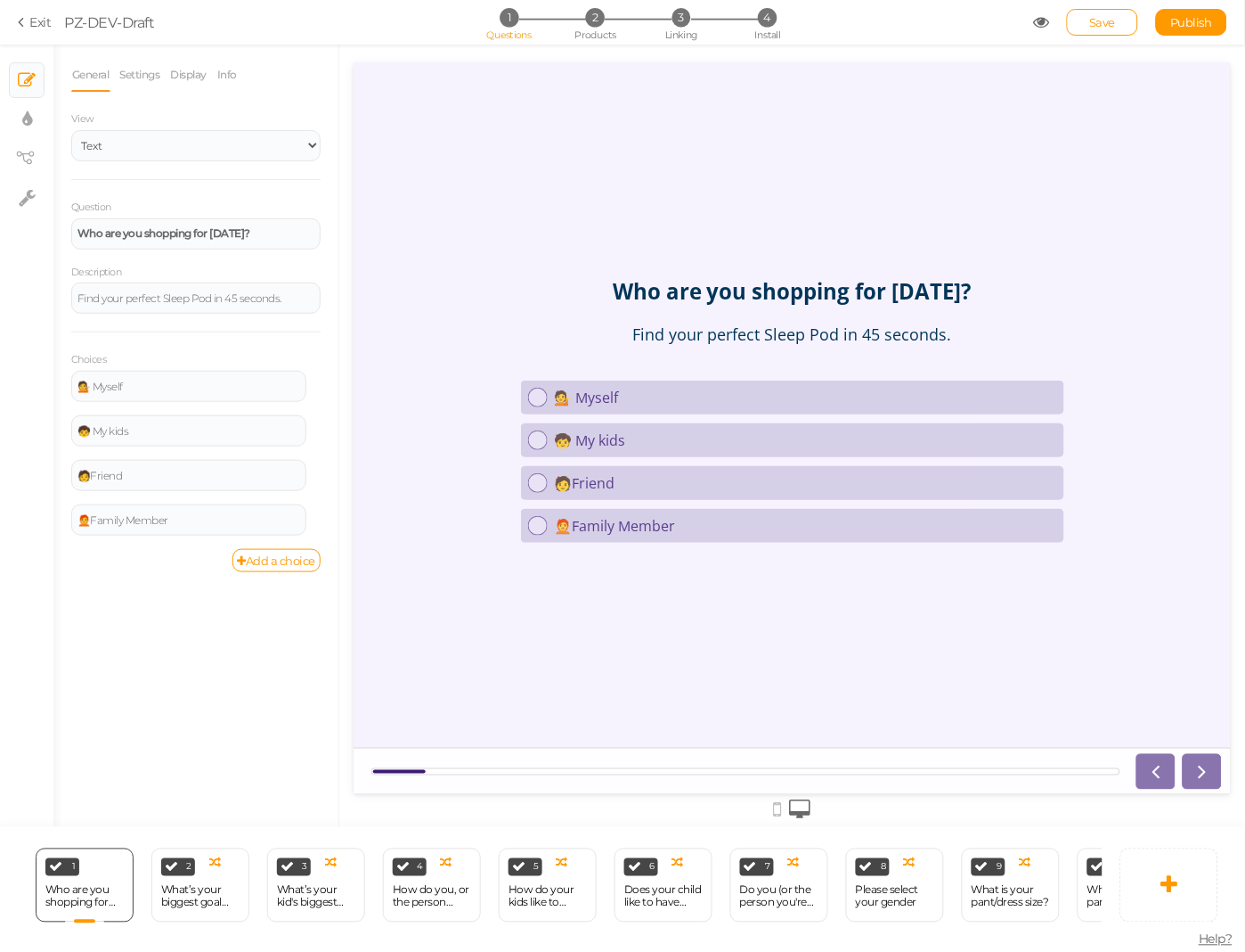
click at [32, 34] on section "Exit PZ-DEV-Draft 1 Questions 2 Products 3 Linking 4 Install Save Publish View …" at bounding box center [622, 22] width 1245 height 44
click at [35, 26] on link "Exit" at bounding box center [34, 23] width 34 height 18
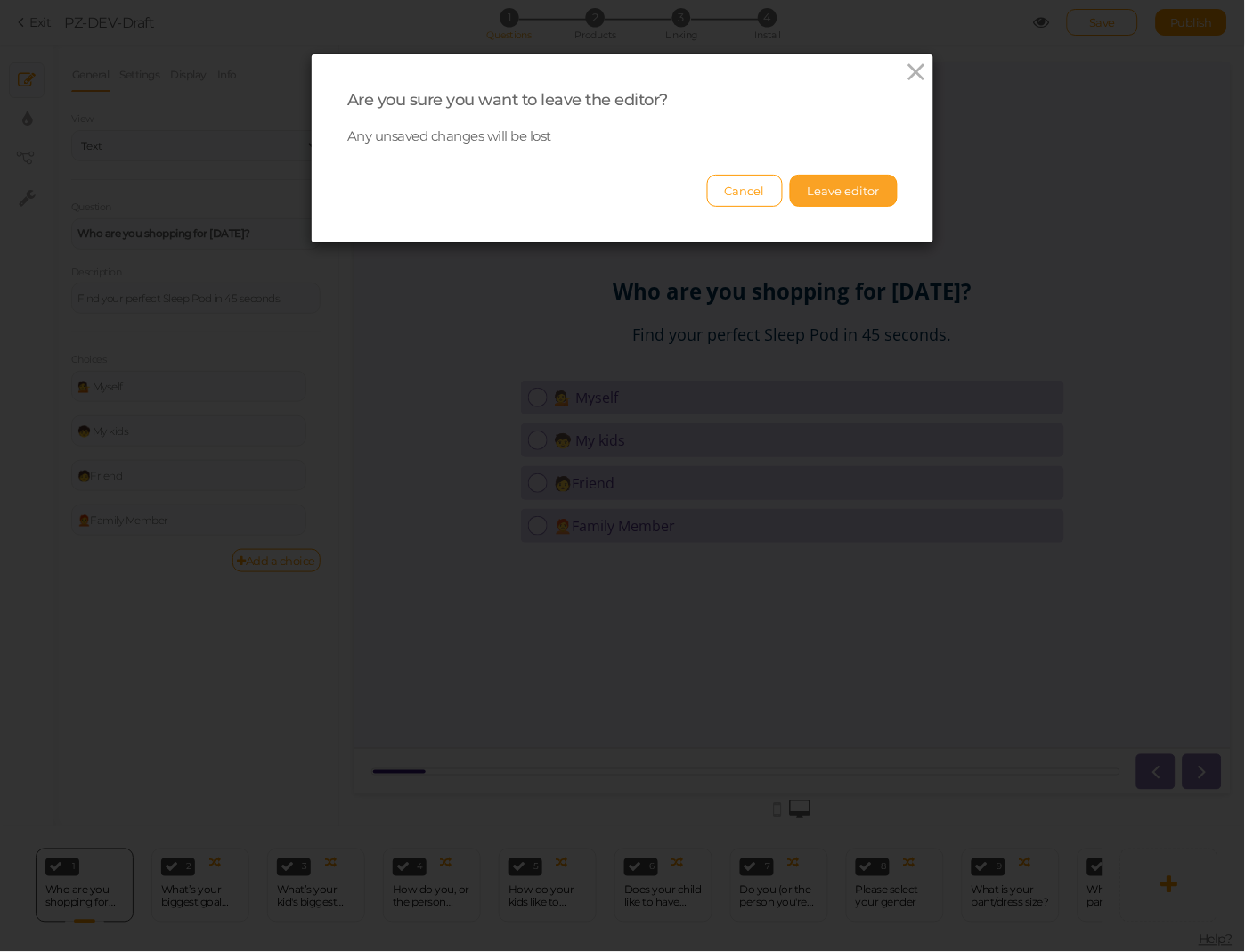
click at [874, 200] on button "Leave editor" at bounding box center [844, 190] width 108 height 32
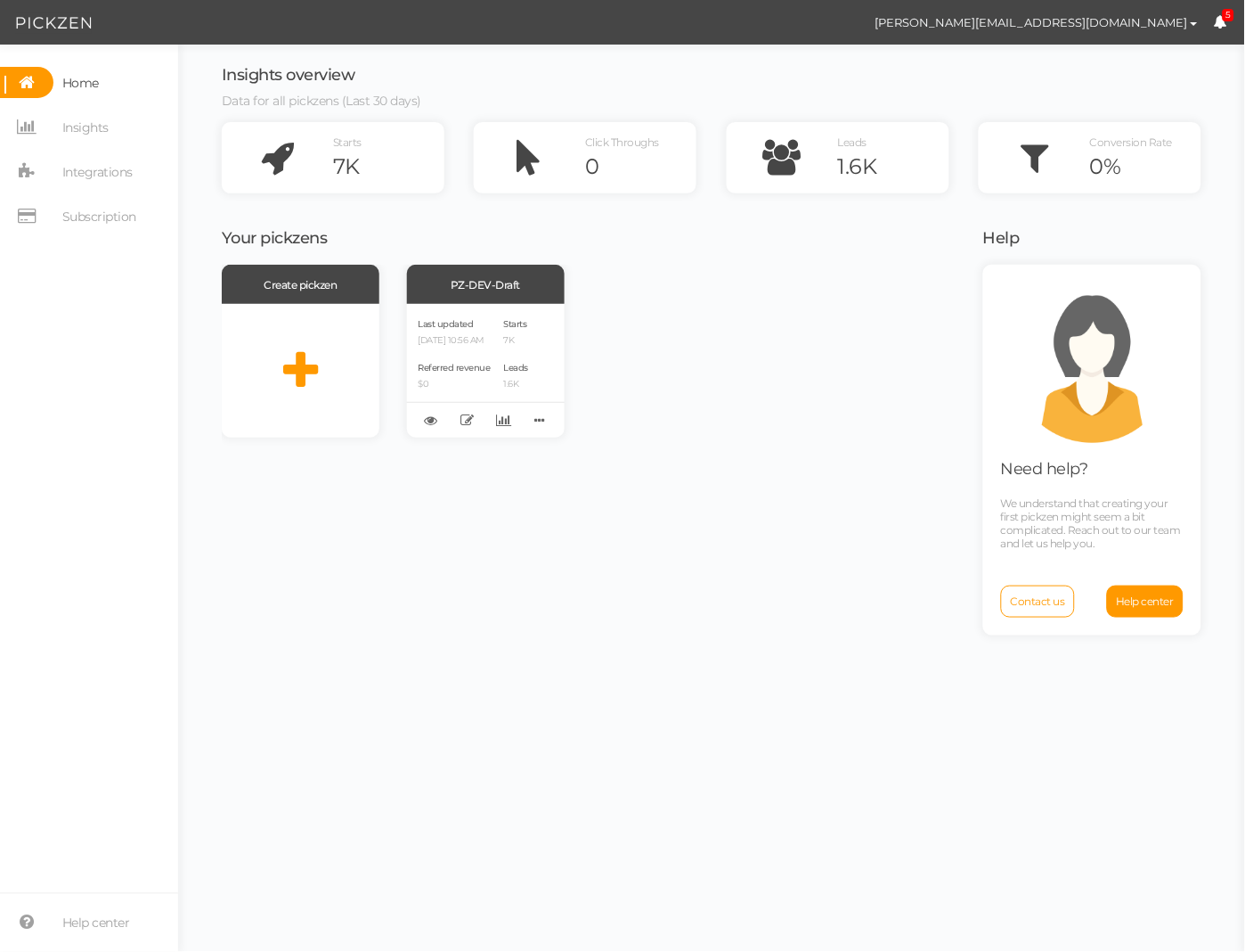
click at [92, 108] on nav "Home Insights Integrations Subscription" at bounding box center [89, 156] width 178 height 178
click at [80, 124] on span "Insights" at bounding box center [85, 126] width 46 height 28
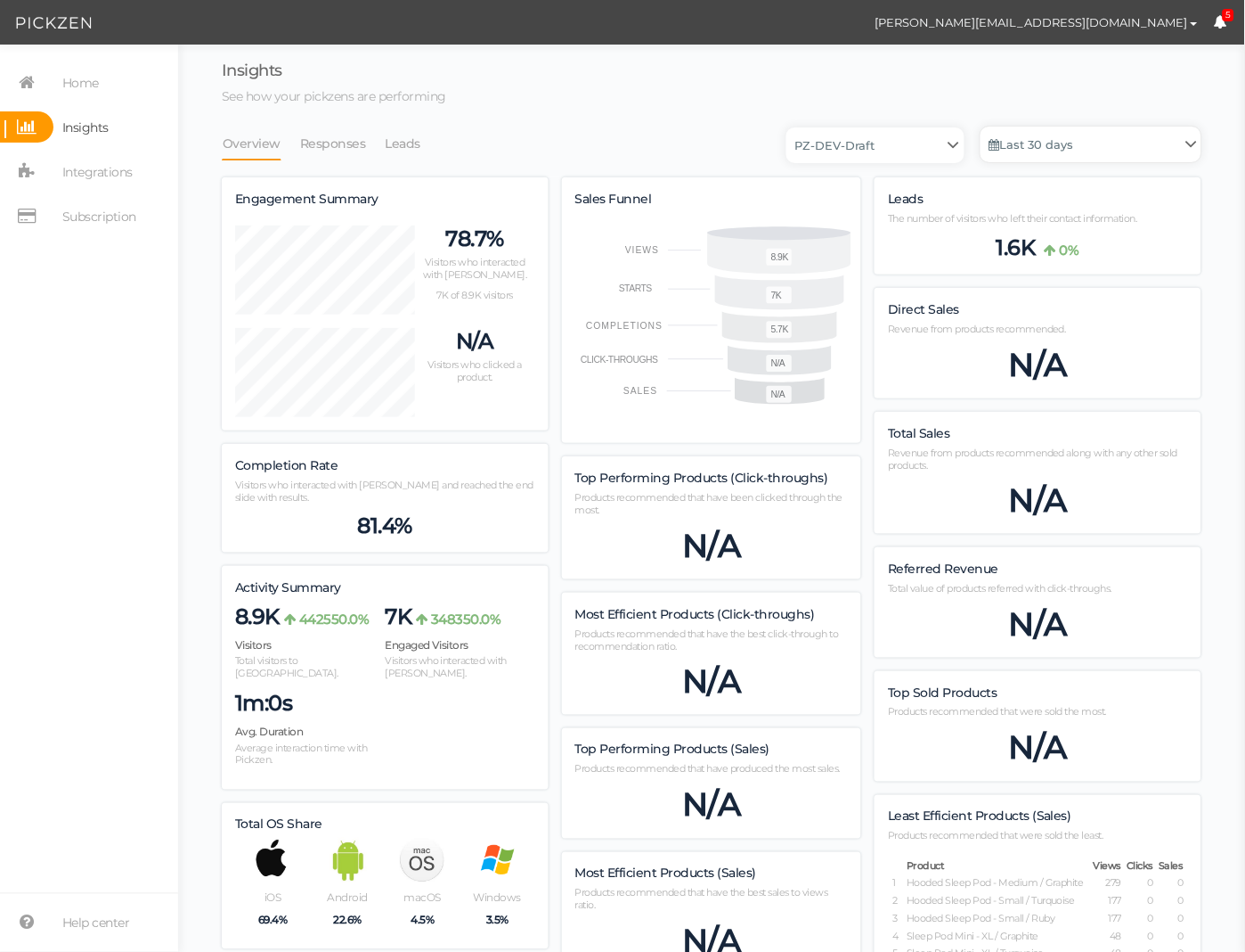
click at [1058, 136] on link "Last 30 days" at bounding box center [1090, 144] width 221 height 35
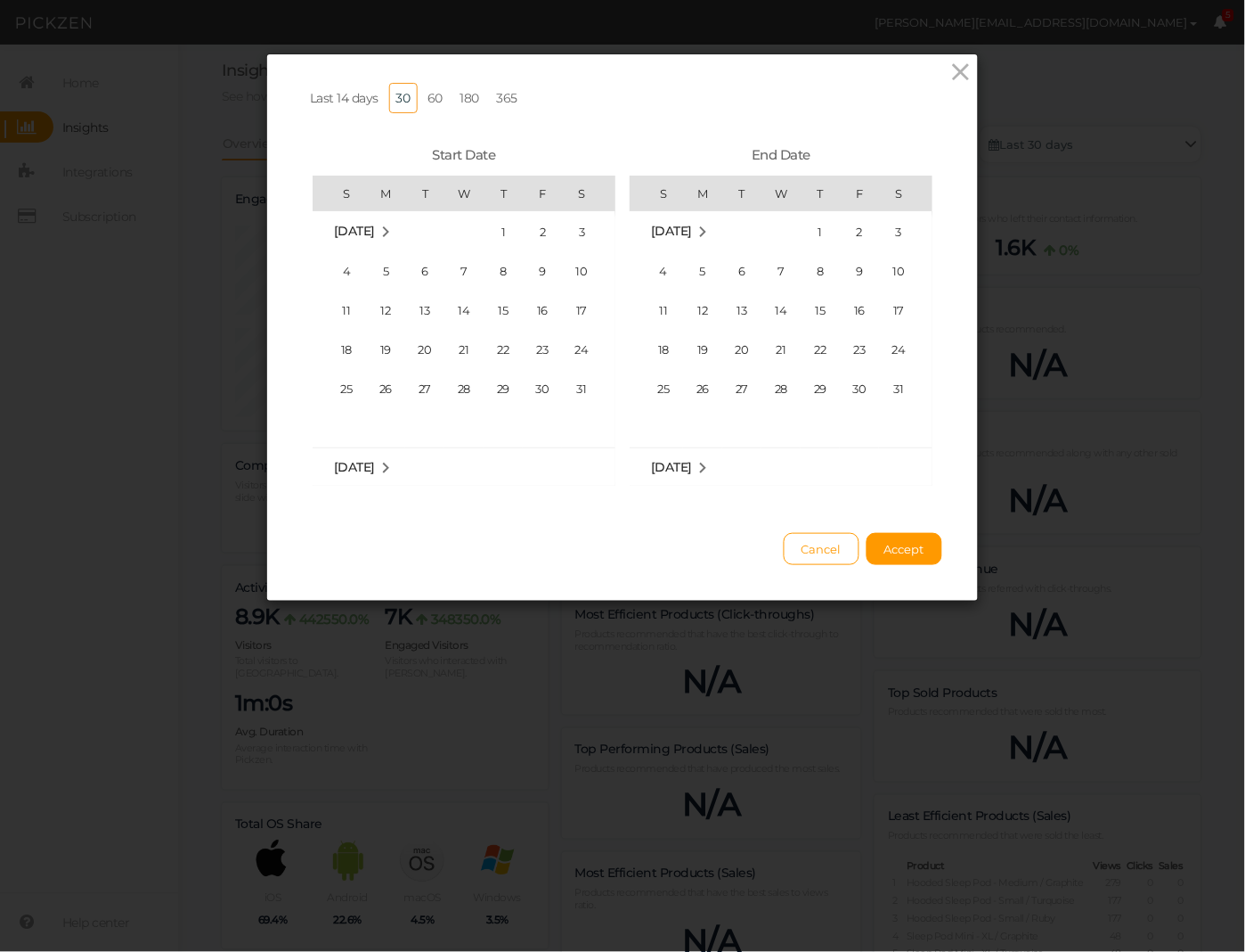
scroll to position [412698, 0]
click at [545, 307] on span "15" at bounding box center [542, 310] width 35 height 35
click at [887, 549] on span "Accept" at bounding box center [904, 548] width 40 height 15
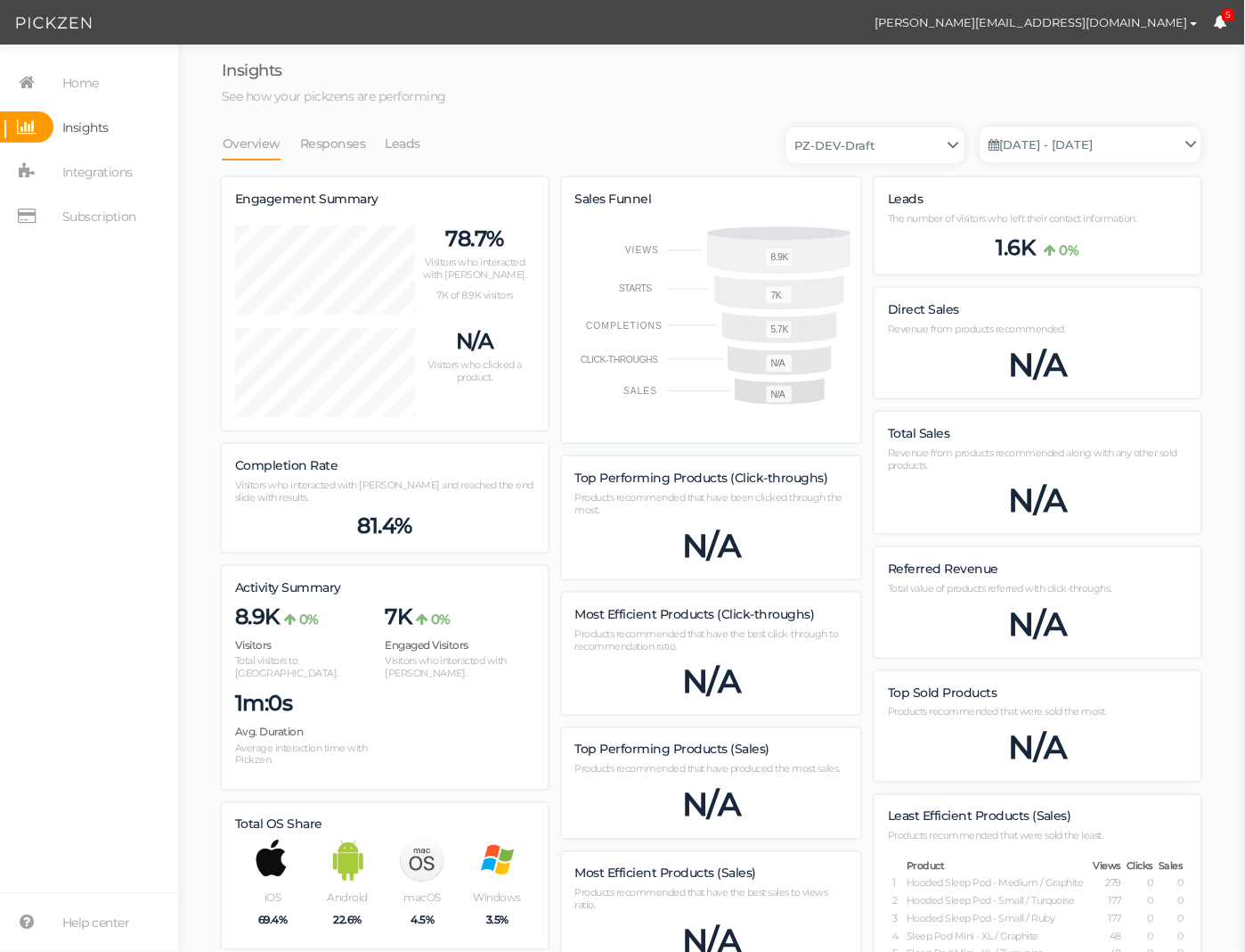
scroll to position [1393, 980]
click at [1151, 142] on link "Aug. 15, 2025 - Sep. 8, 2025" at bounding box center [1090, 144] width 221 height 35
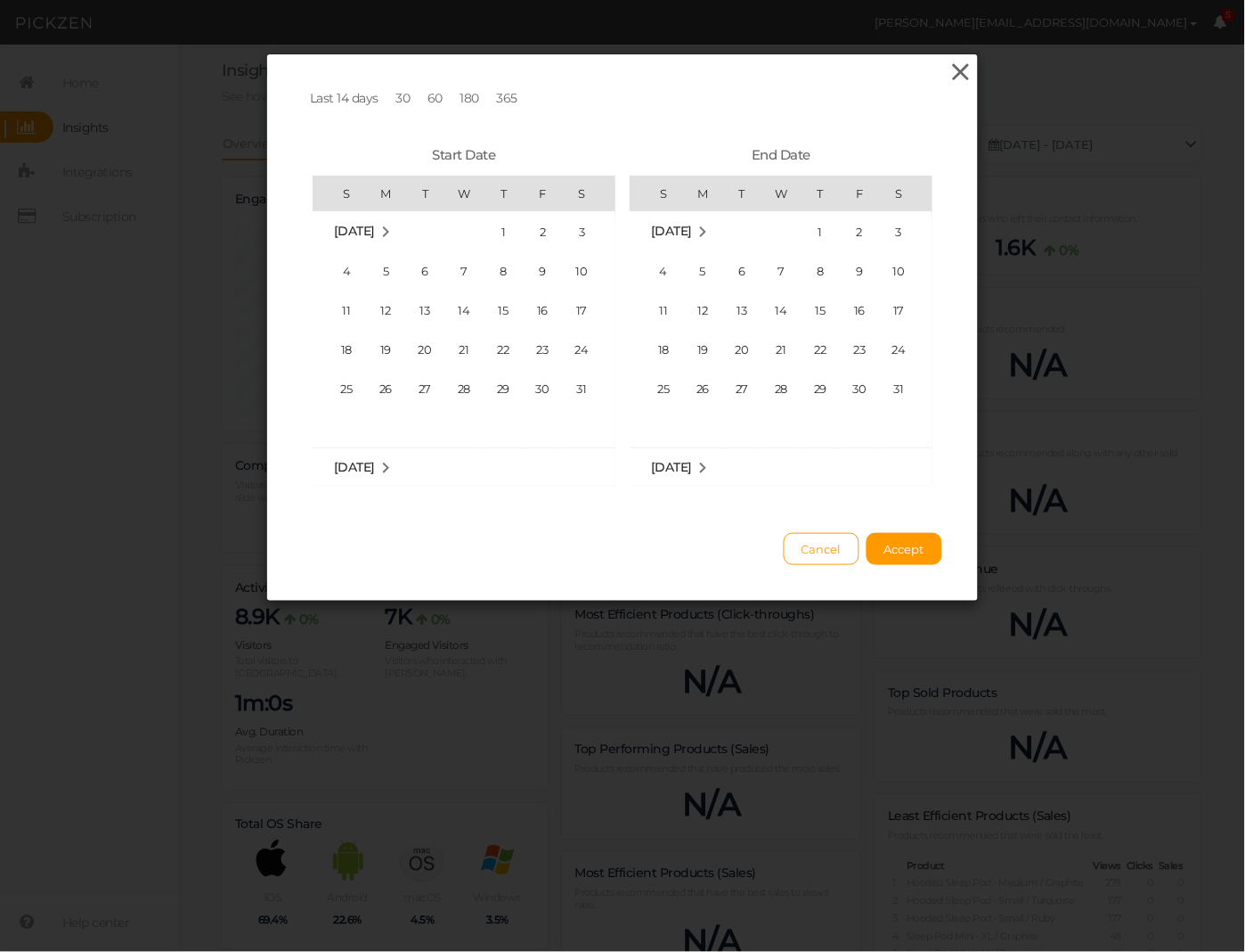
click at [952, 72] on icon at bounding box center [962, 72] width 25 height 26
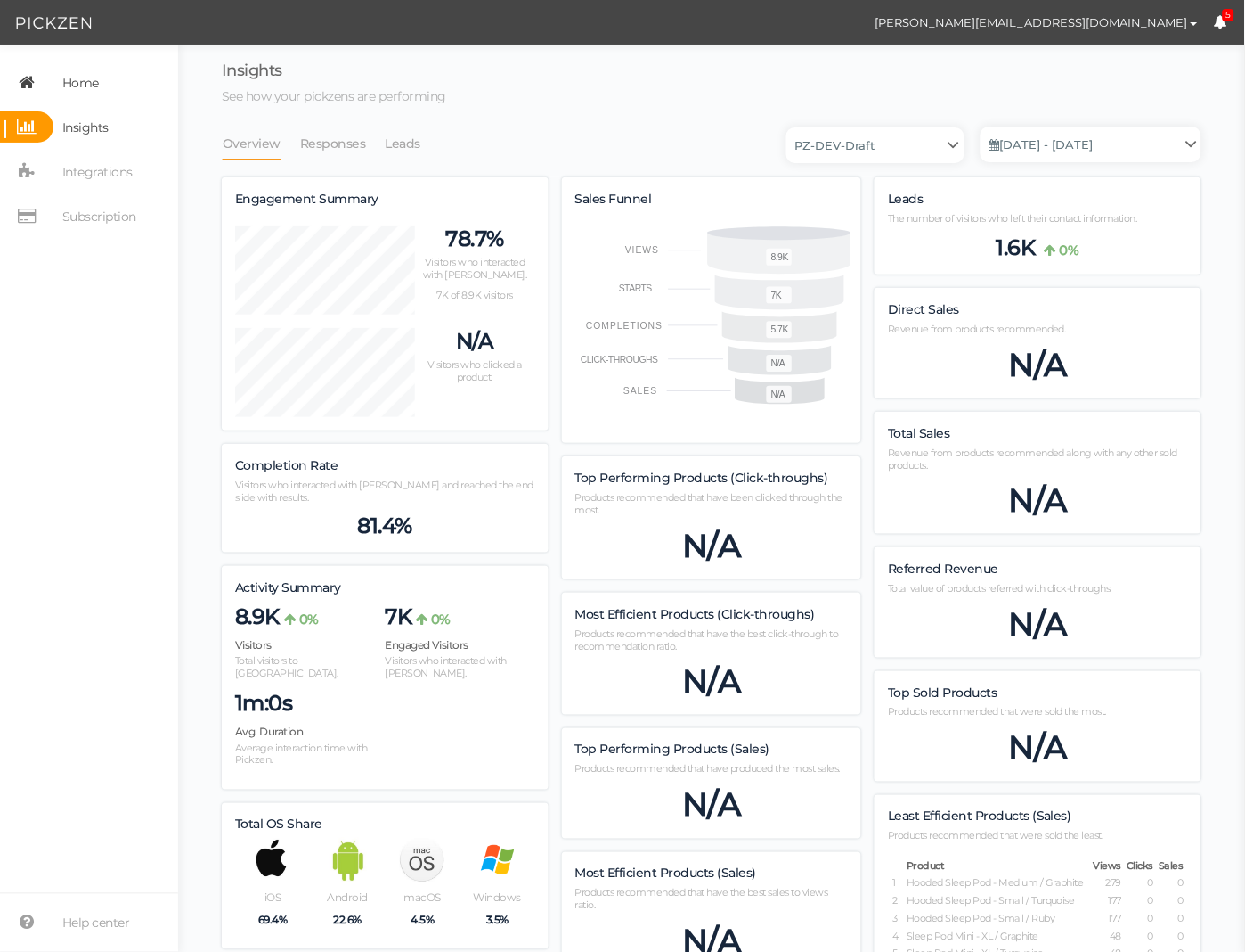
click at [72, 75] on span "Home" at bounding box center [80, 82] width 36 height 28
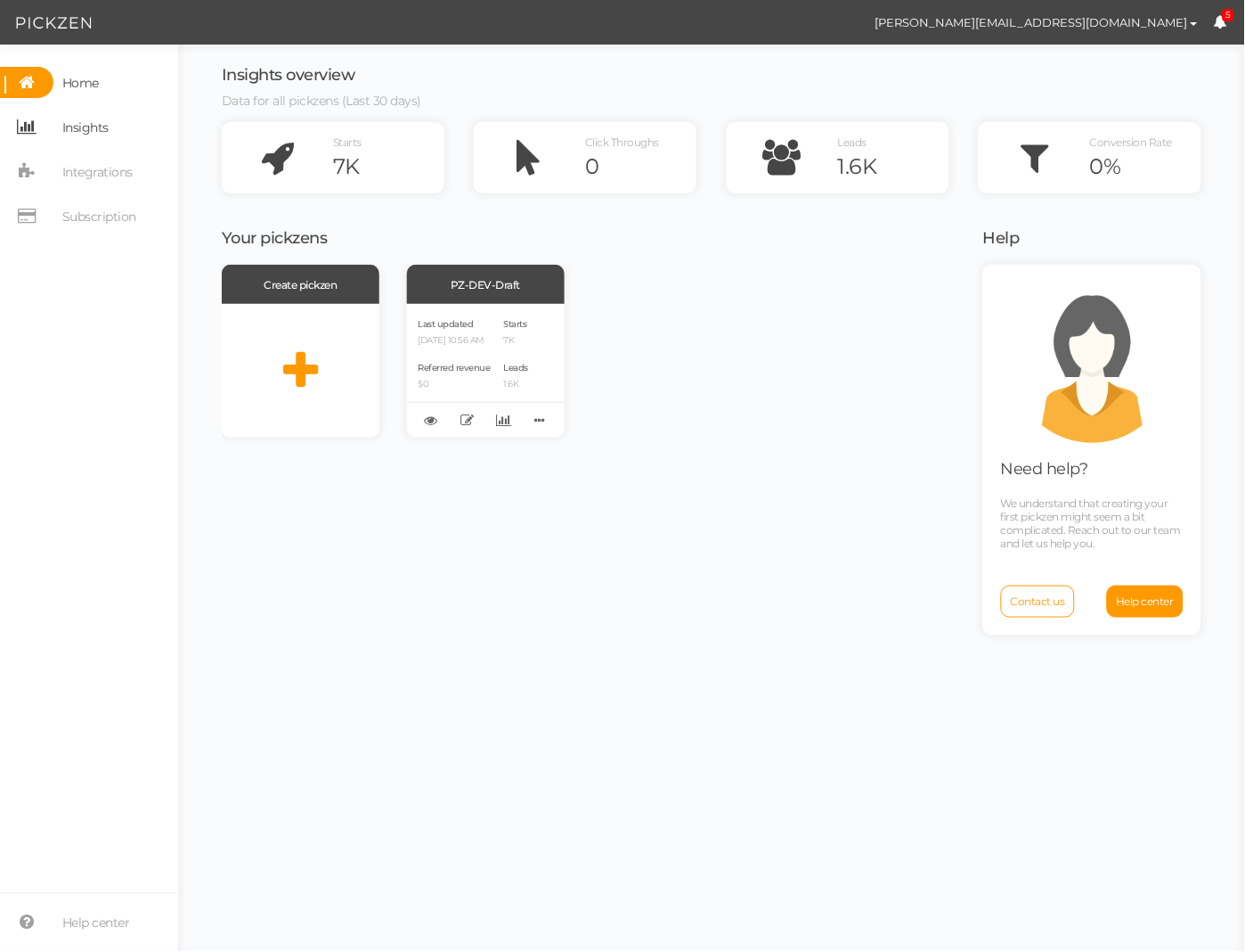
click at [112, 113] on link "Insights" at bounding box center [89, 127] width 178 height 31
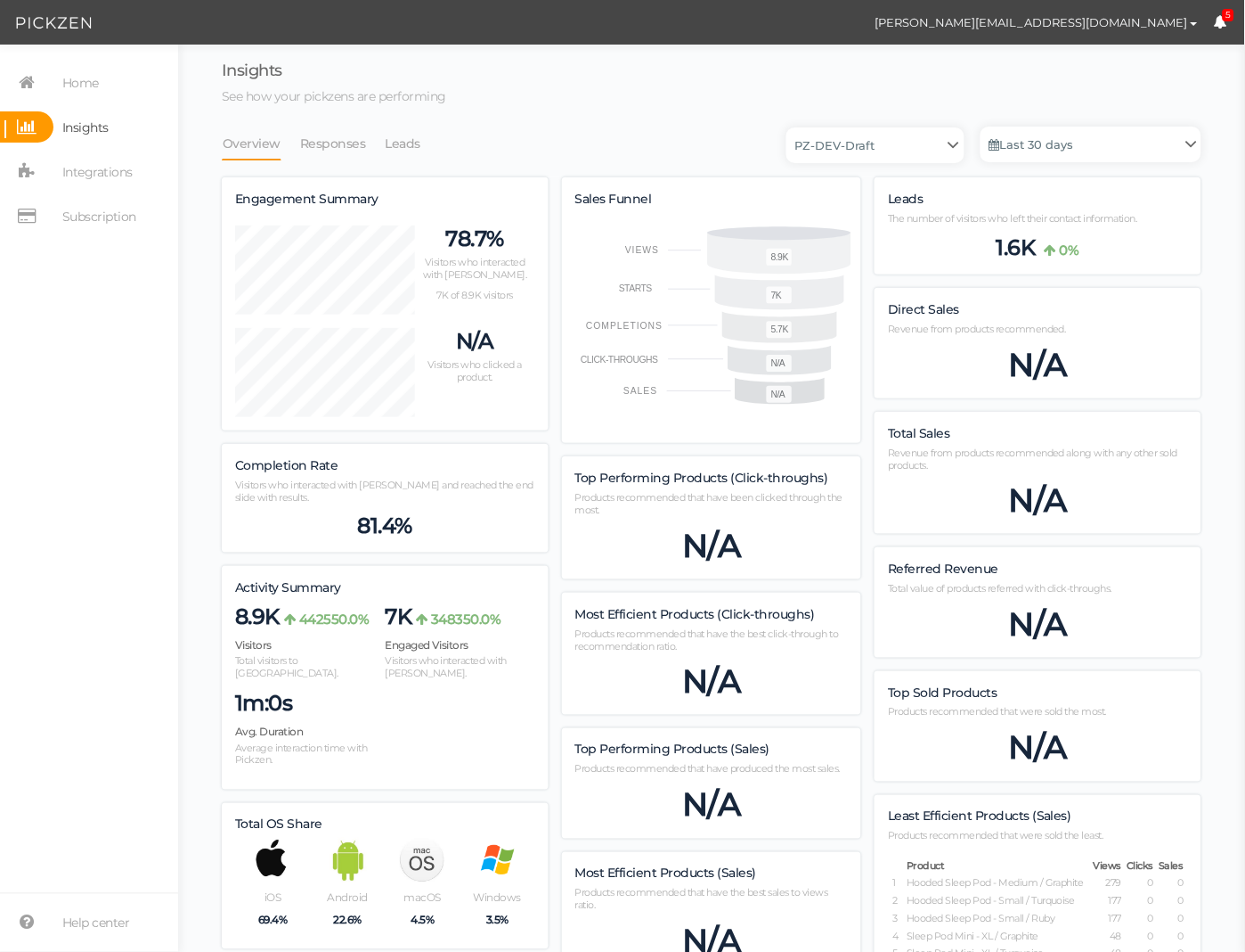
scroll to position [1393, 980]
click at [96, 82] on span "Home" at bounding box center [80, 82] width 36 height 28
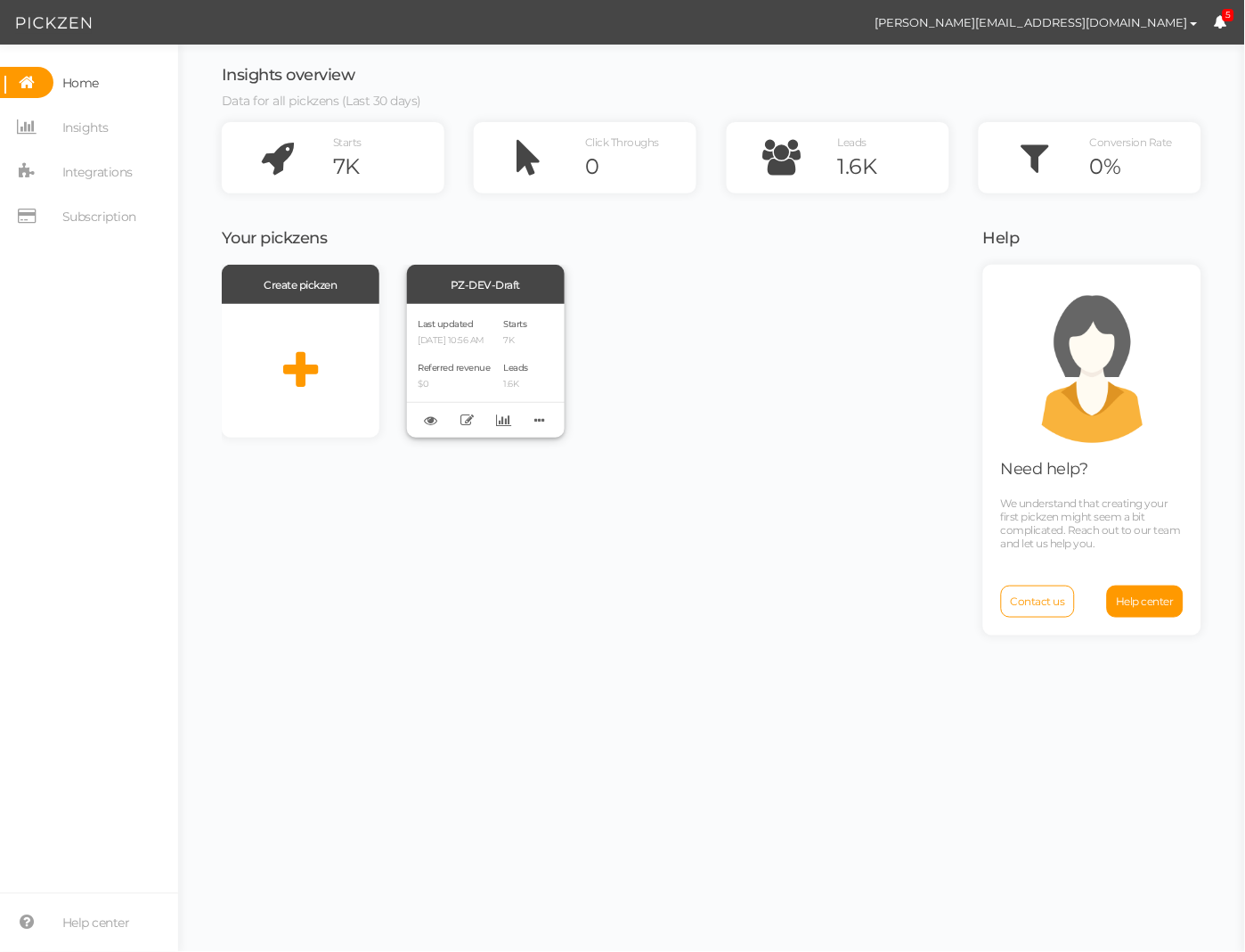
click at [483, 353] on div "Last updated 09/08/2025 10:56 AM Referred revenue $0" at bounding box center [455, 371] width 73 height 111
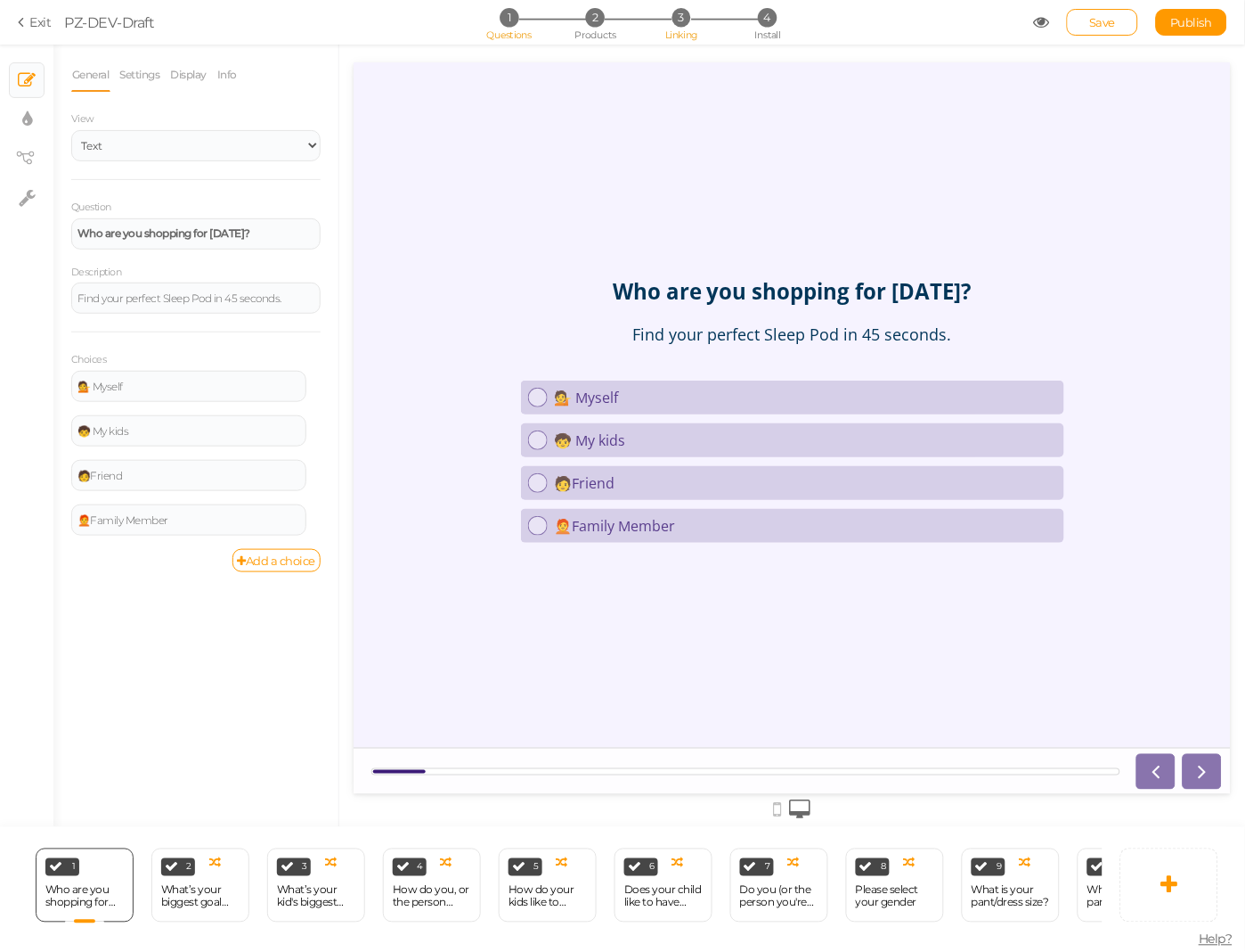
click at [673, 25] on li "3 Linking" at bounding box center [681, 17] width 83 height 19
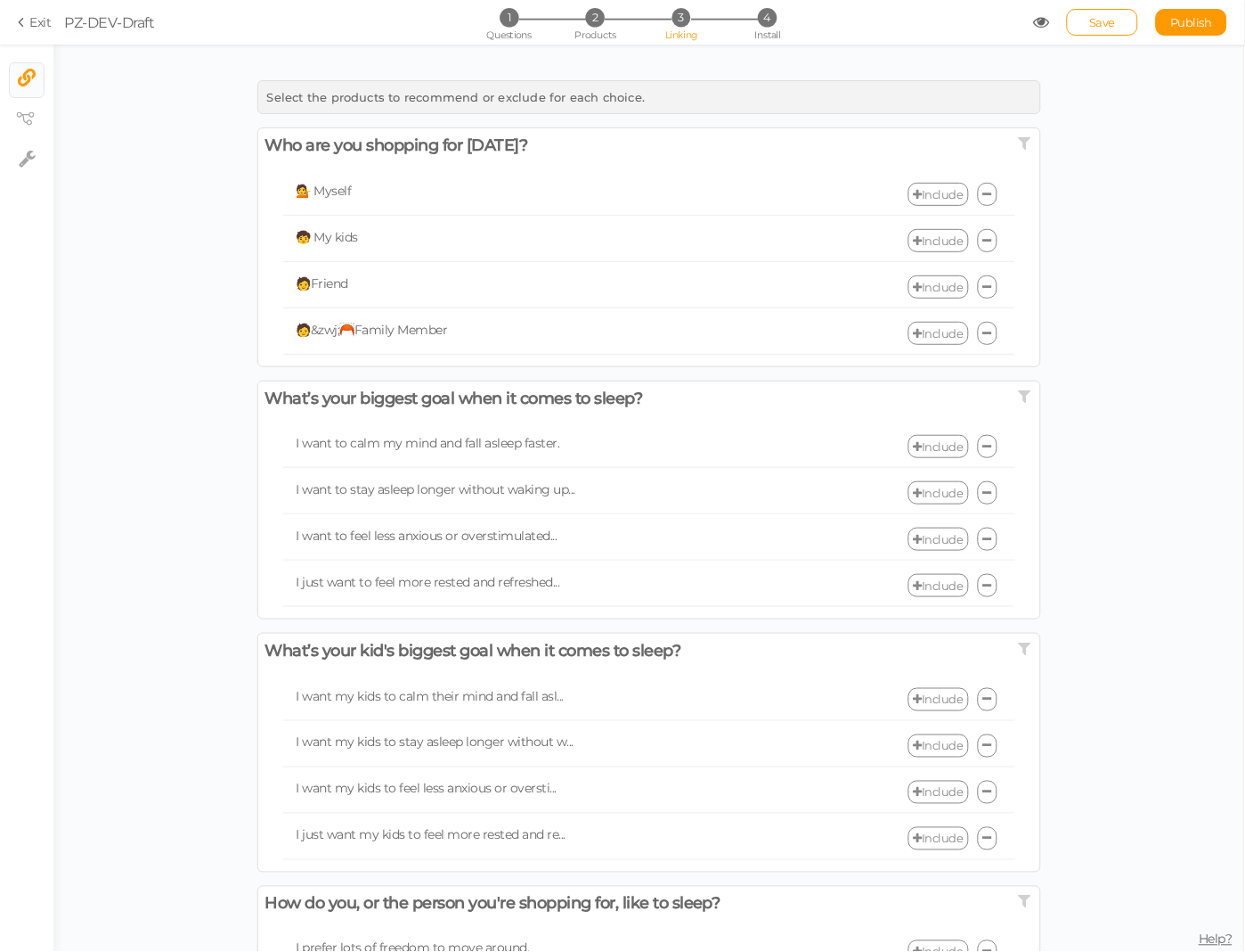
click at [770, 4] on section "Exit PZ-DEV-Draft 1 Questions 2 Products 3 Linking 4 Install Save Publish View …" at bounding box center [622, 22] width 1245 height 44
click at [771, 15] on span "4" at bounding box center [767, 17] width 19 height 19
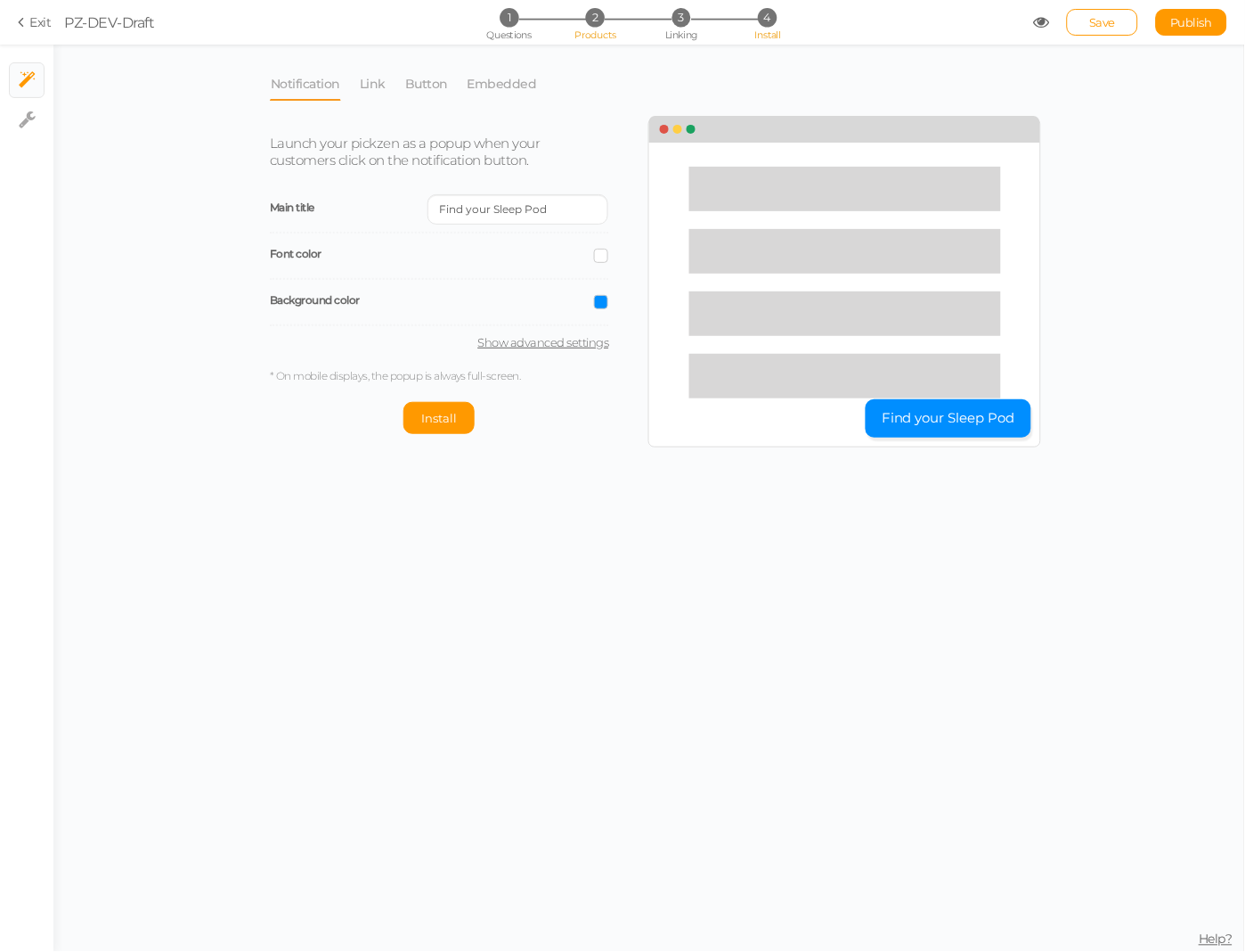
click at [610, 23] on li "2 Products" at bounding box center [595, 17] width 83 height 19
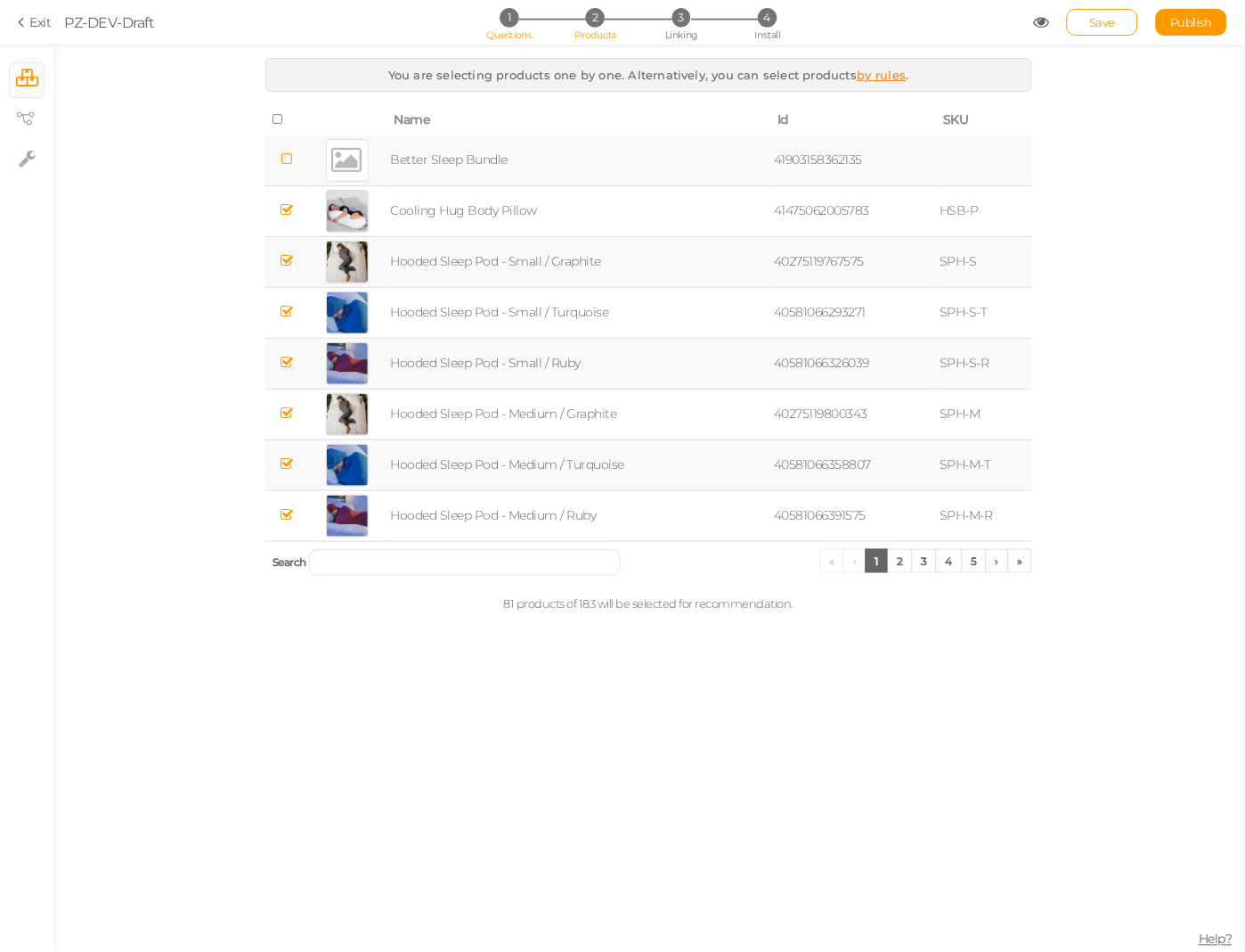
click at [518, 24] on li "1 Questions" at bounding box center [509, 17] width 83 height 19
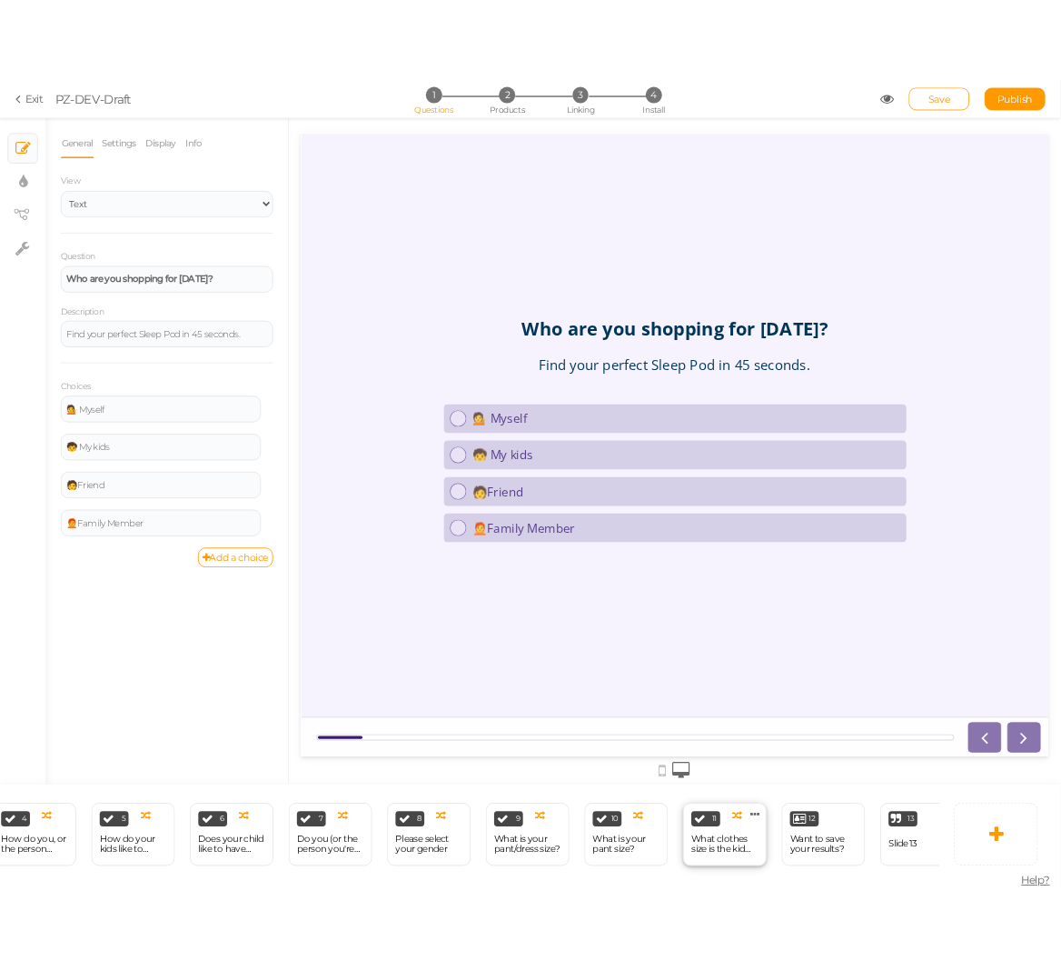
scroll to position [0, 574]
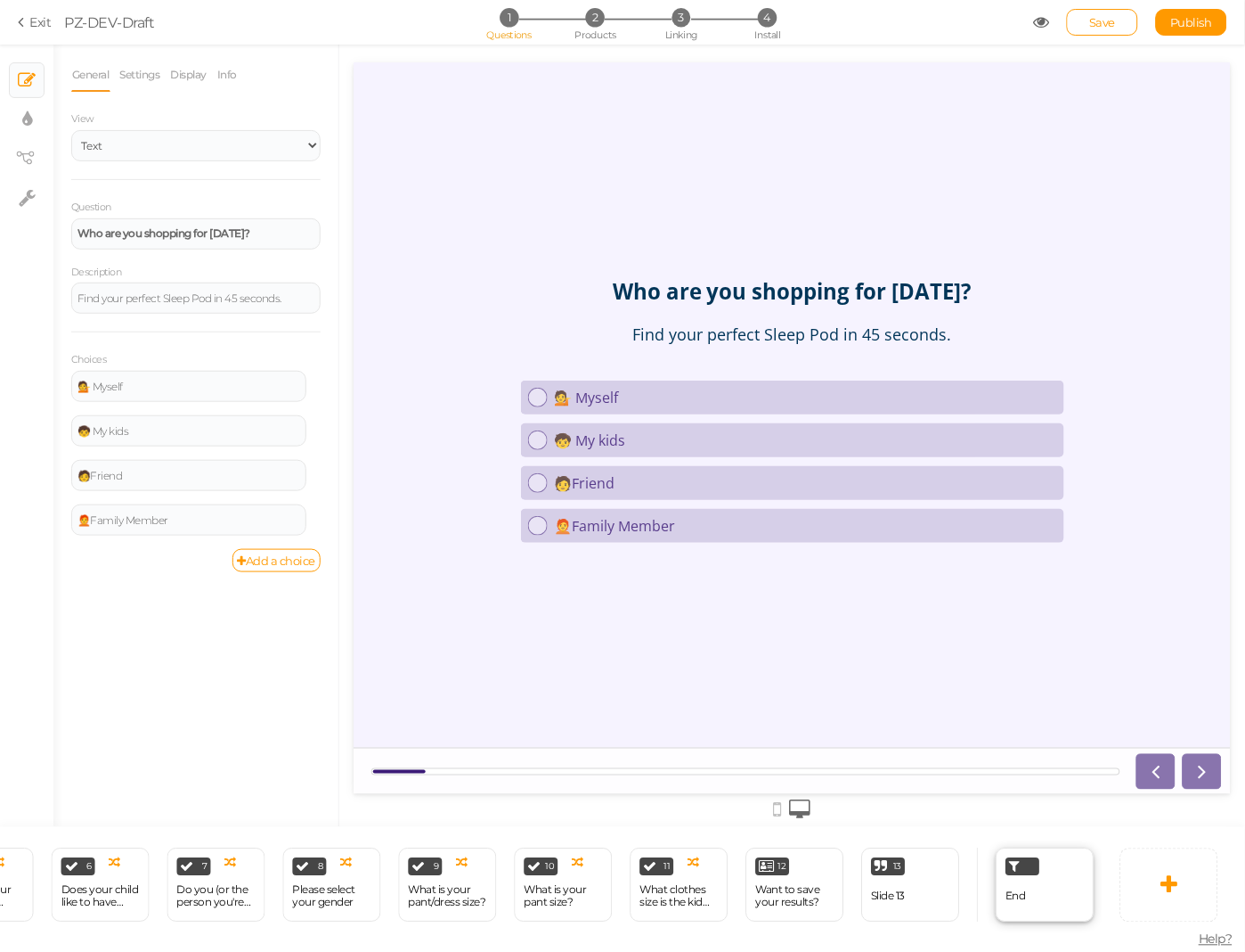
click at [1021, 888] on div "End" at bounding box center [1017, 897] width 21 height 31
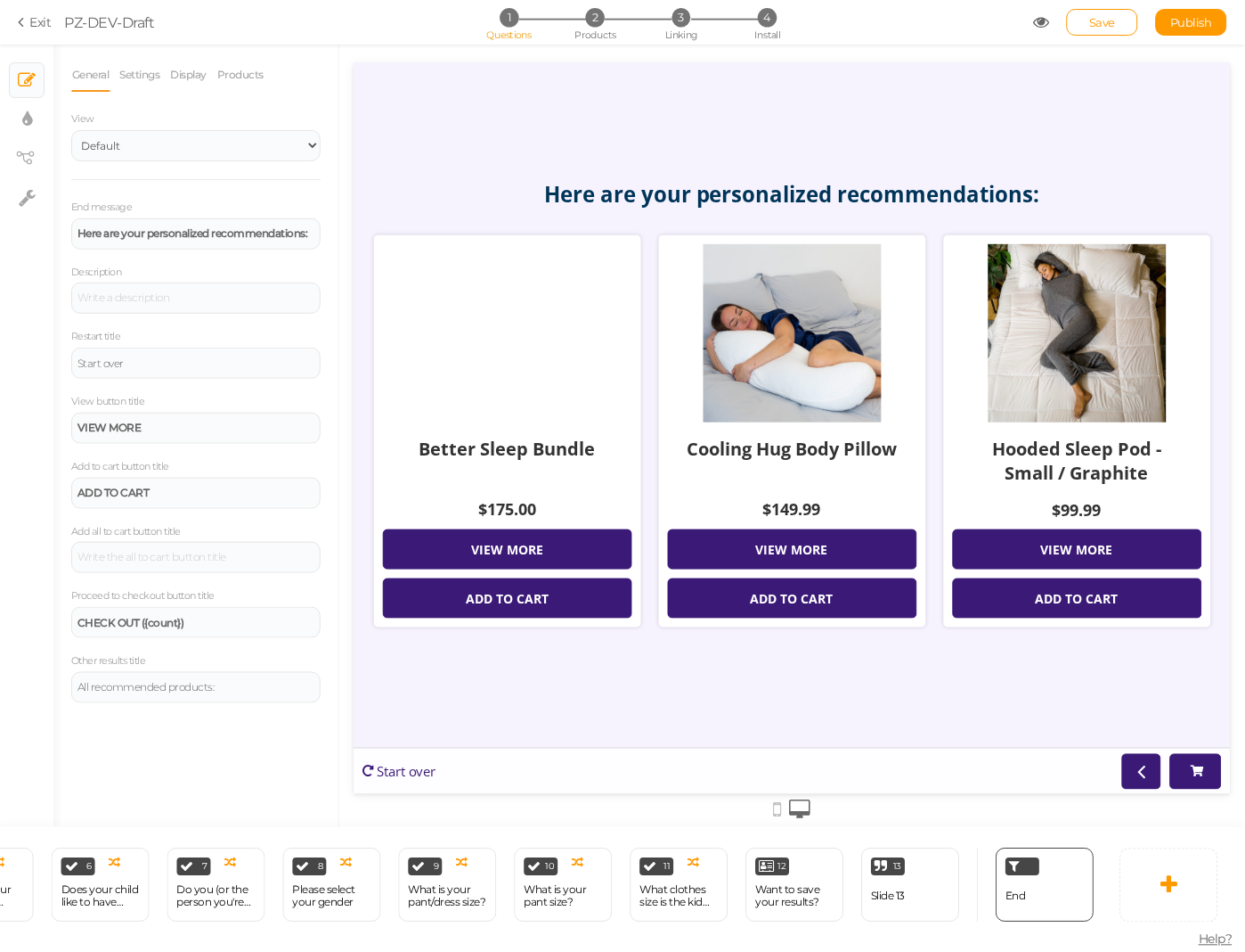
click at [491, 95] on div at bounding box center [791, 427] width 877 height 731
click at [1179, 25] on span "Publish" at bounding box center [1192, 22] width 42 height 15
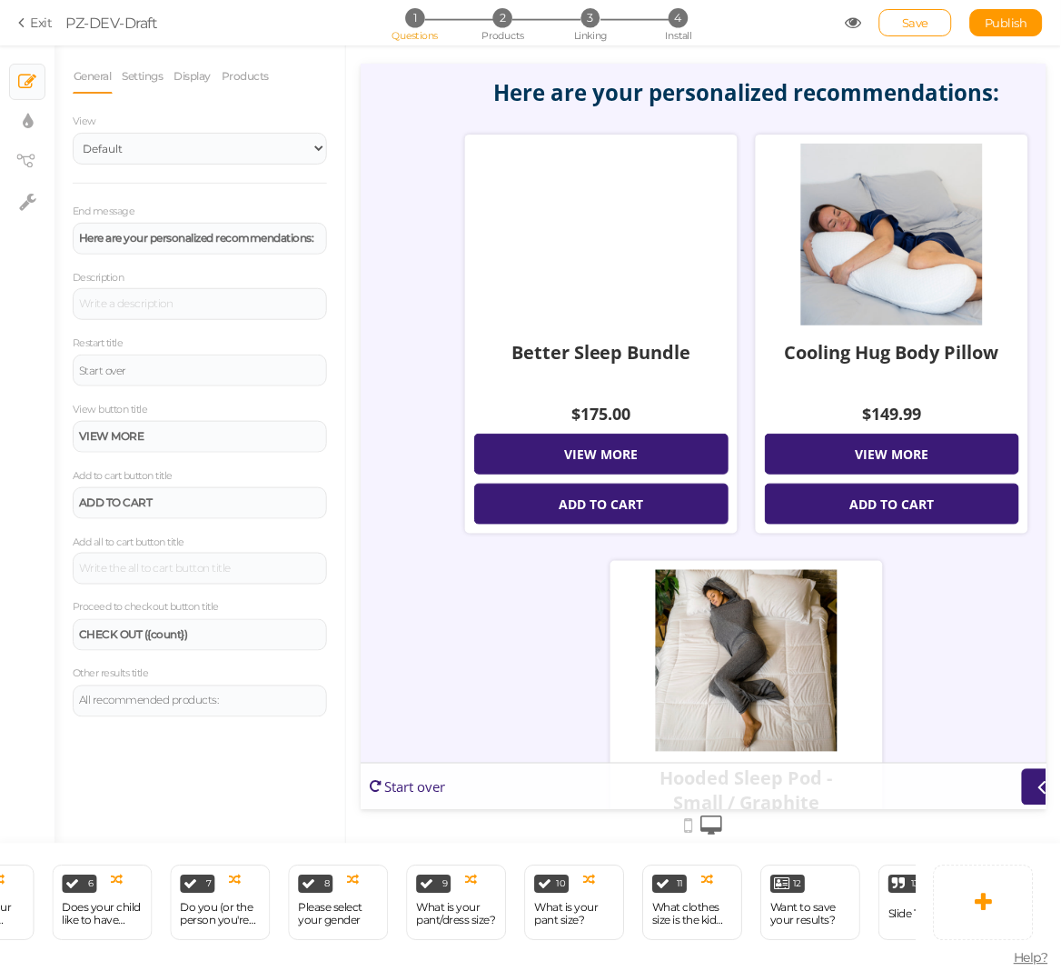
click at [21, 21] on icon at bounding box center [24, 23] width 13 height 16
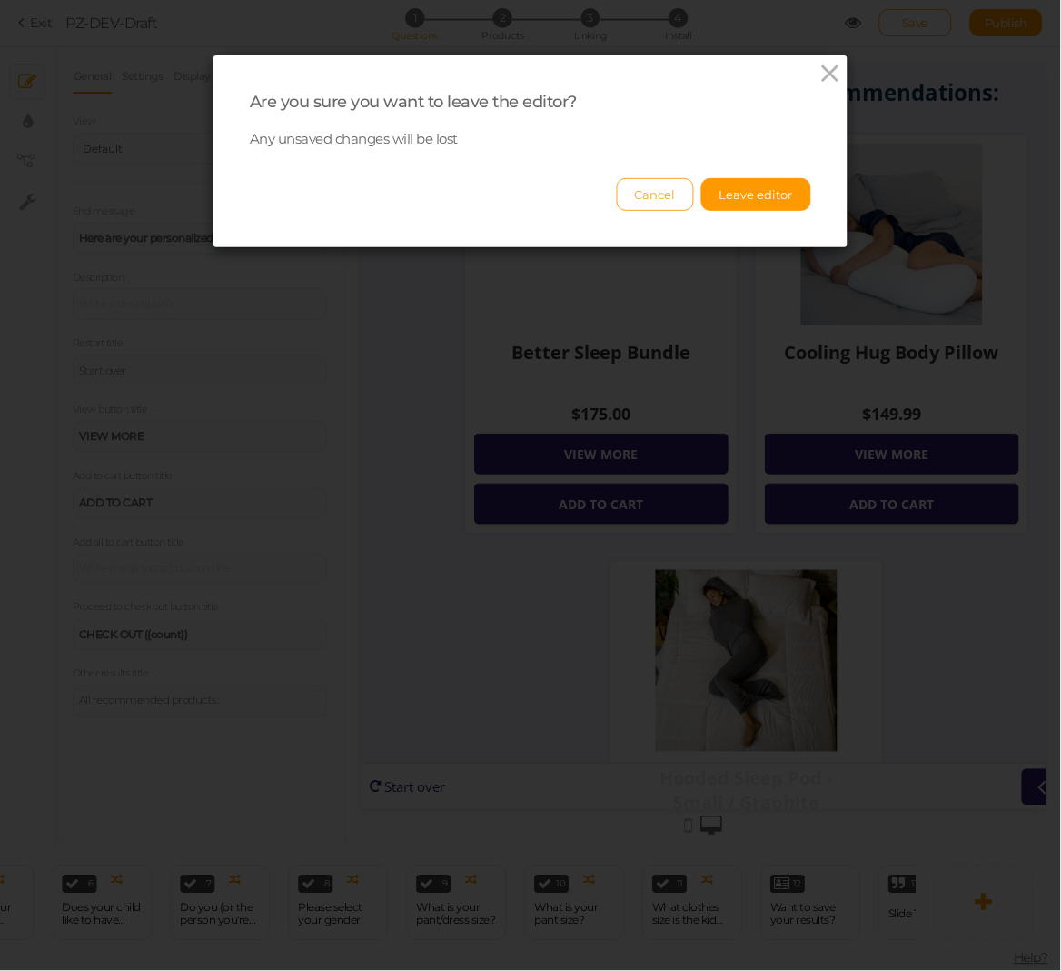
click at [669, 188] on button "Cancel" at bounding box center [655, 194] width 77 height 33
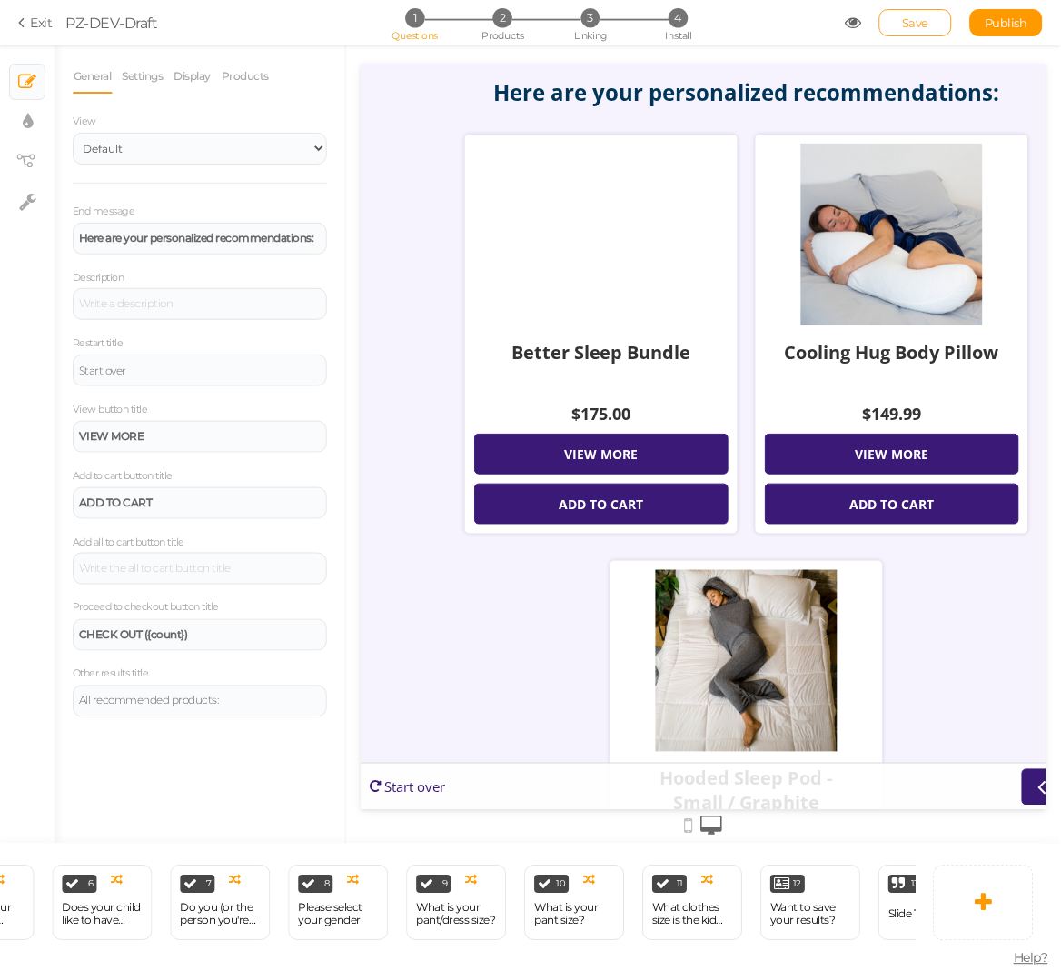
click at [905, 15] on span "Save" at bounding box center [916, 22] width 26 height 15
click at [1014, 14] on section "Exit PZ-DEV-Draft 1 Questions 2 Products 3 Linking 4 Install Save Publish View …" at bounding box center [530, 22] width 1061 height 45
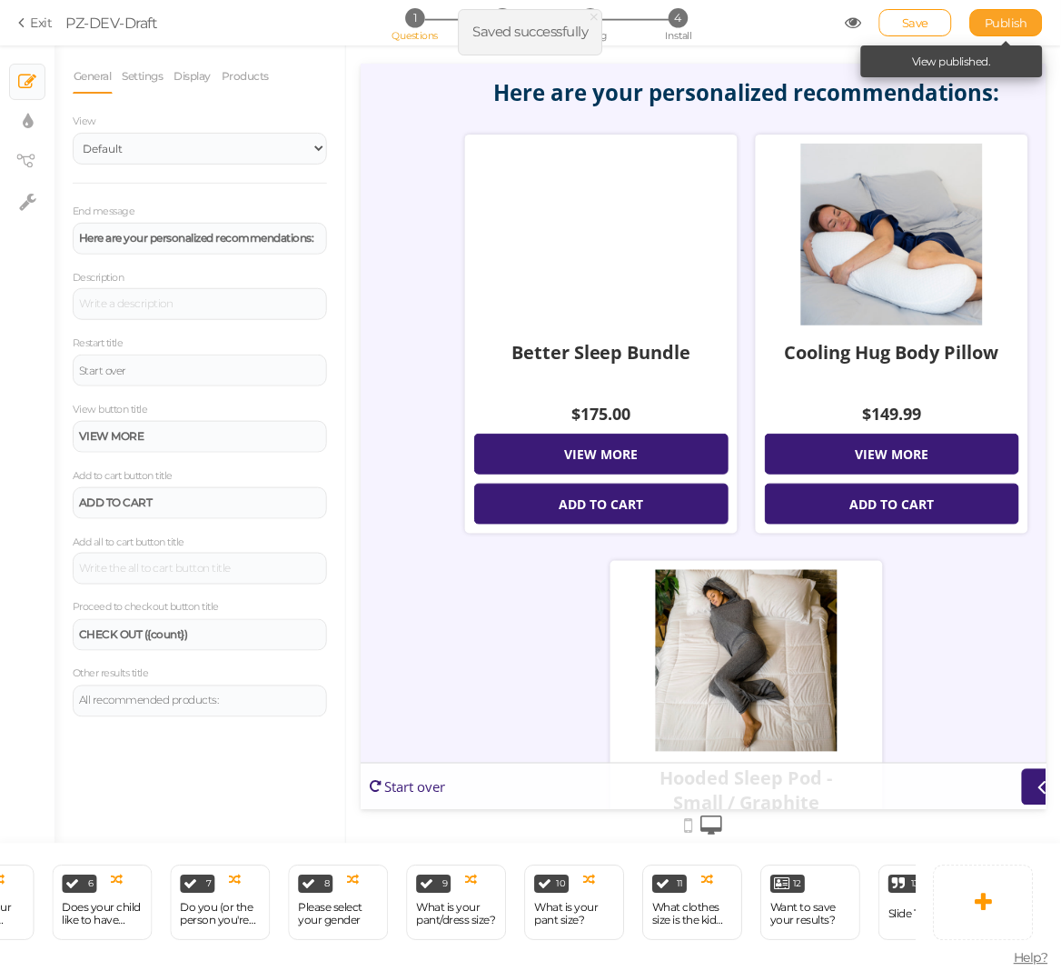
click at [1009, 27] on span "Publish" at bounding box center [1007, 22] width 43 height 15
click at [1038, 24] on link "Publish" at bounding box center [1007, 22] width 73 height 27
